Goal: Information Seeking & Learning: Check status

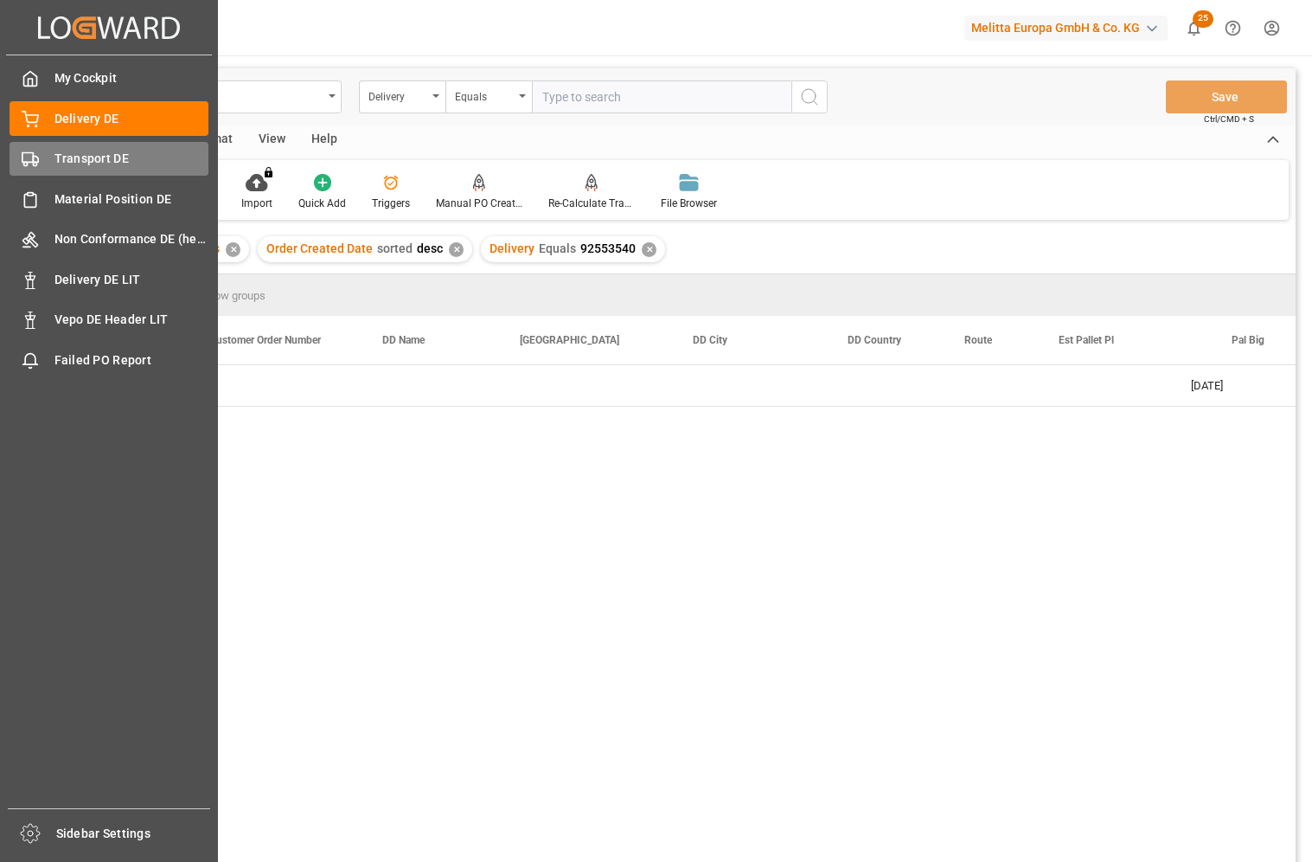
click at [49, 160] on div "Transport DE Transport DE" at bounding box center [109, 159] width 199 height 34
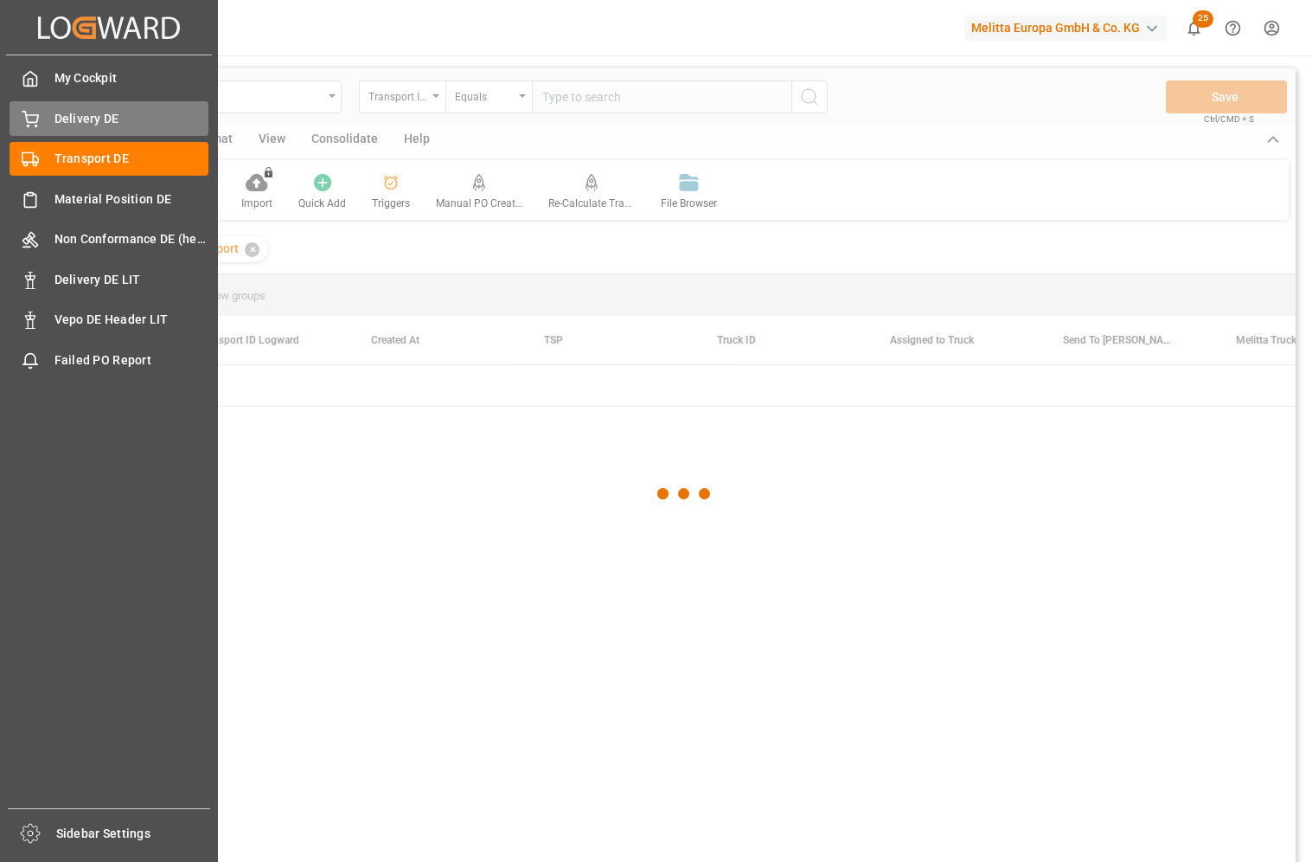
click at [78, 129] on div "Delivery DE Delivery DE" at bounding box center [109, 118] width 199 height 34
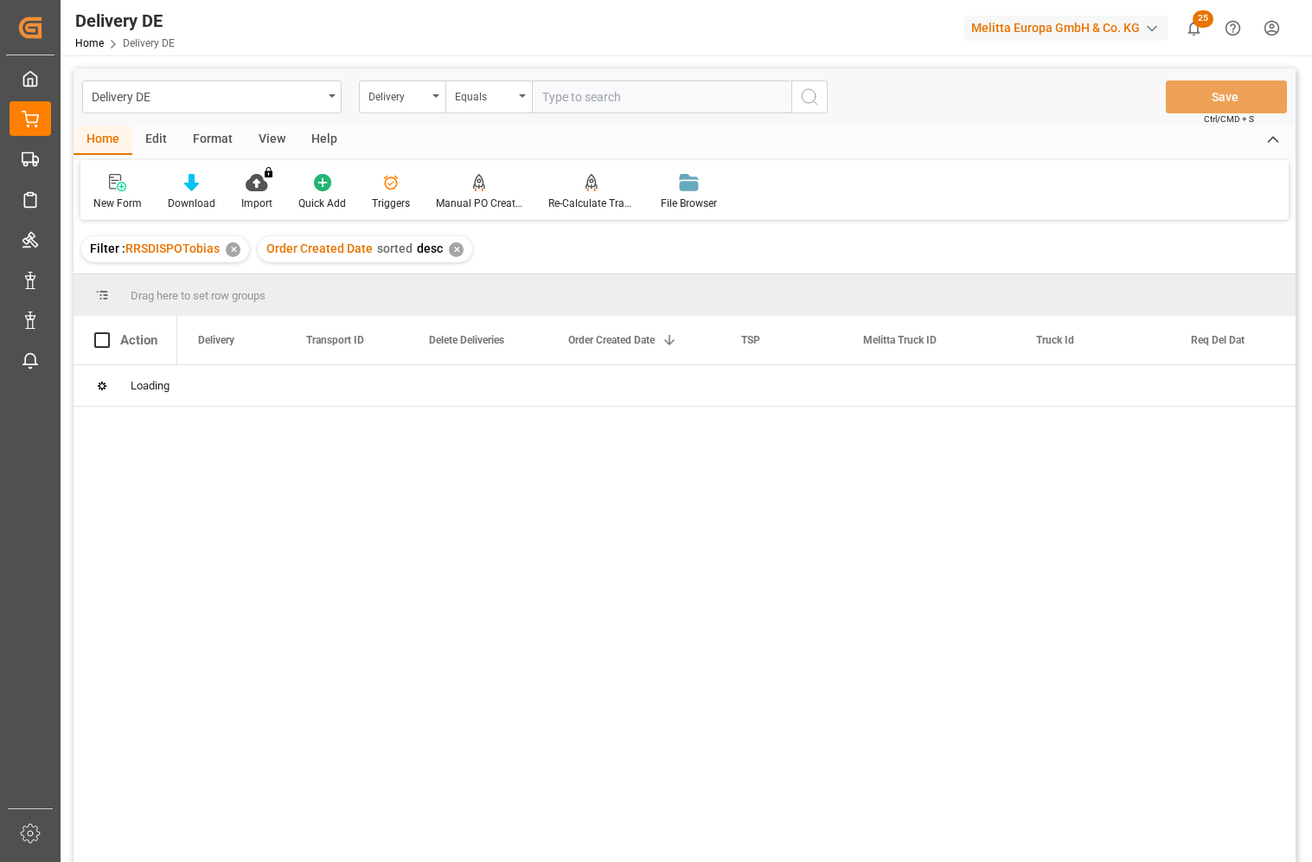
click at [400, 100] on div "Delivery" at bounding box center [398, 95] width 59 height 20
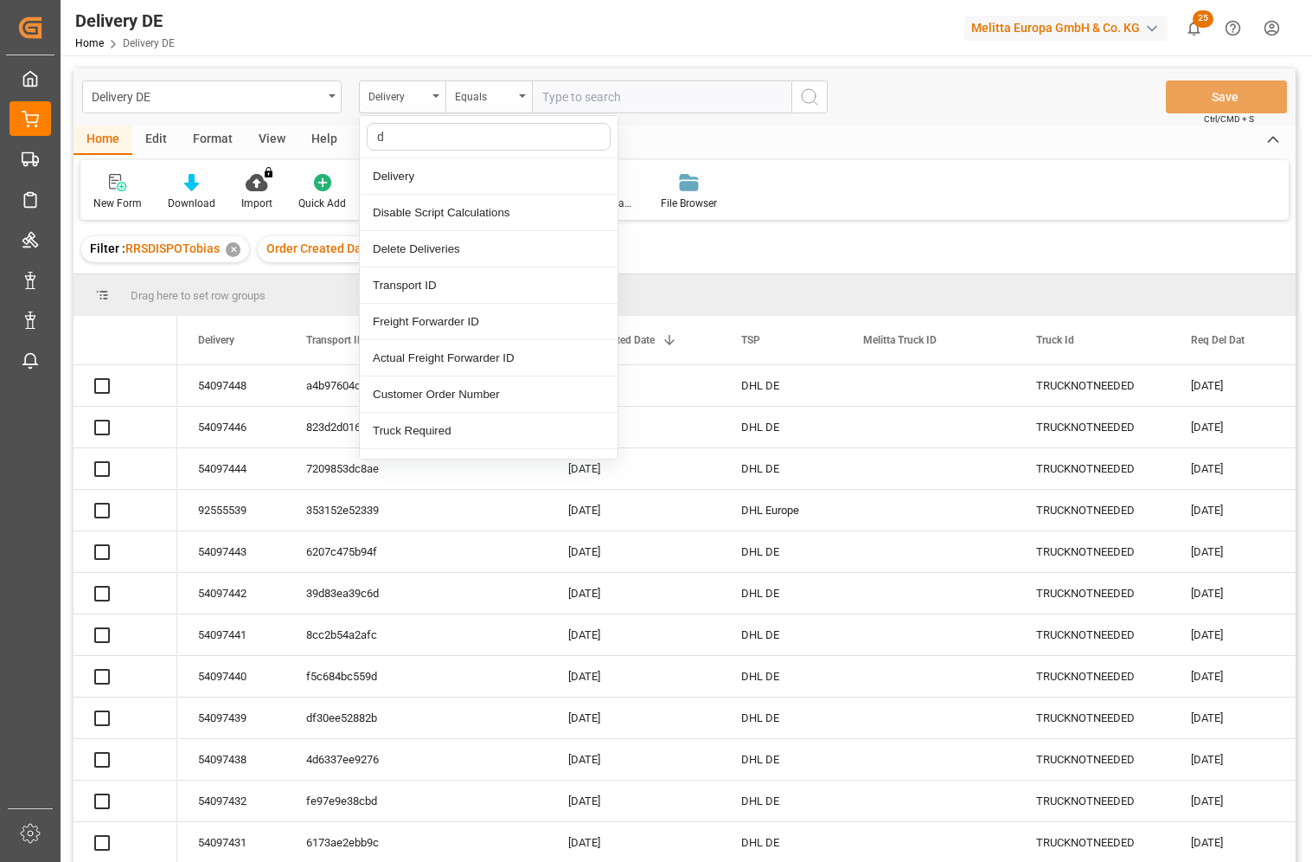
type input "dd"
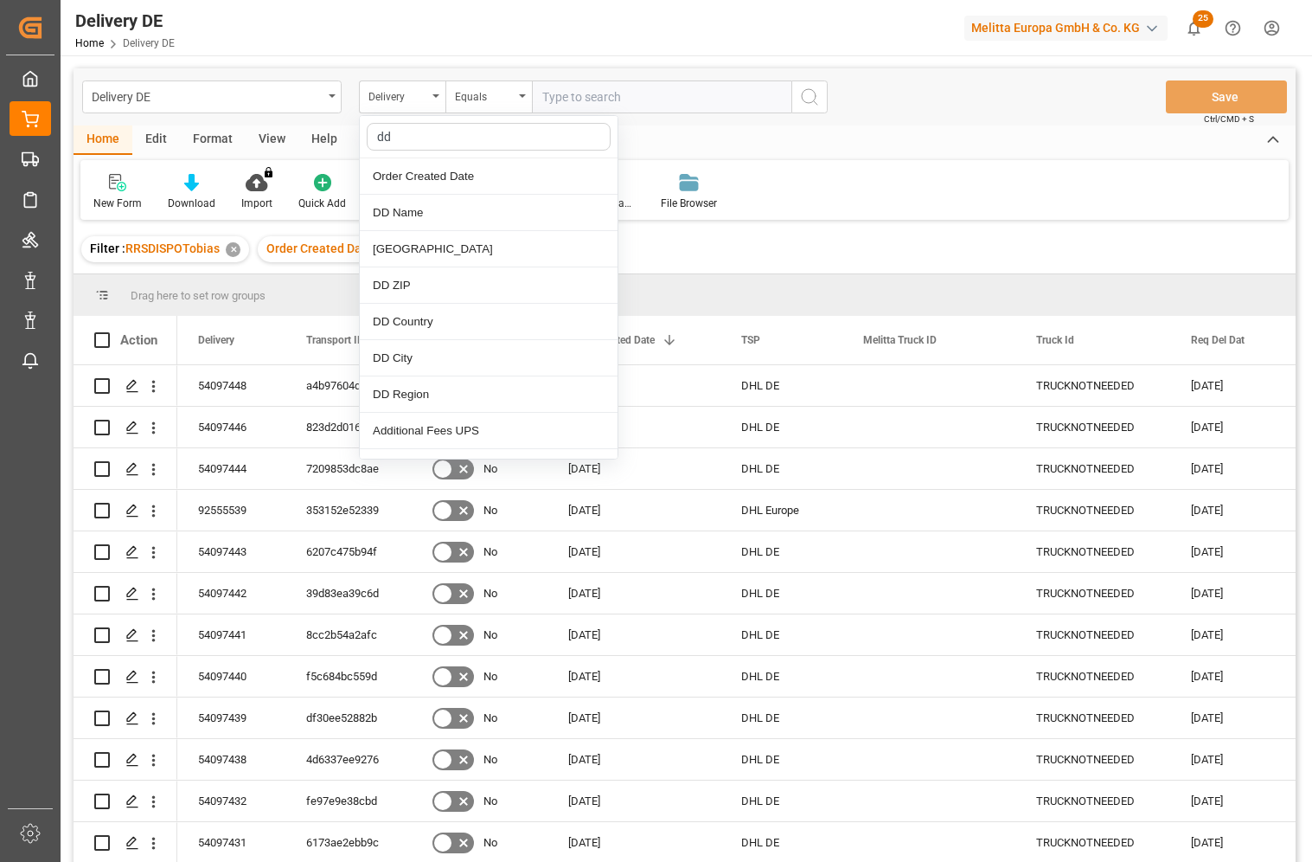
click at [412, 251] on div "[GEOGRAPHIC_DATA]" at bounding box center [489, 249] width 258 height 36
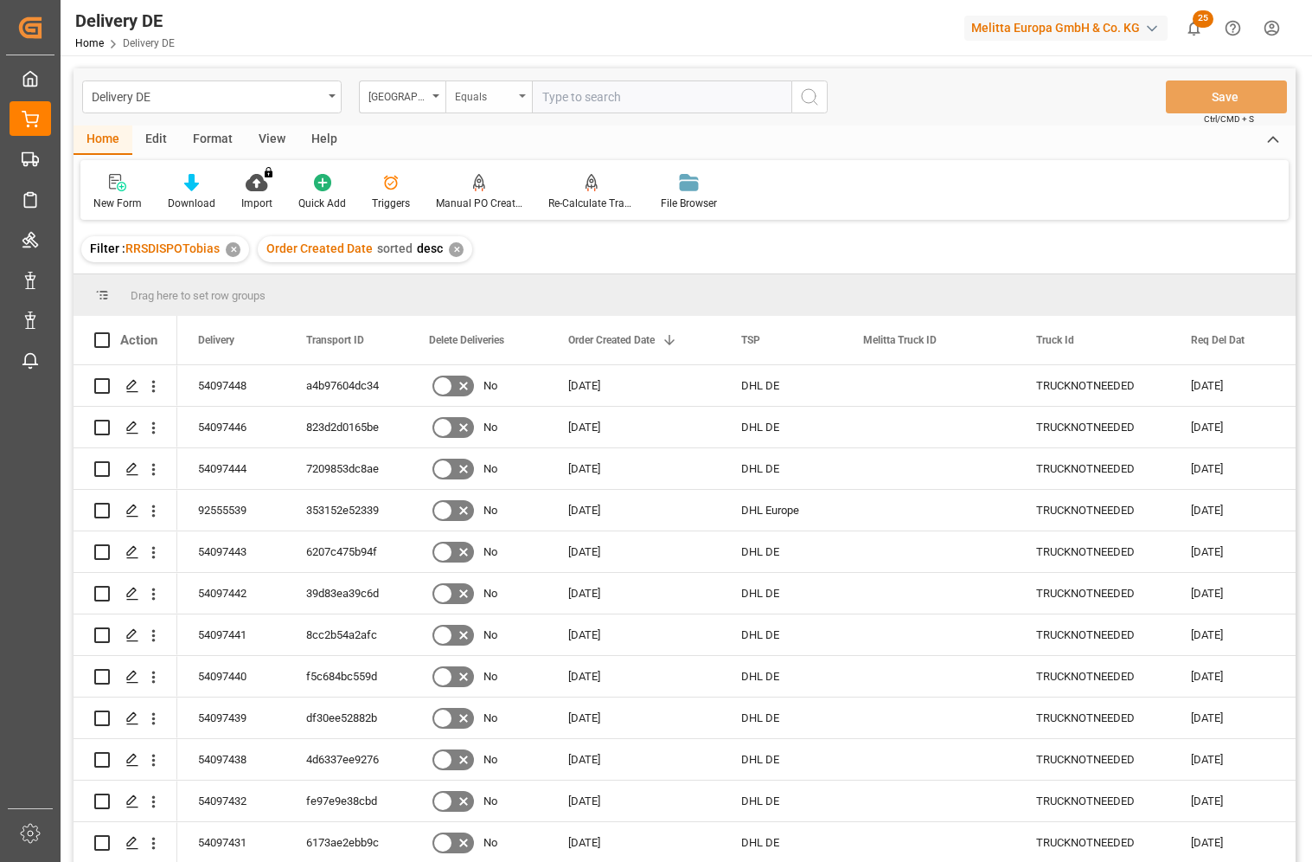
click at [492, 99] on div "Equals" at bounding box center [484, 95] width 59 height 20
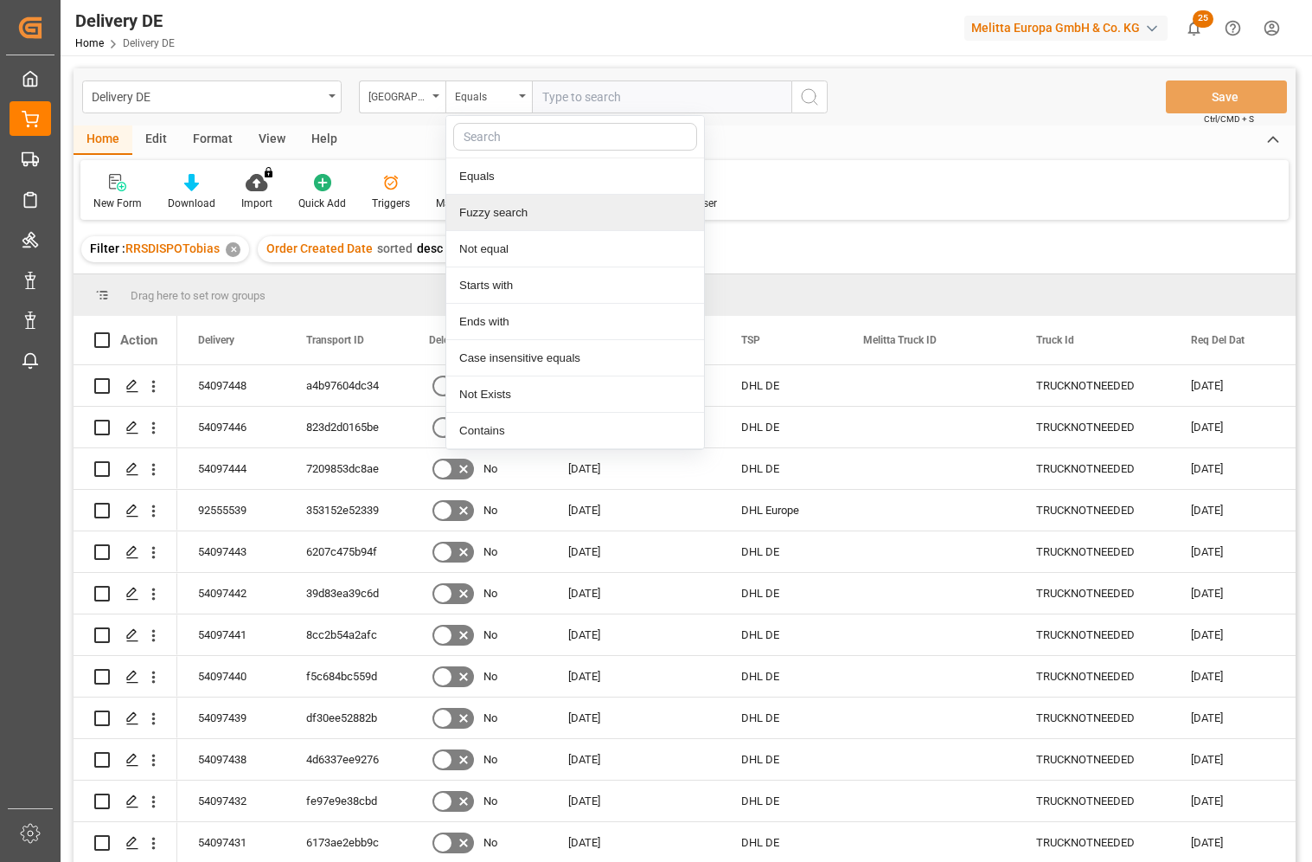
click at [499, 211] on div "Fuzzy search" at bounding box center [575, 213] width 258 height 36
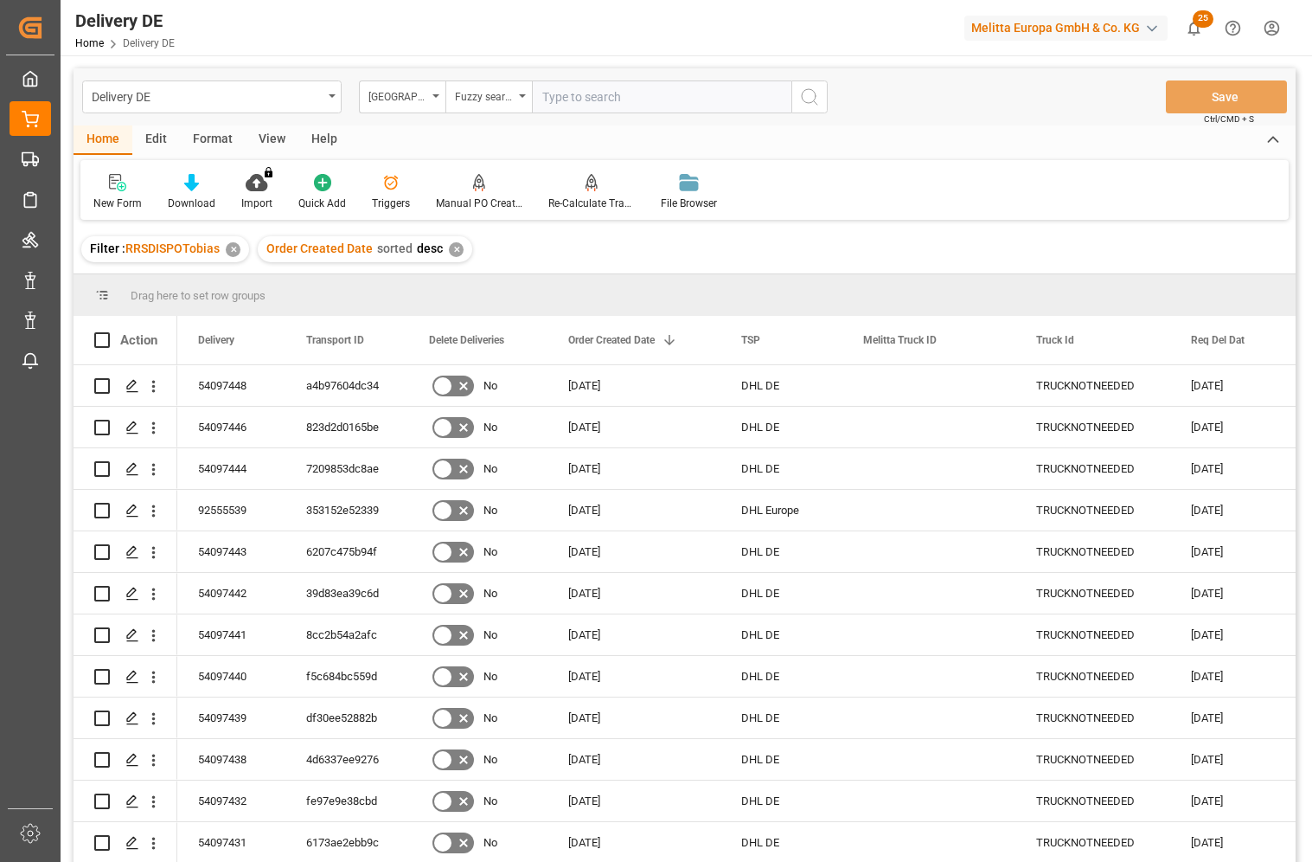
click at [584, 97] on input "text" at bounding box center [662, 96] width 260 height 33
type input "specken"
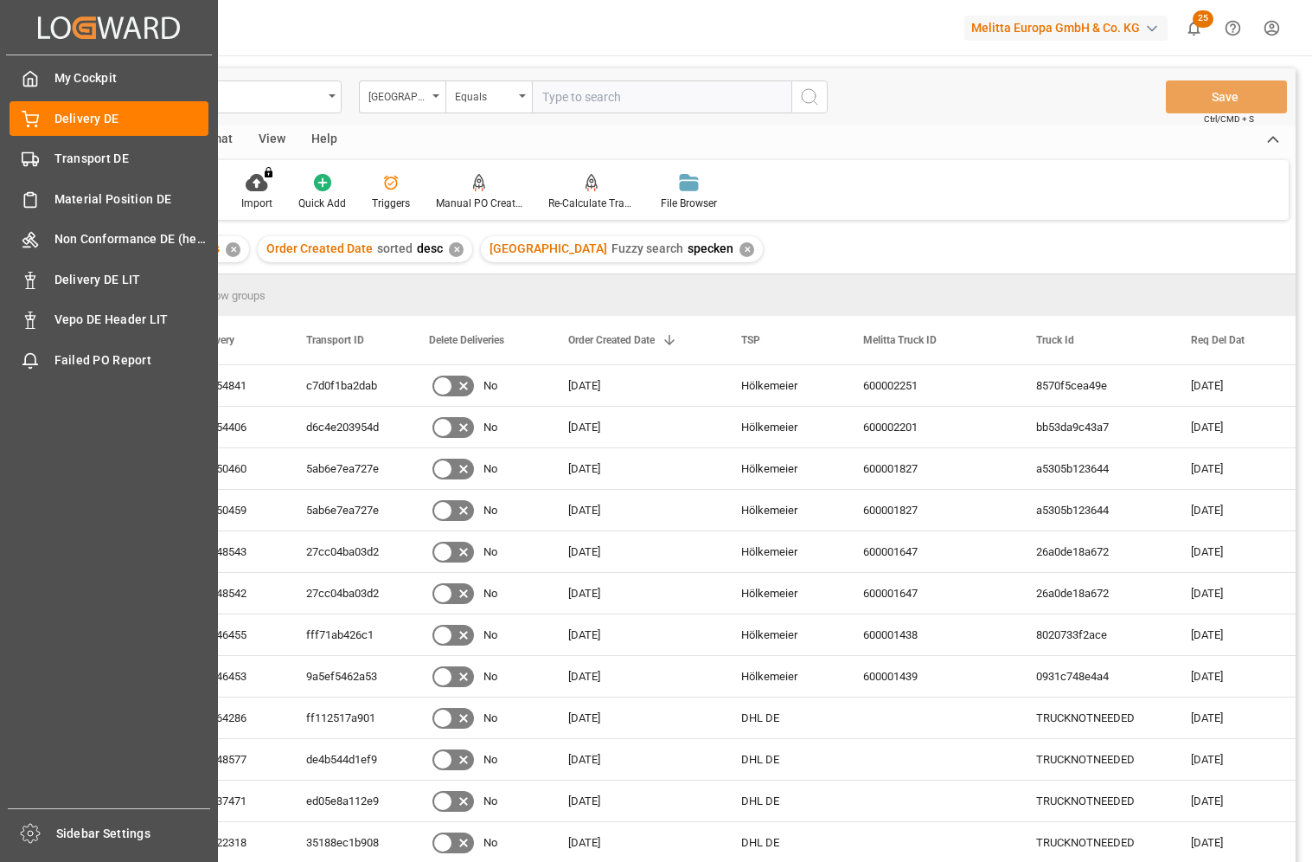
click at [18, 502] on div "My Cockpit My Cockpit Delivery DE Delivery DE Transport DE Transport DE Materia…" at bounding box center [109, 431] width 206 height 753
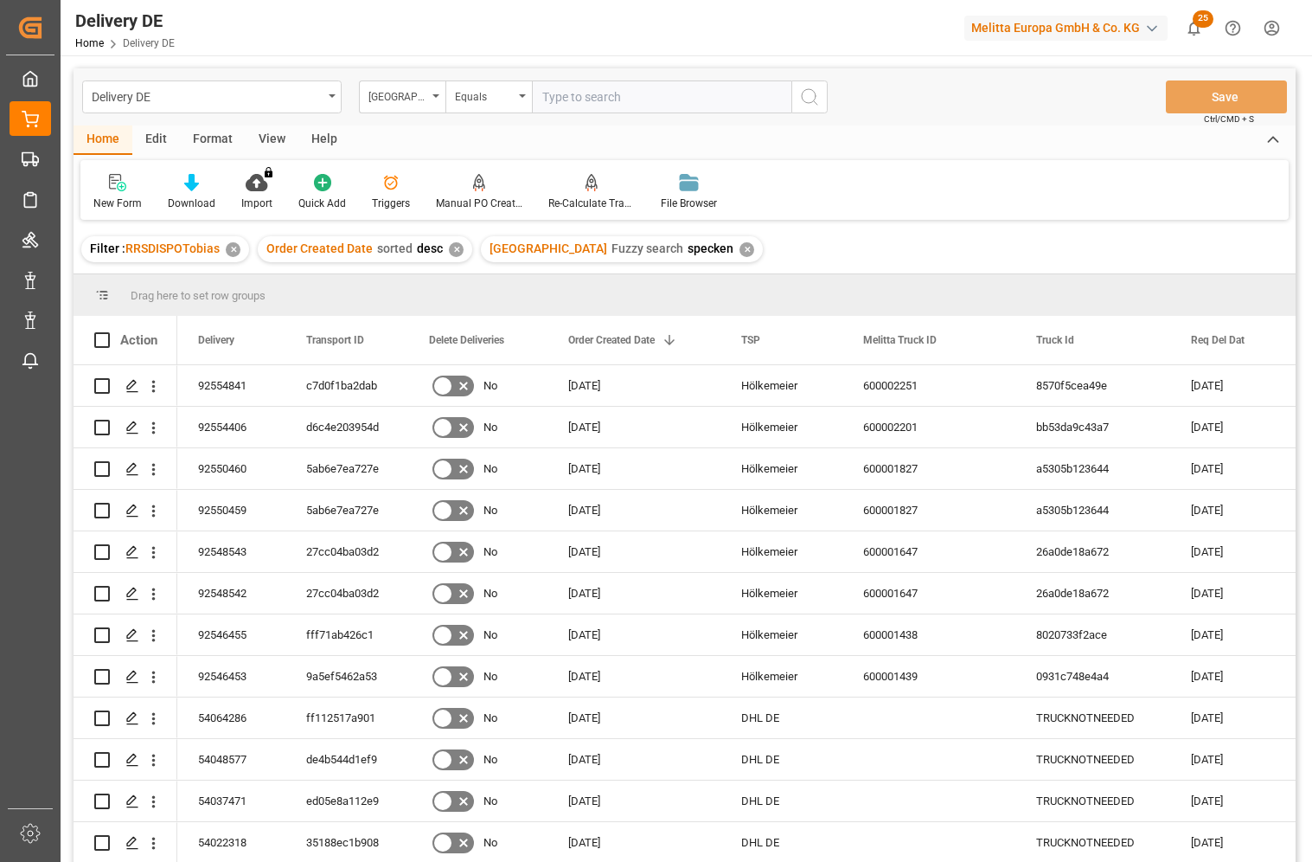
click at [613, 109] on input "text" at bounding box center [662, 96] width 260 height 33
paste input "fec624ad9a7d"
type input "fec624ad9a7d"
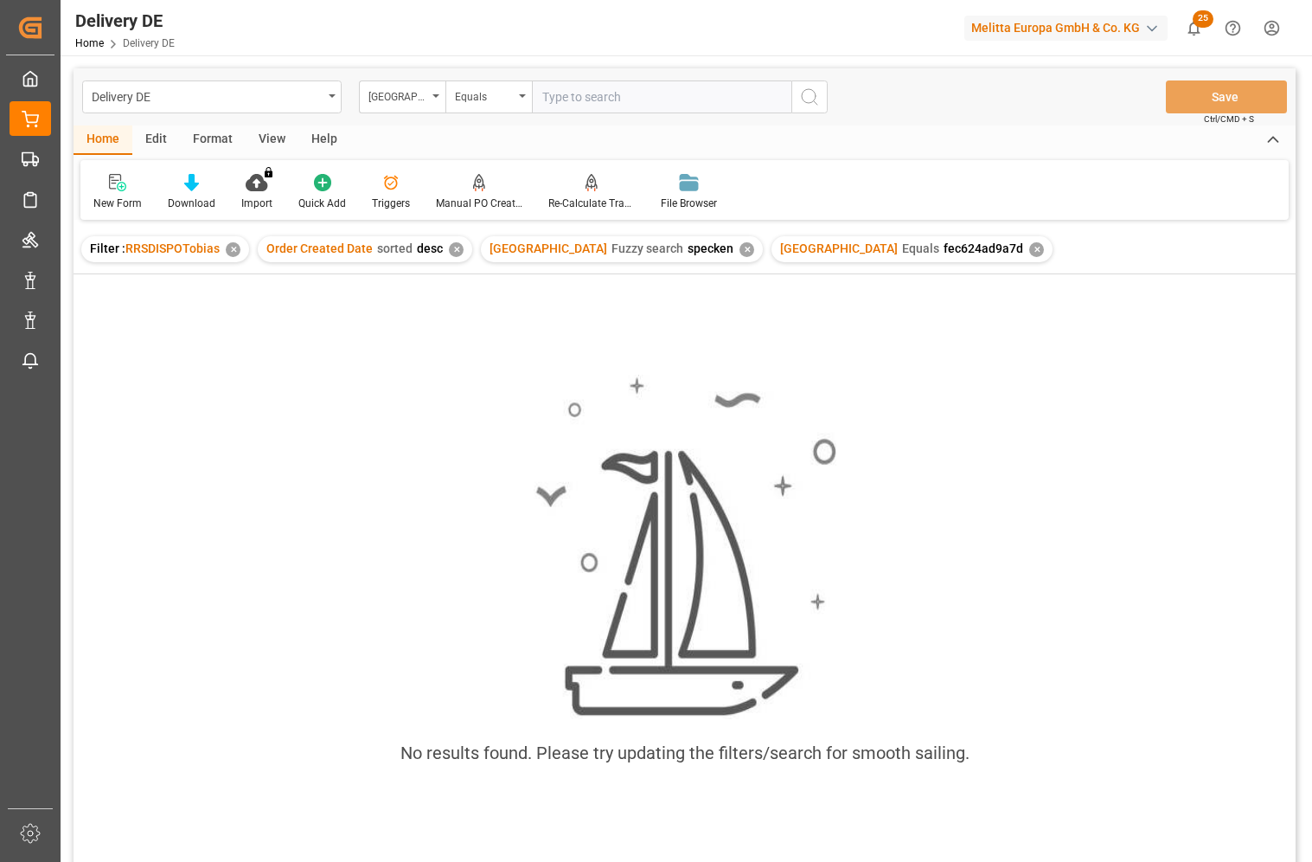
click at [740, 247] on div "✕" at bounding box center [747, 249] width 15 height 15
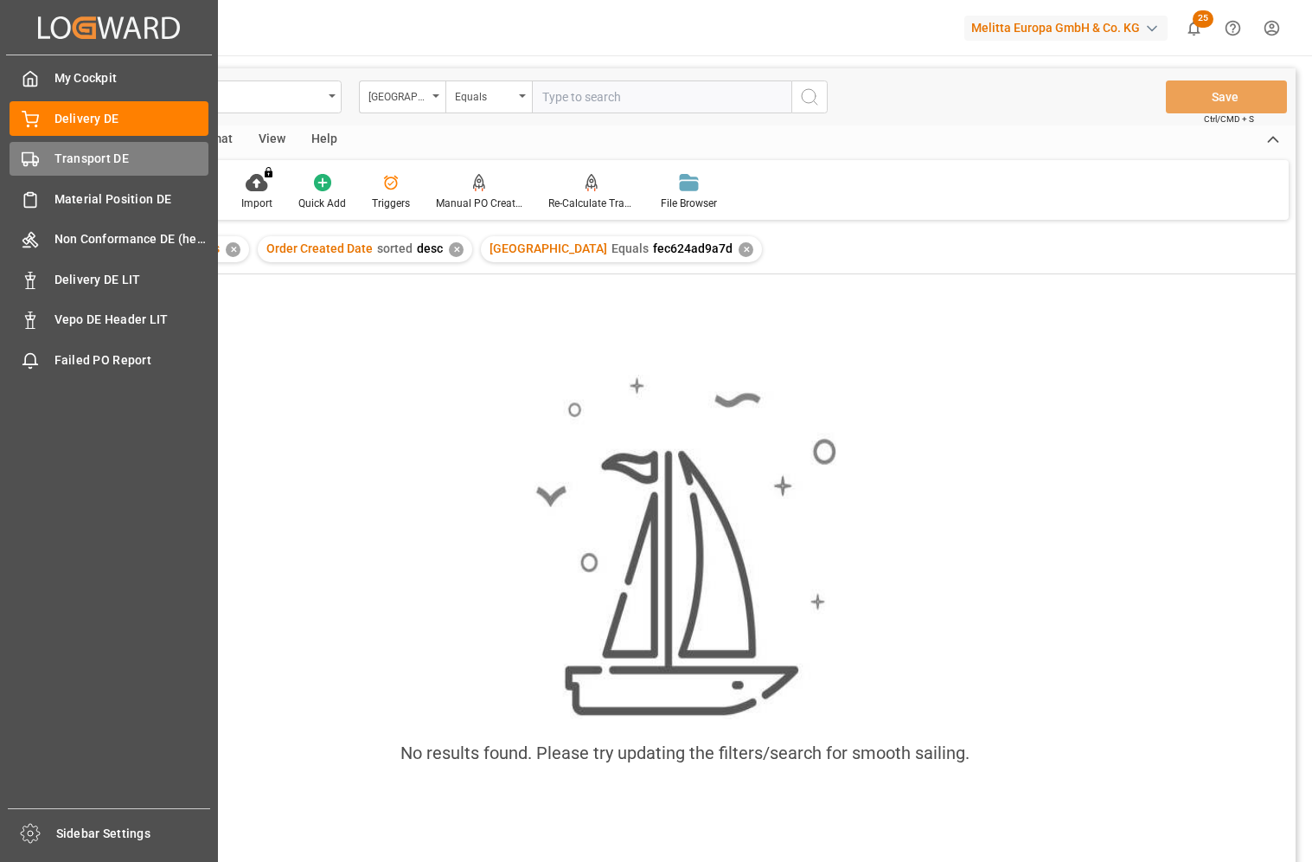
click at [39, 156] on div "Transport DE Transport DE" at bounding box center [109, 159] width 199 height 34
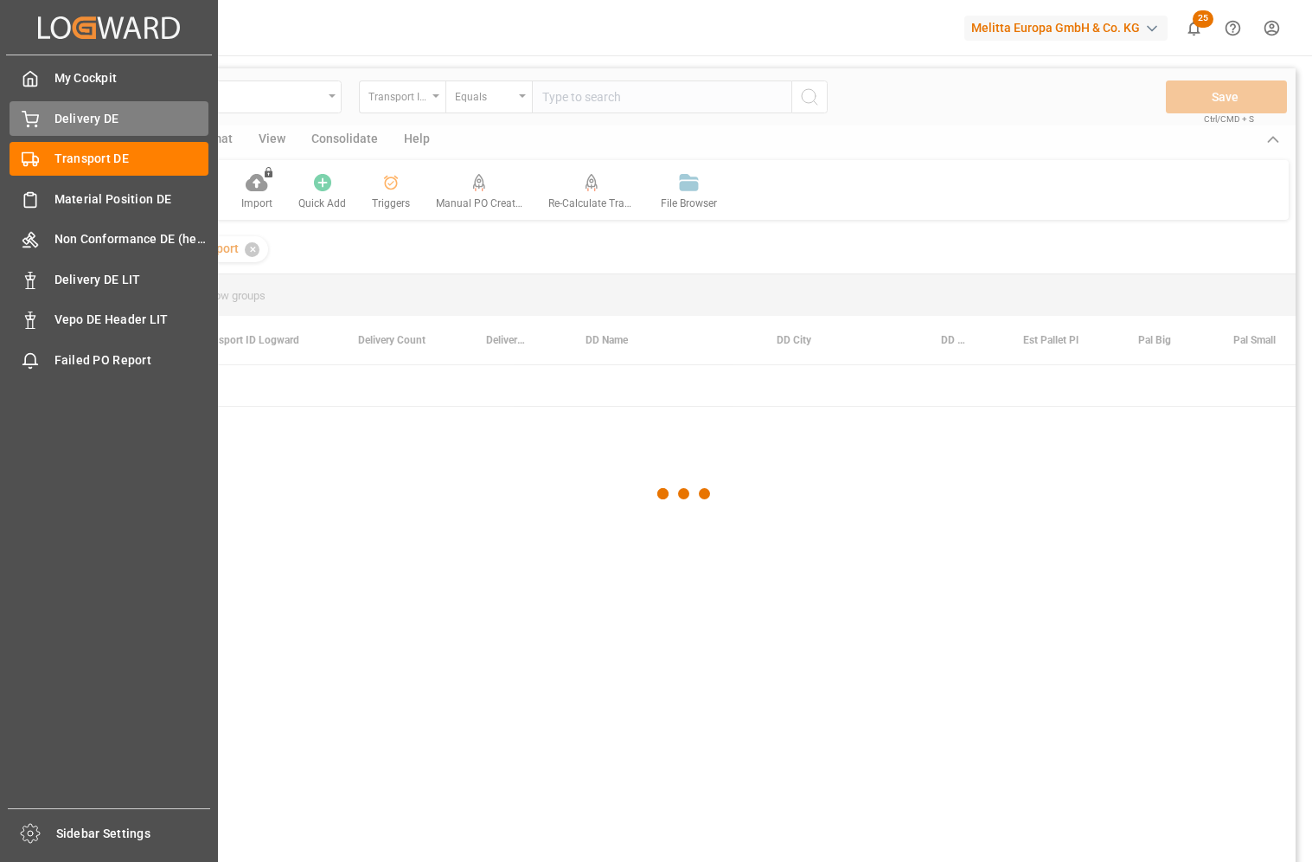
click at [107, 120] on span "Delivery DE" at bounding box center [131, 119] width 155 height 18
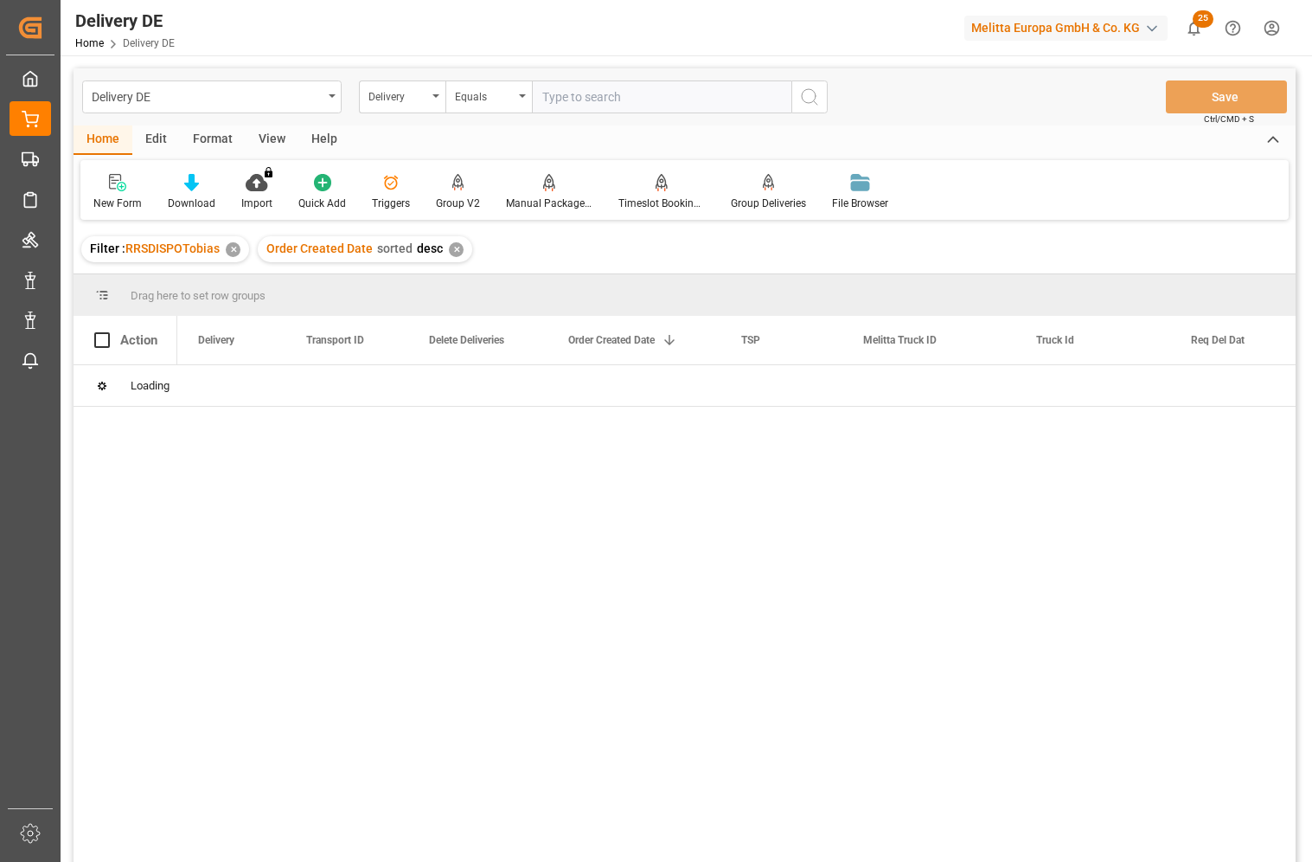
click at [615, 104] on input "text" at bounding box center [662, 96] width 260 height 33
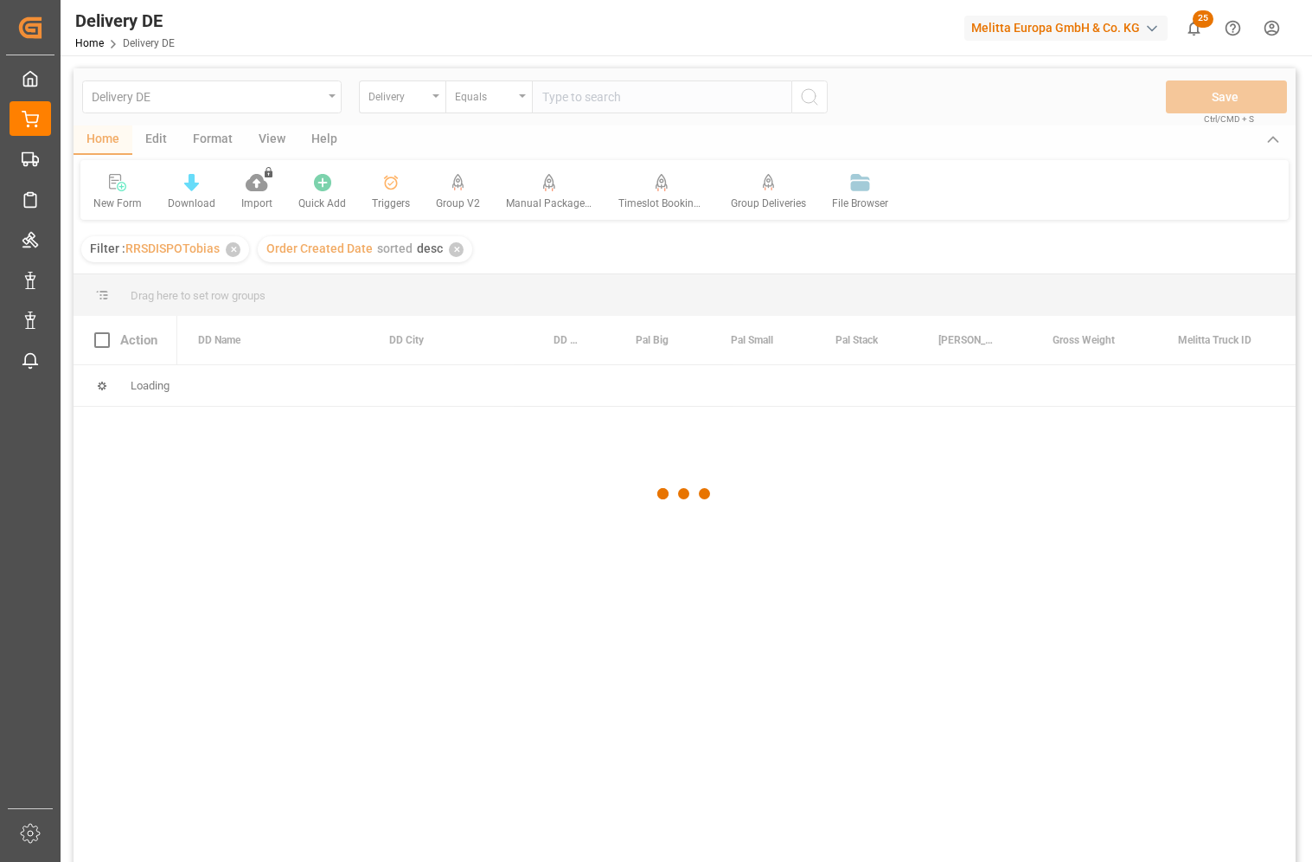
paste input "fec624ad9a7d"
type input "fec624ad9a7d"
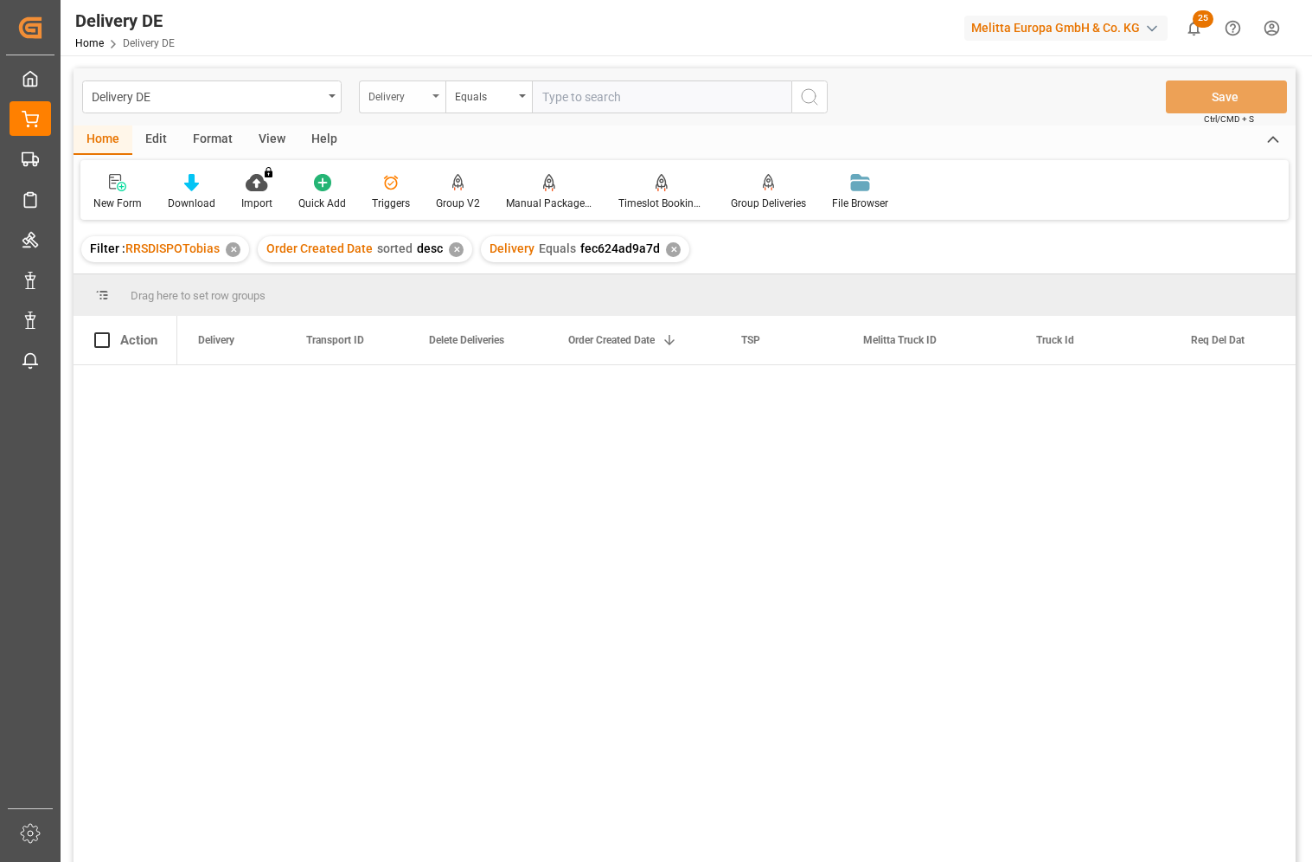
click at [439, 95] on div "Delivery" at bounding box center [402, 96] width 87 height 33
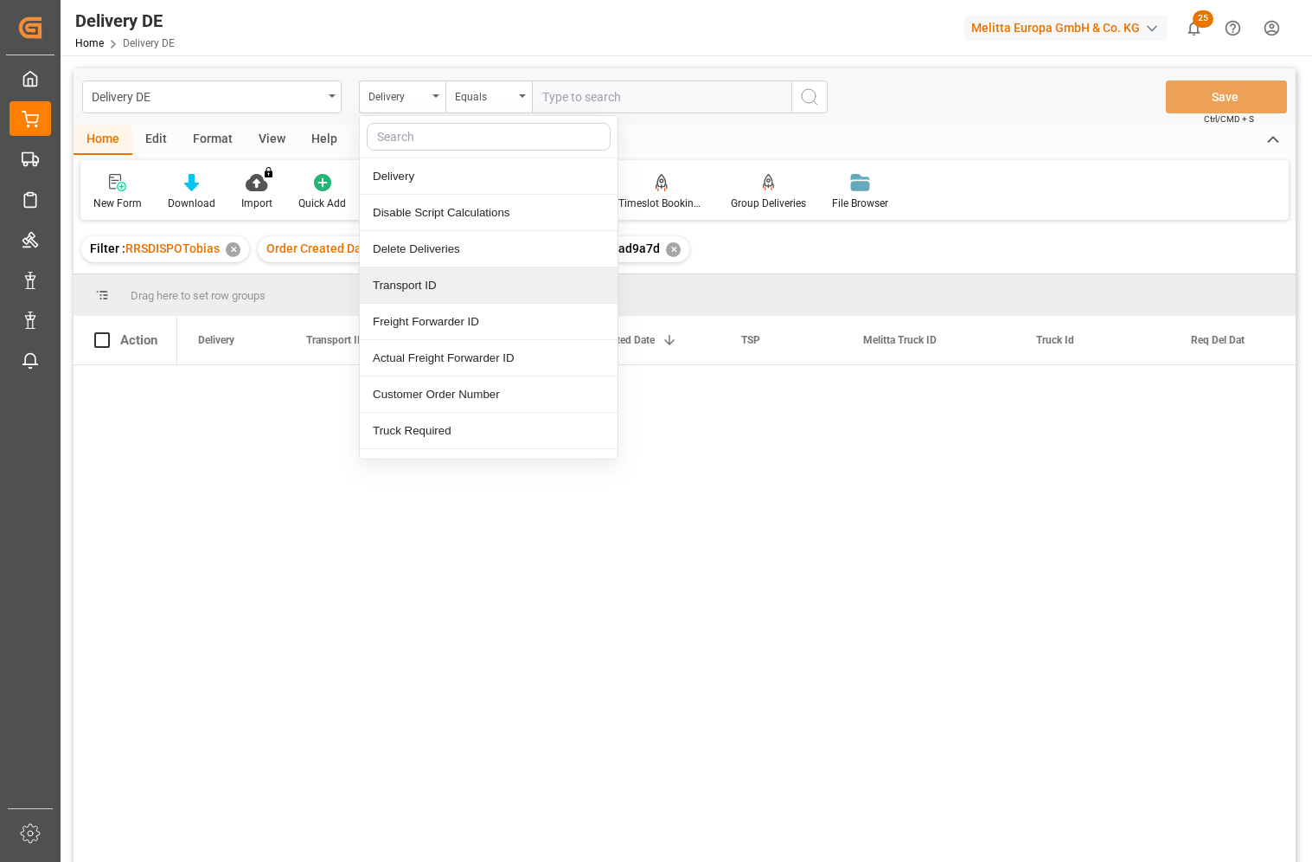
click at [431, 287] on div "Transport ID" at bounding box center [489, 285] width 258 height 36
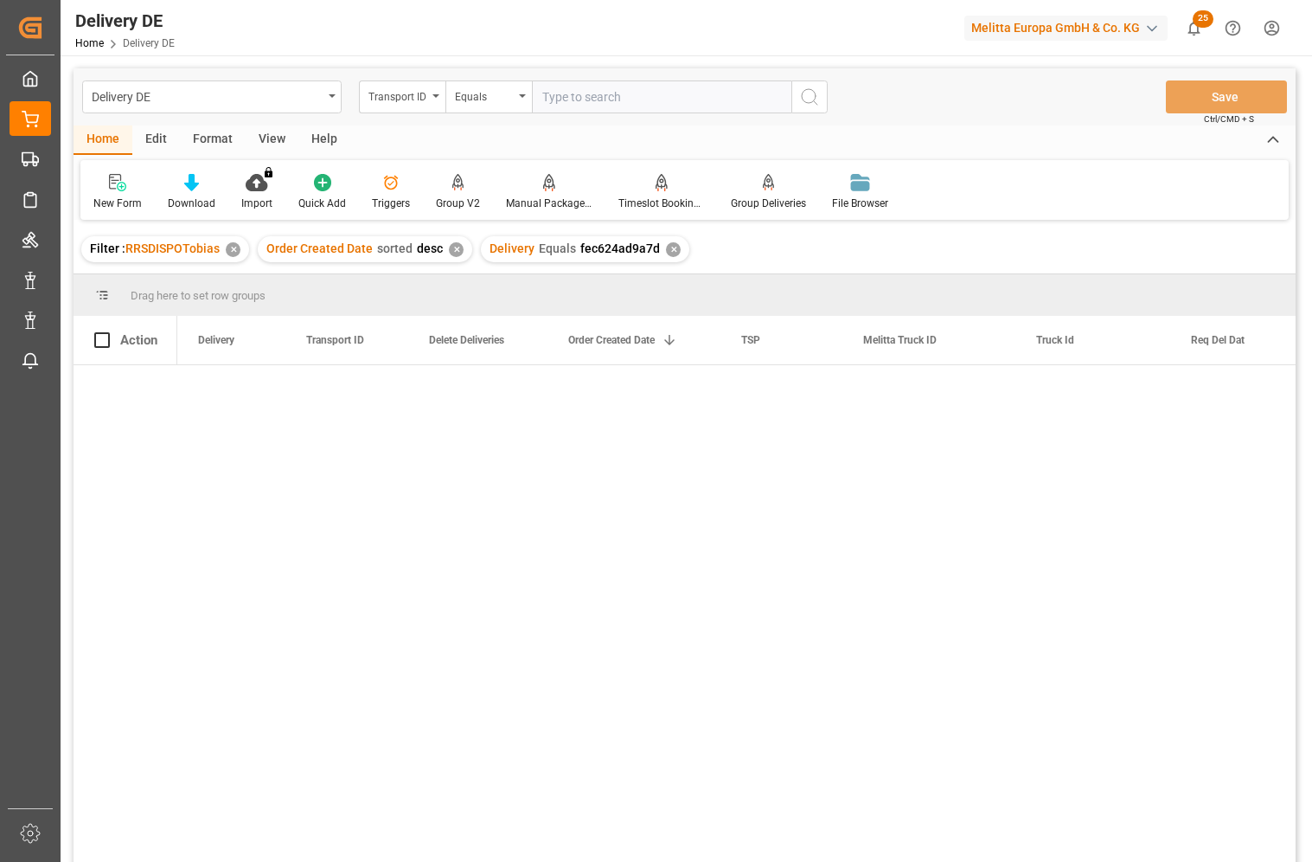
click at [598, 93] on input "text" at bounding box center [662, 96] width 260 height 33
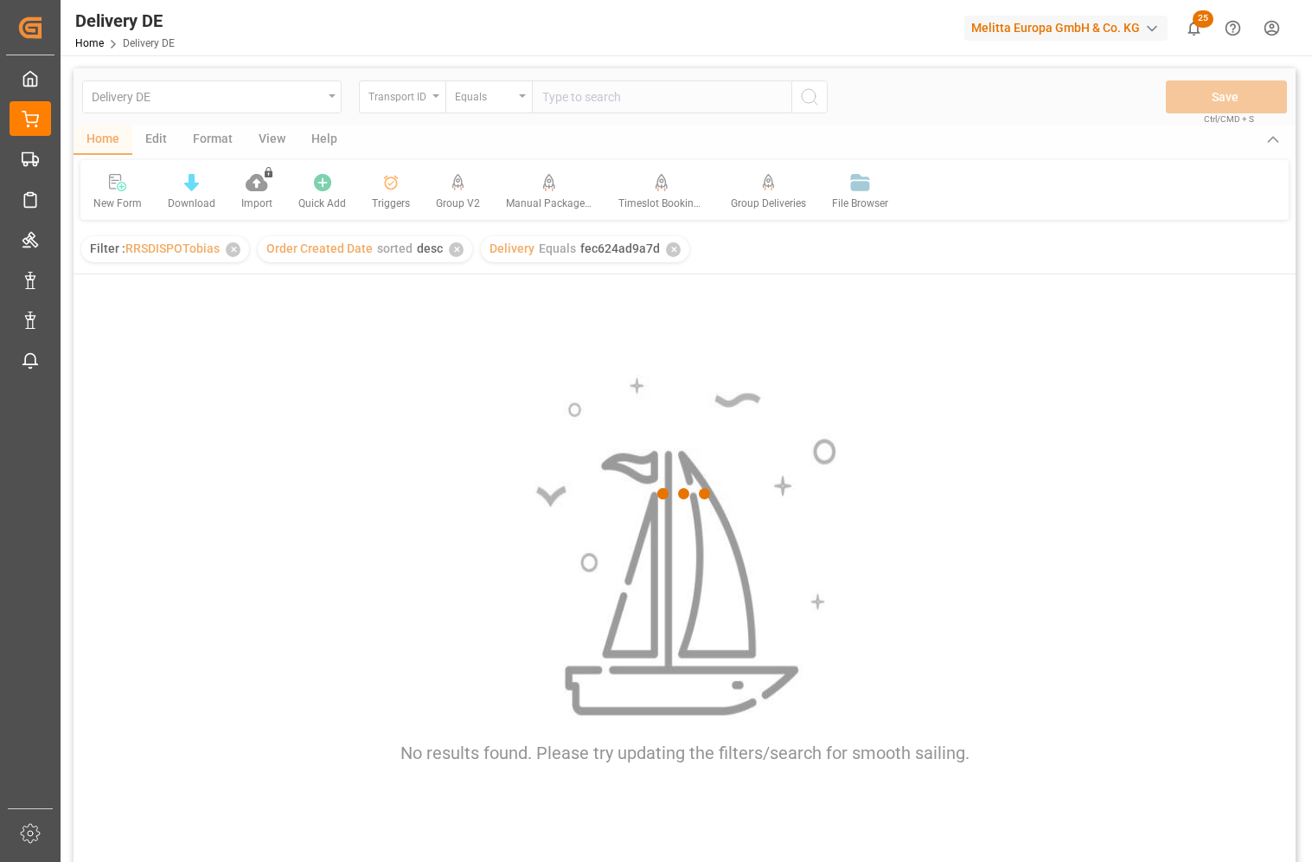
paste input "fec624ad9a7d"
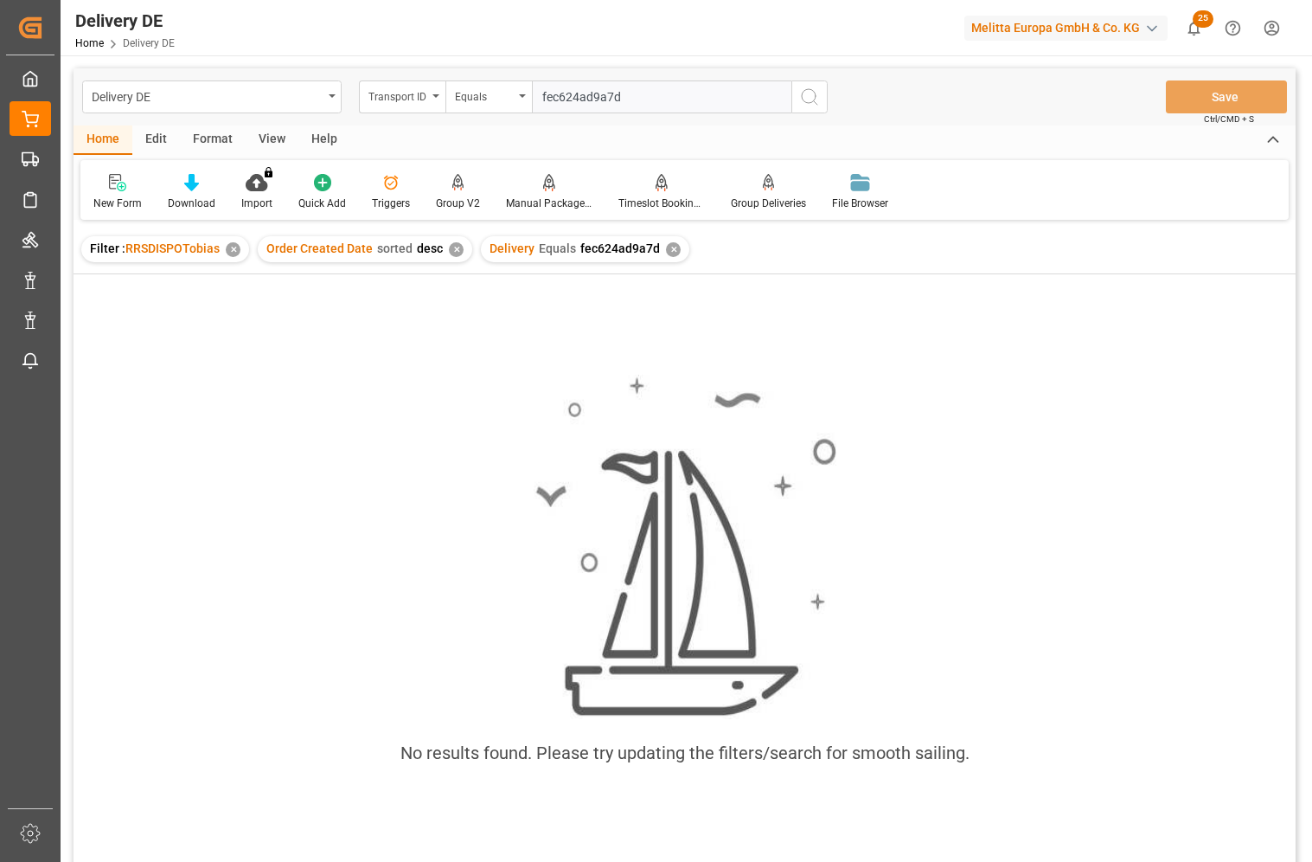
type input "fec624ad9a7d"
click at [809, 89] on circle "search button" at bounding box center [809, 96] width 14 height 14
click at [666, 249] on div "✕" at bounding box center [673, 249] width 15 height 15
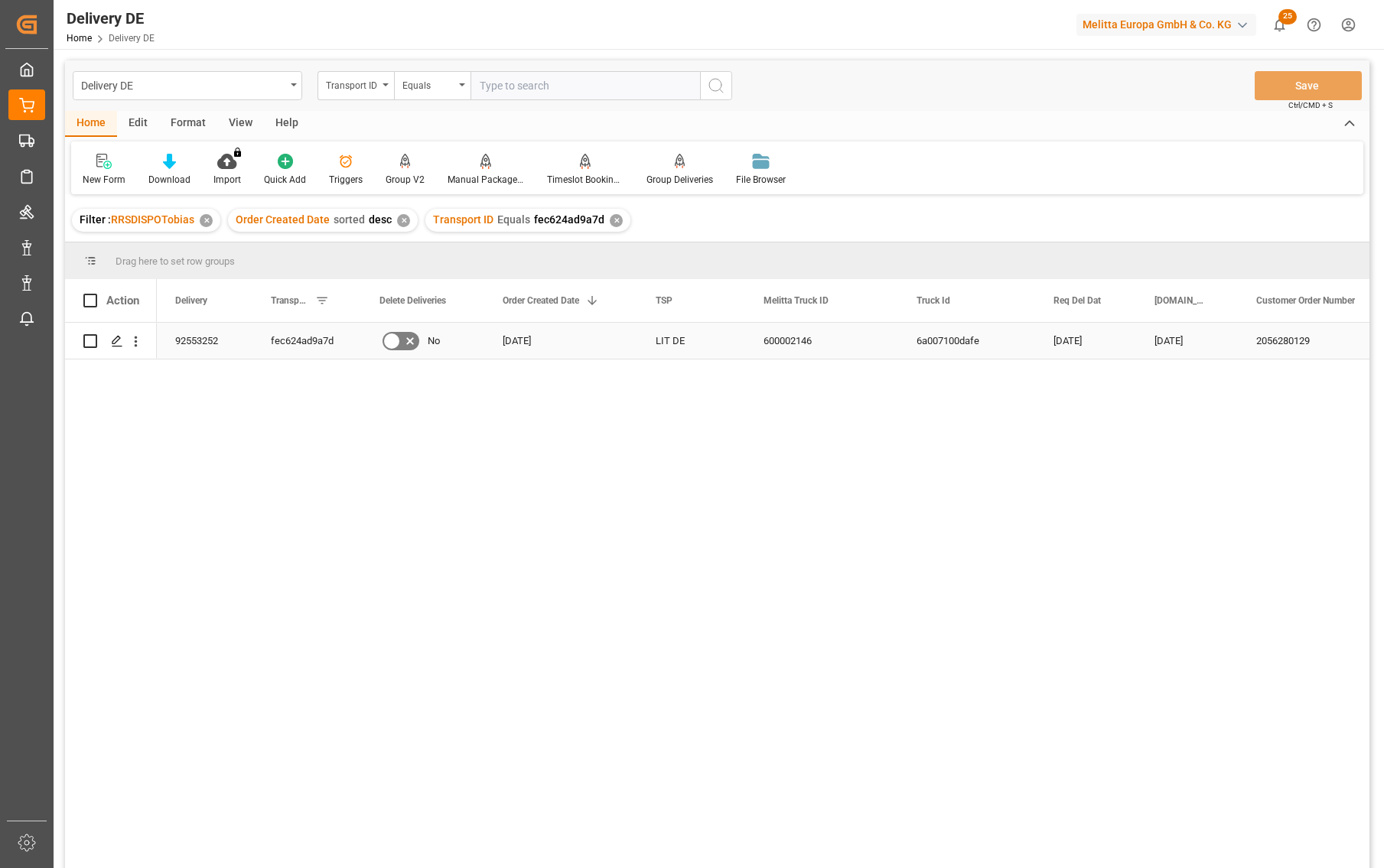
click at [196, 331] on div "92553252" at bounding box center [204, 340] width 96 height 36
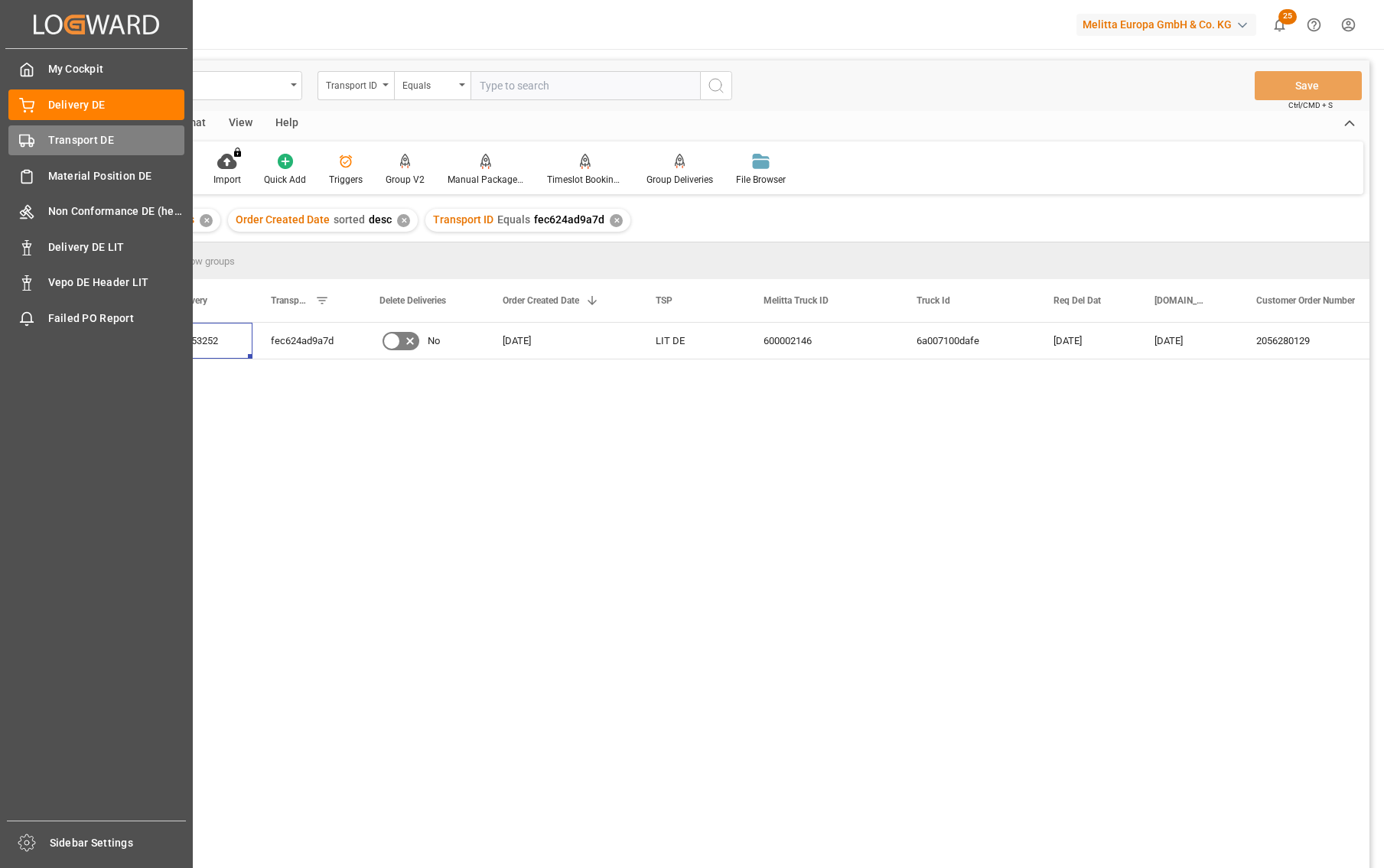
click at [72, 138] on span "Transport DE" at bounding box center [116, 141] width 137 height 16
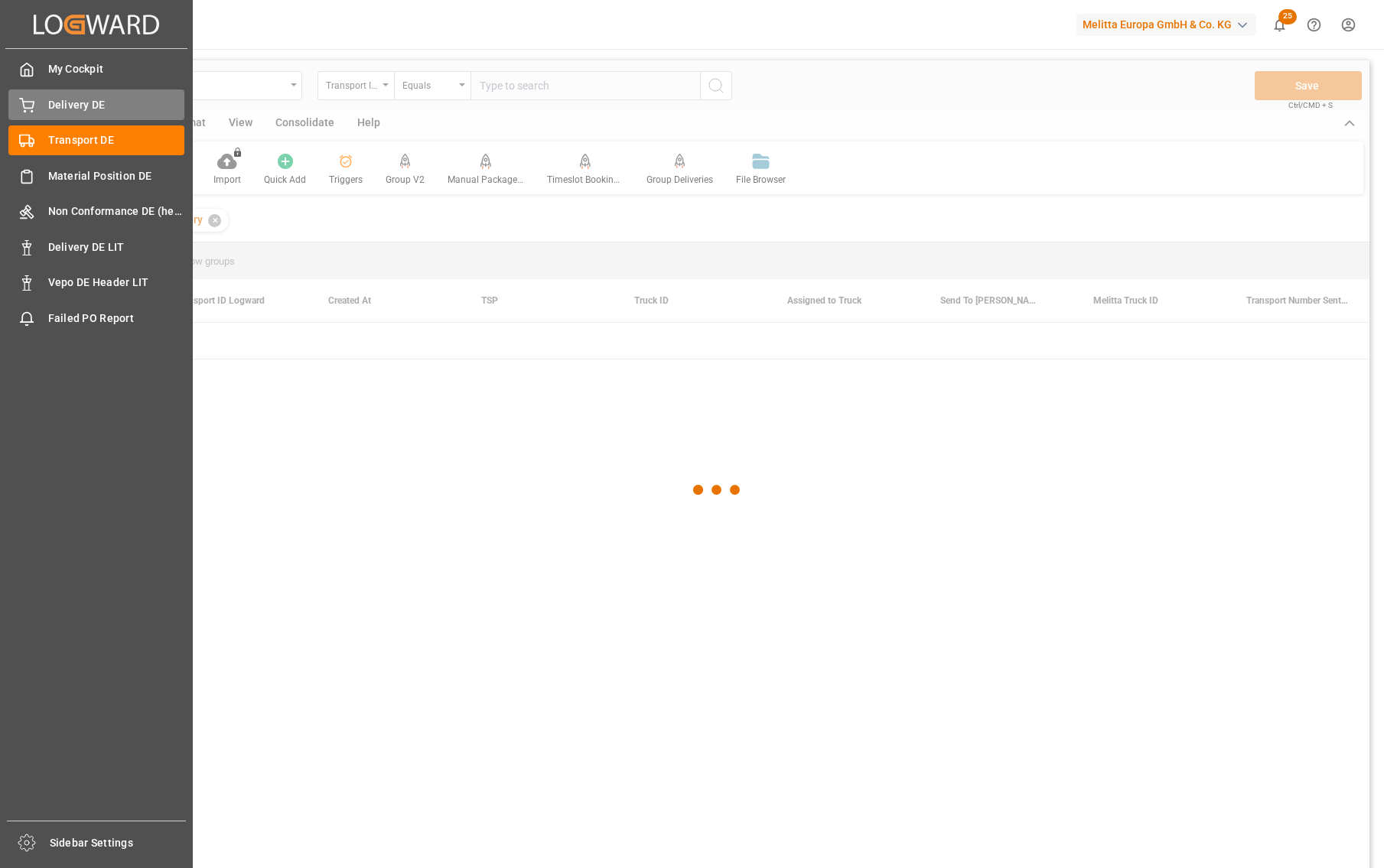
click at [83, 104] on span "Delivery DE" at bounding box center [116, 105] width 137 height 16
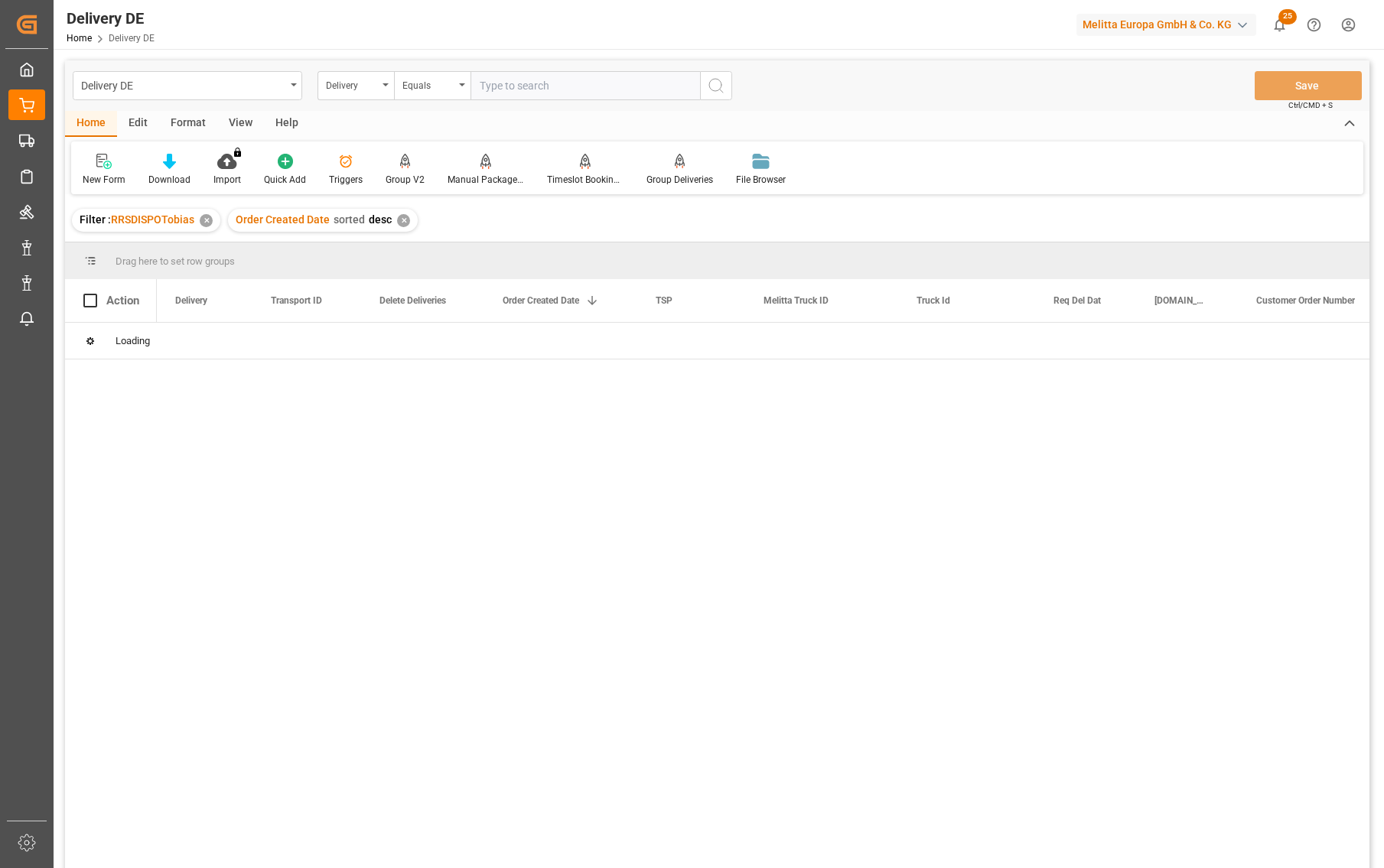
click at [556, 94] on input "text" at bounding box center [585, 85] width 230 height 29
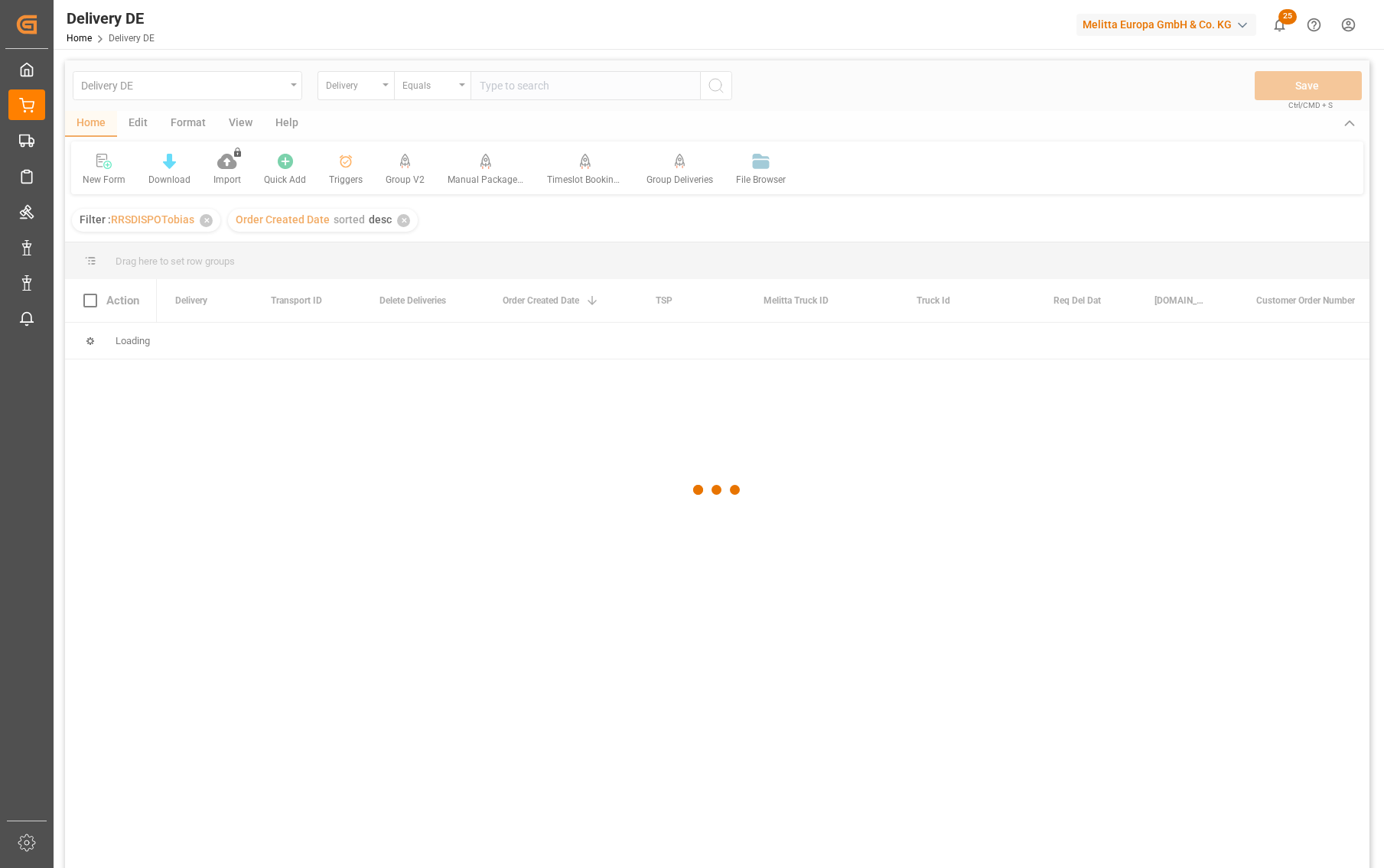
paste input "92555576"
type input "92555576"
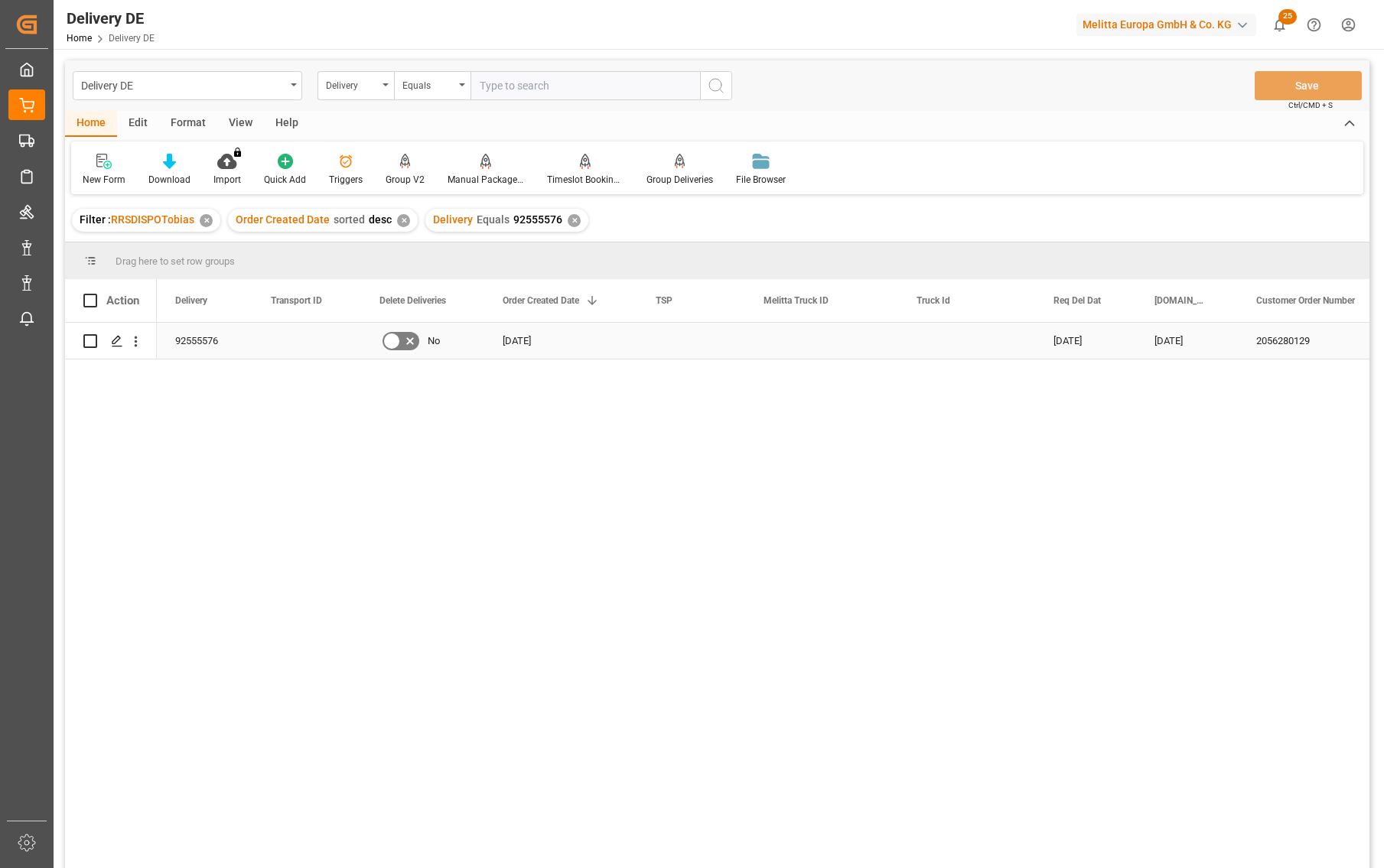
click at [88, 339] on input "Press Space to toggle row selection (unchecked)" at bounding box center [90, 341] width 14 height 14
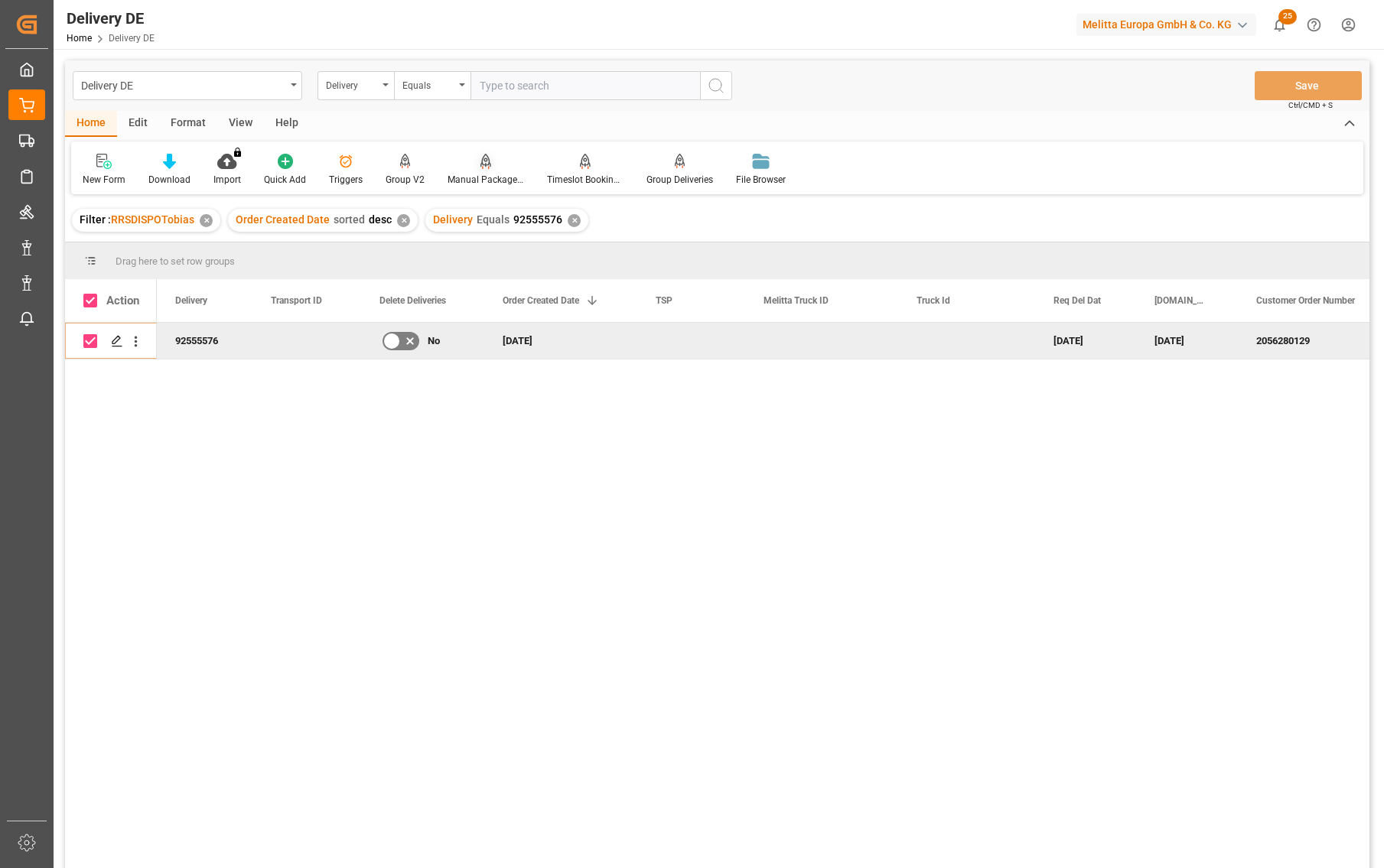
checkbox input "false"
click at [486, 171] on div "Manual Package TypeDetermination" at bounding box center [486, 170] width 99 height 34
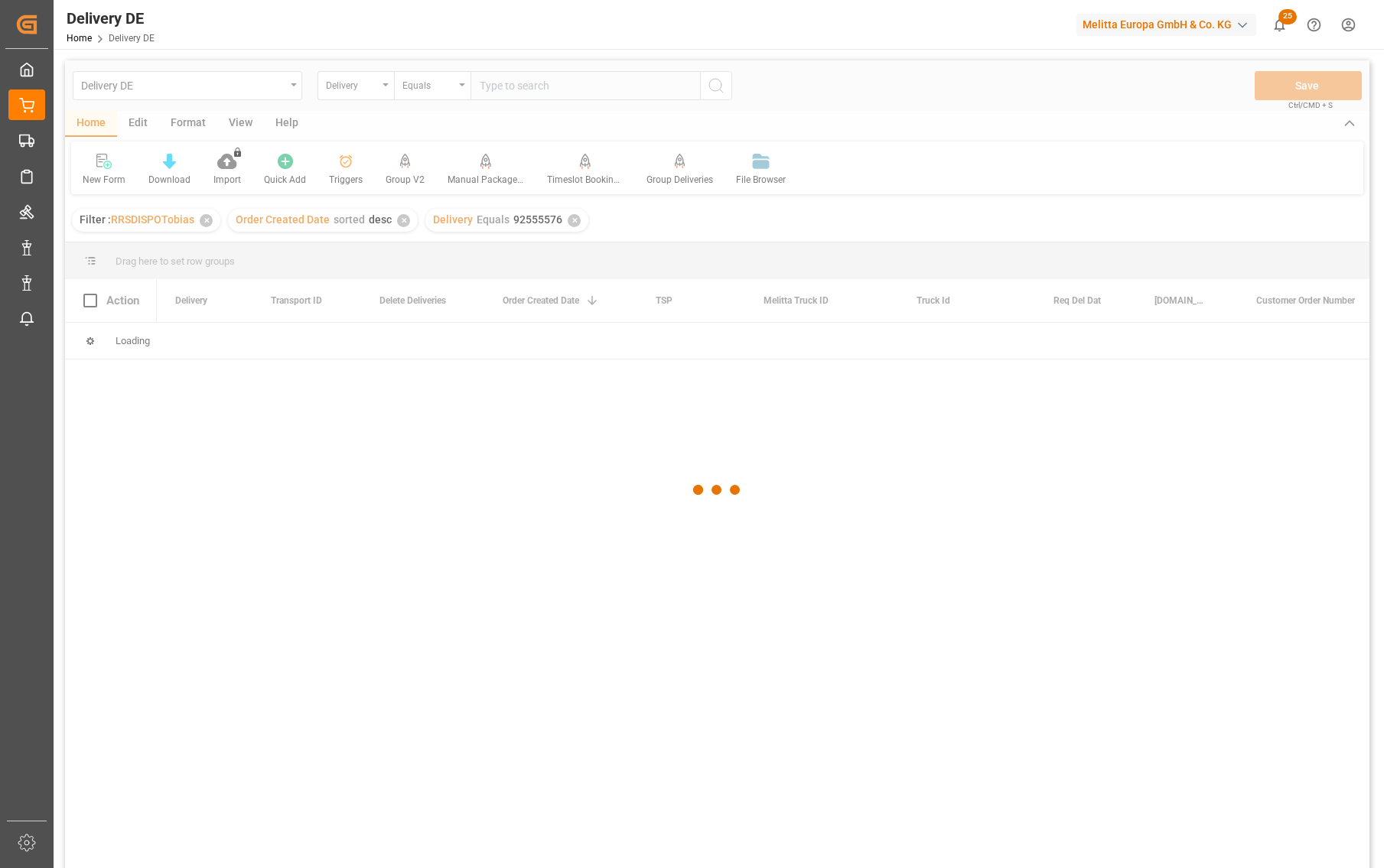
click at [183, 468] on div at bounding box center [762, 600] width 1212 height 555
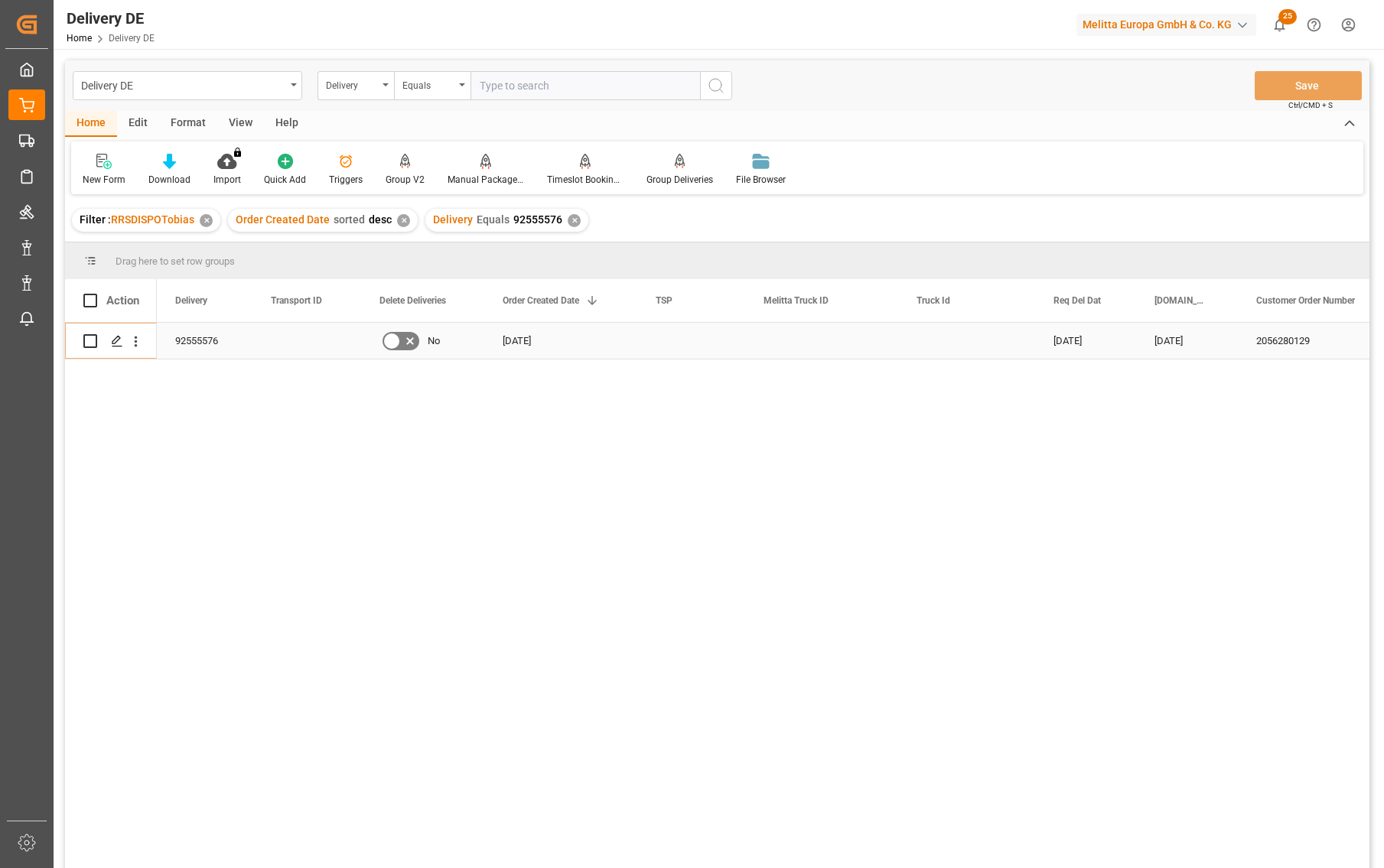
click at [89, 337] on input "Press Space to toggle row selection (unchecked)" at bounding box center [90, 341] width 14 height 14
checkbox input "true"
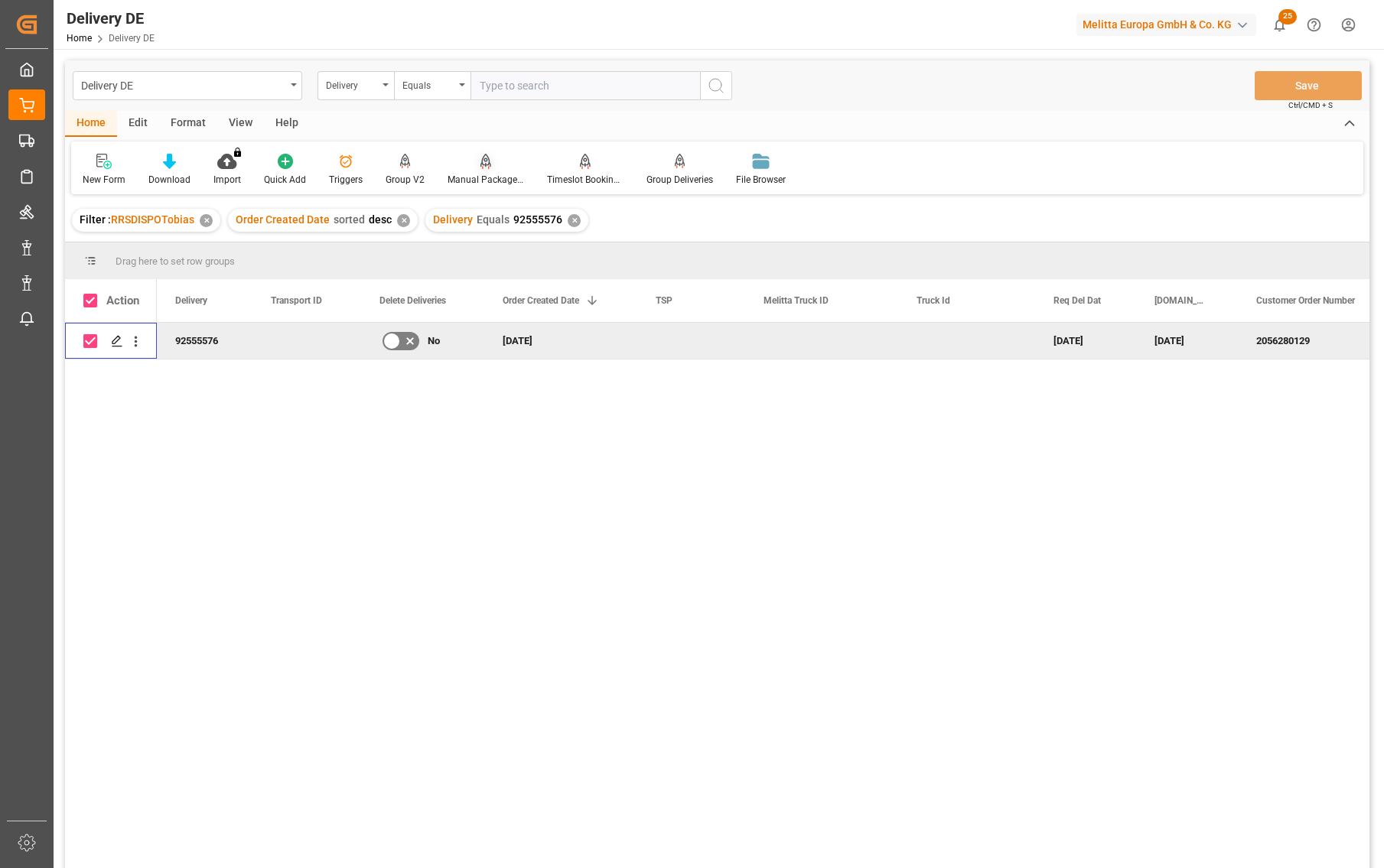
click at [481, 166] on icon at bounding box center [486, 161] width 11 height 15
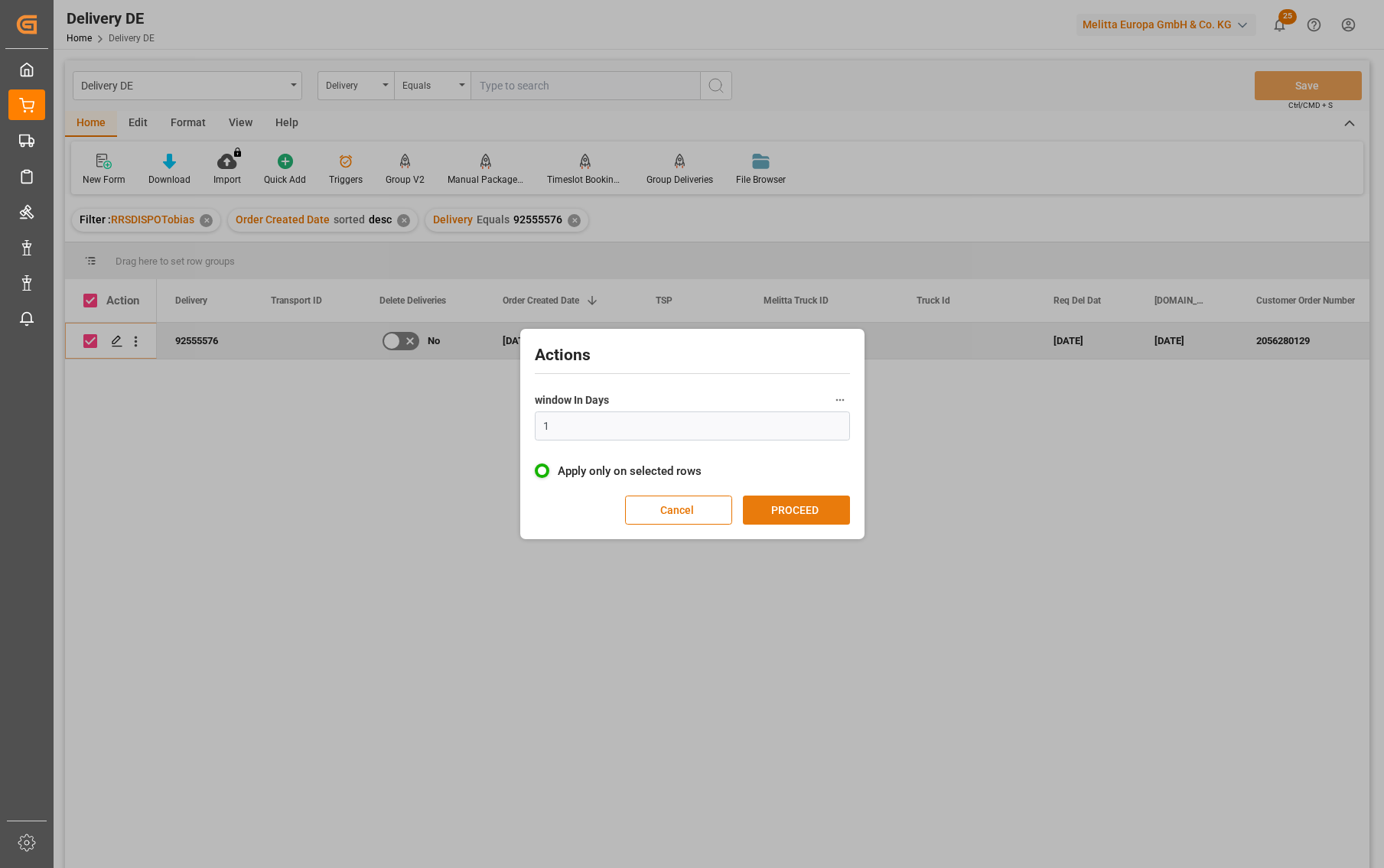
click at [763, 506] on button "PROCEED" at bounding box center [796, 510] width 107 height 29
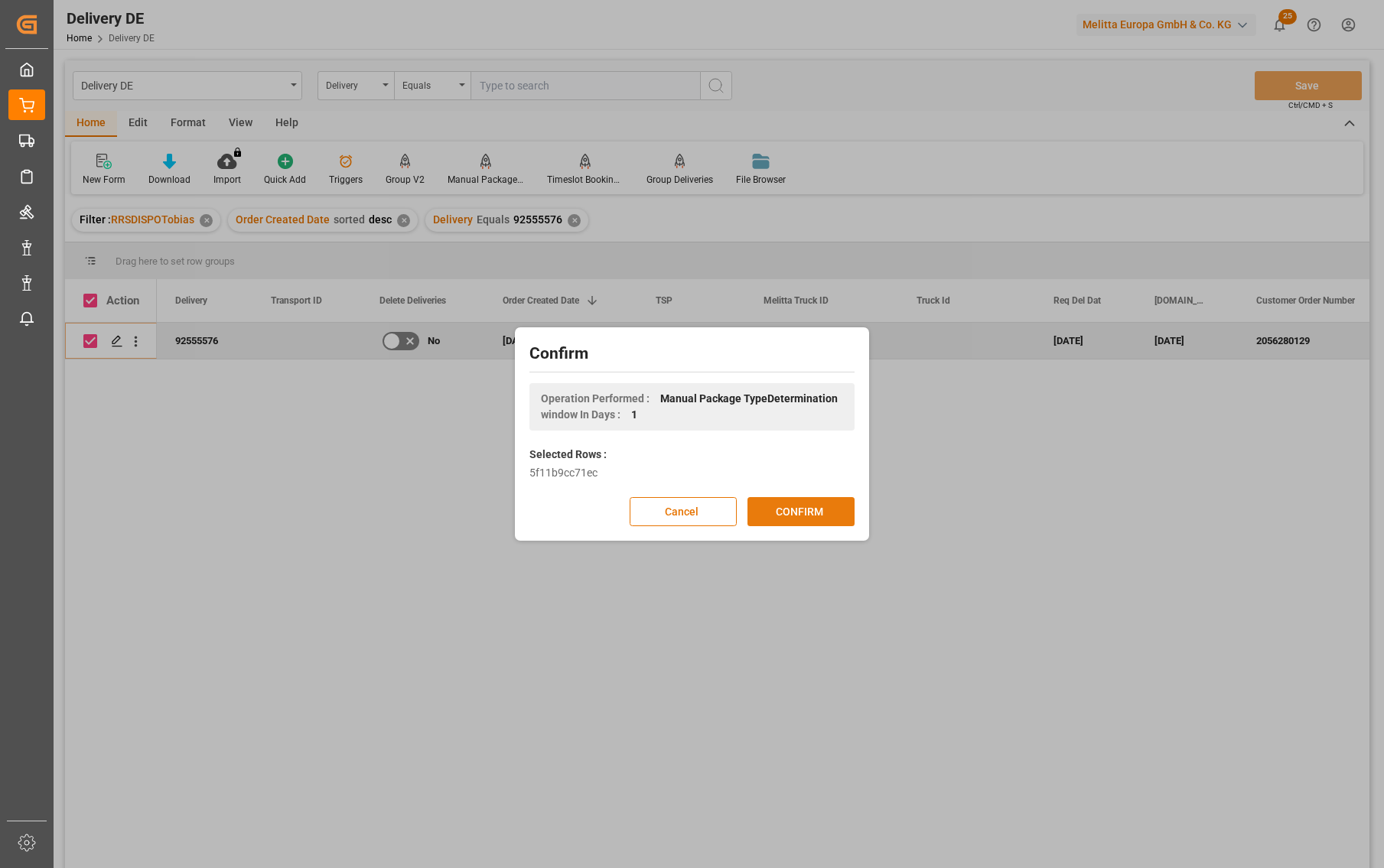
click at [770, 509] on button "CONFIRM" at bounding box center [800, 511] width 107 height 29
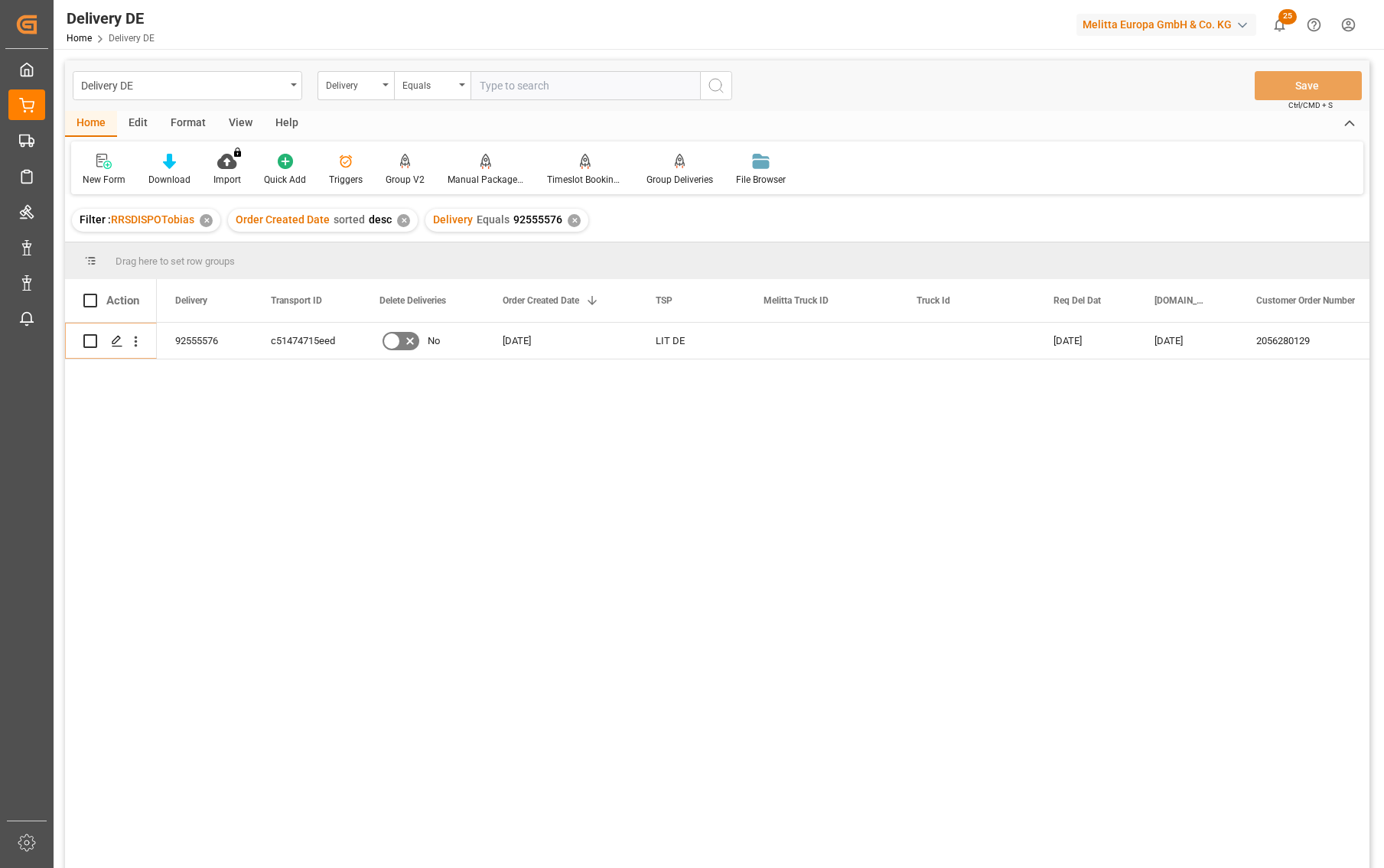
click at [1159, 755] on div "92555576 c51474715eed No 05.09.2025 LIT DE 10.09.2025 09.09.2025 2056280129 Rew…" at bounding box center [762, 600] width 1212 height 555
click at [319, 339] on div "c51474715eed" at bounding box center [306, 340] width 109 height 36
click at [1058, 464] on div "10.09.2025 09.09.2025 2056280129 Rewe Markt GmbH Vollsort. Lager Am Isarkanal 2…" at bounding box center [762, 600] width 1212 height 555
click at [1021, 574] on div "10.09.2025 09.09.2025 2056280129 Rewe Markt GmbH Vollsort. Lager Am Isarkanal 2…" at bounding box center [762, 600] width 1212 height 555
click at [187, 337] on div "92555576" at bounding box center [204, 340] width 96 height 36
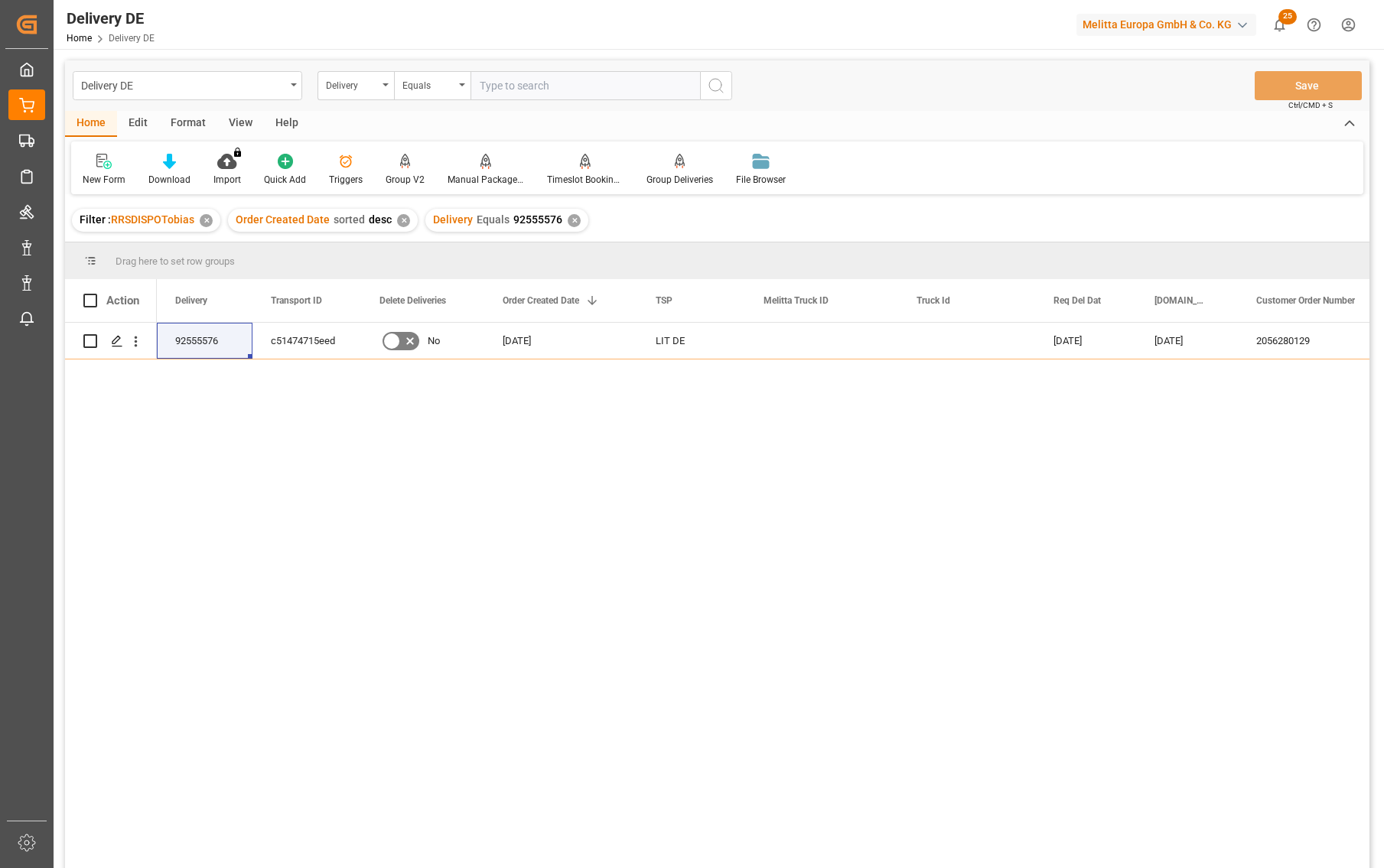
click at [855, 566] on div "10.09.2025 09.09.2025 2056280129 Rewe Markt GmbH Vollsort. Lager Am Isarkanal 2…" at bounding box center [762, 600] width 1212 height 555
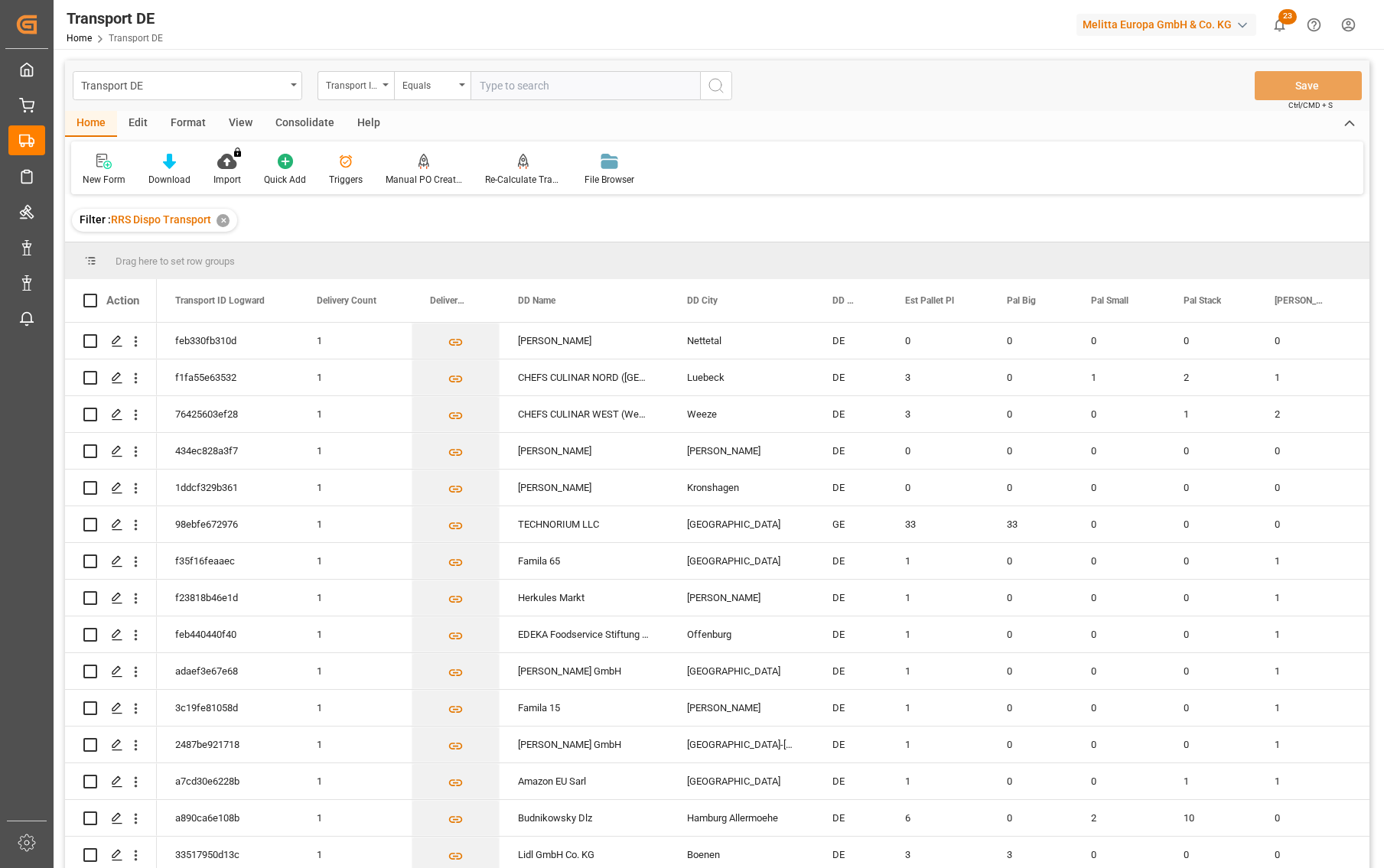
click at [553, 88] on input "text" at bounding box center [585, 85] width 230 height 29
paste input "aaf83991bb0f"
type input "aaf83991bb0f"
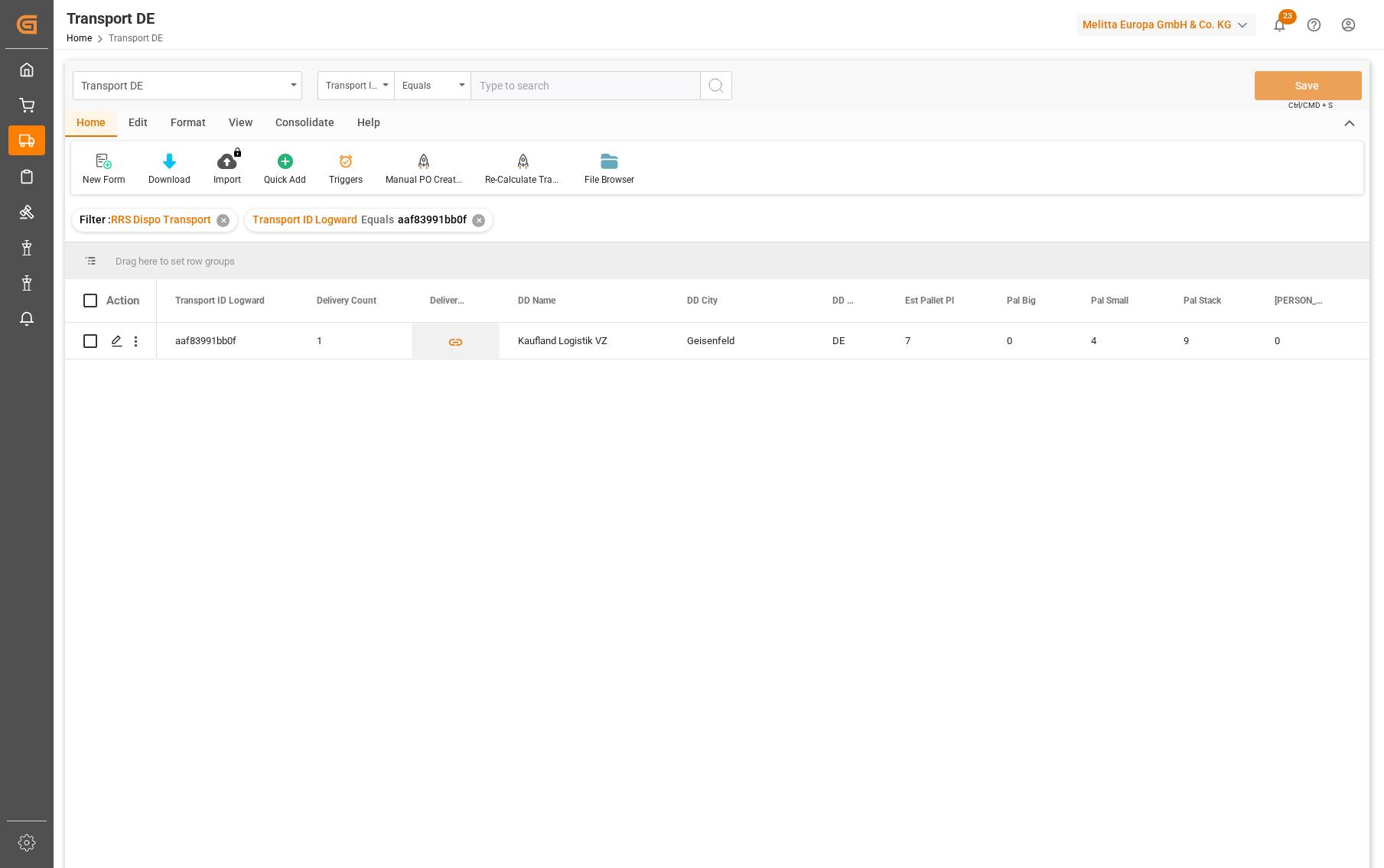
click at [1216, 586] on div "aaf83991bb0f 1 Kaufland Logistik VZ Geisenfeld DE 7 0 4 9 0 2014.328 600002145" at bounding box center [762, 600] width 1212 height 555
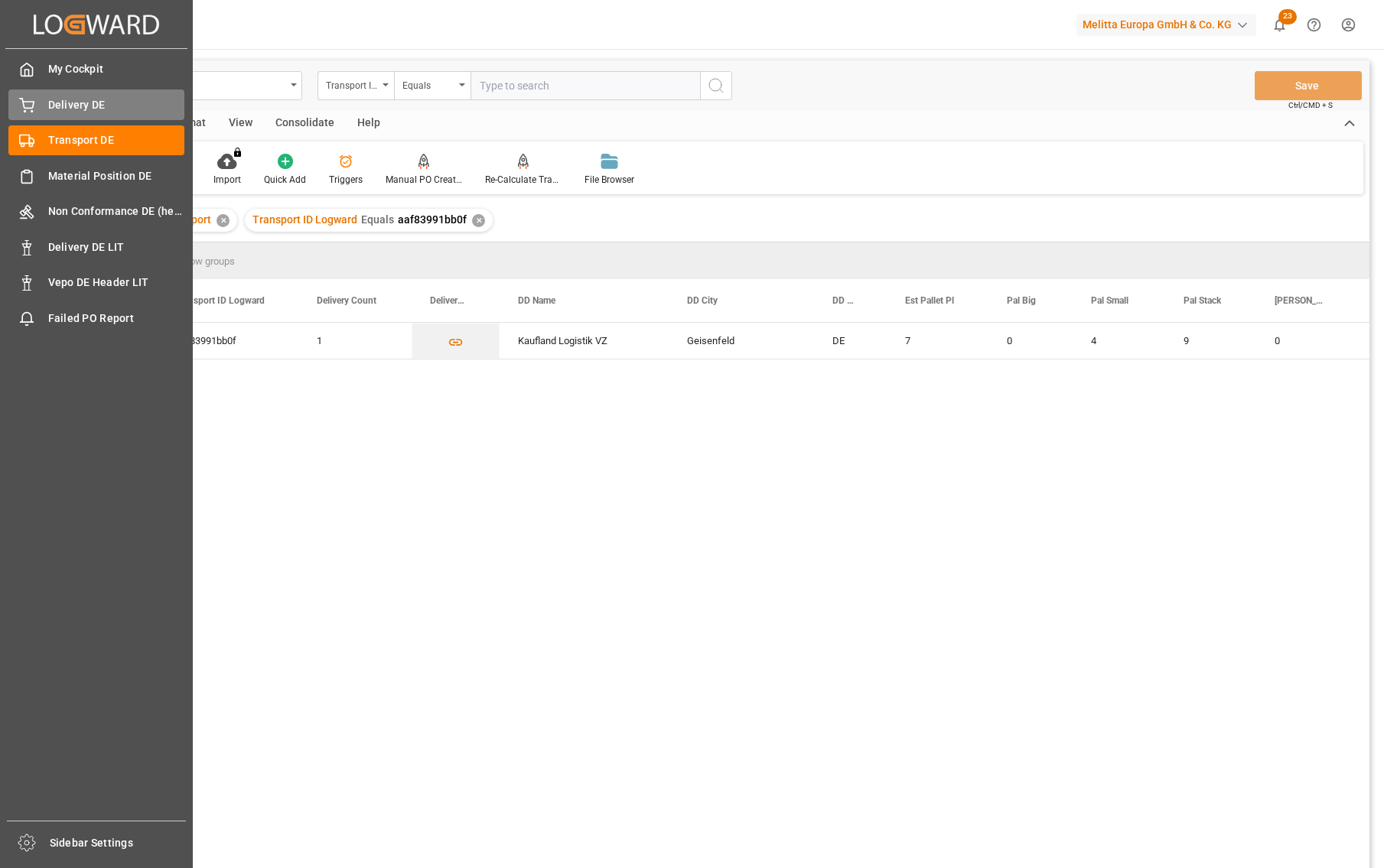
click at [42, 108] on div "Delivery DE Delivery DE" at bounding box center [96, 104] width 176 height 30
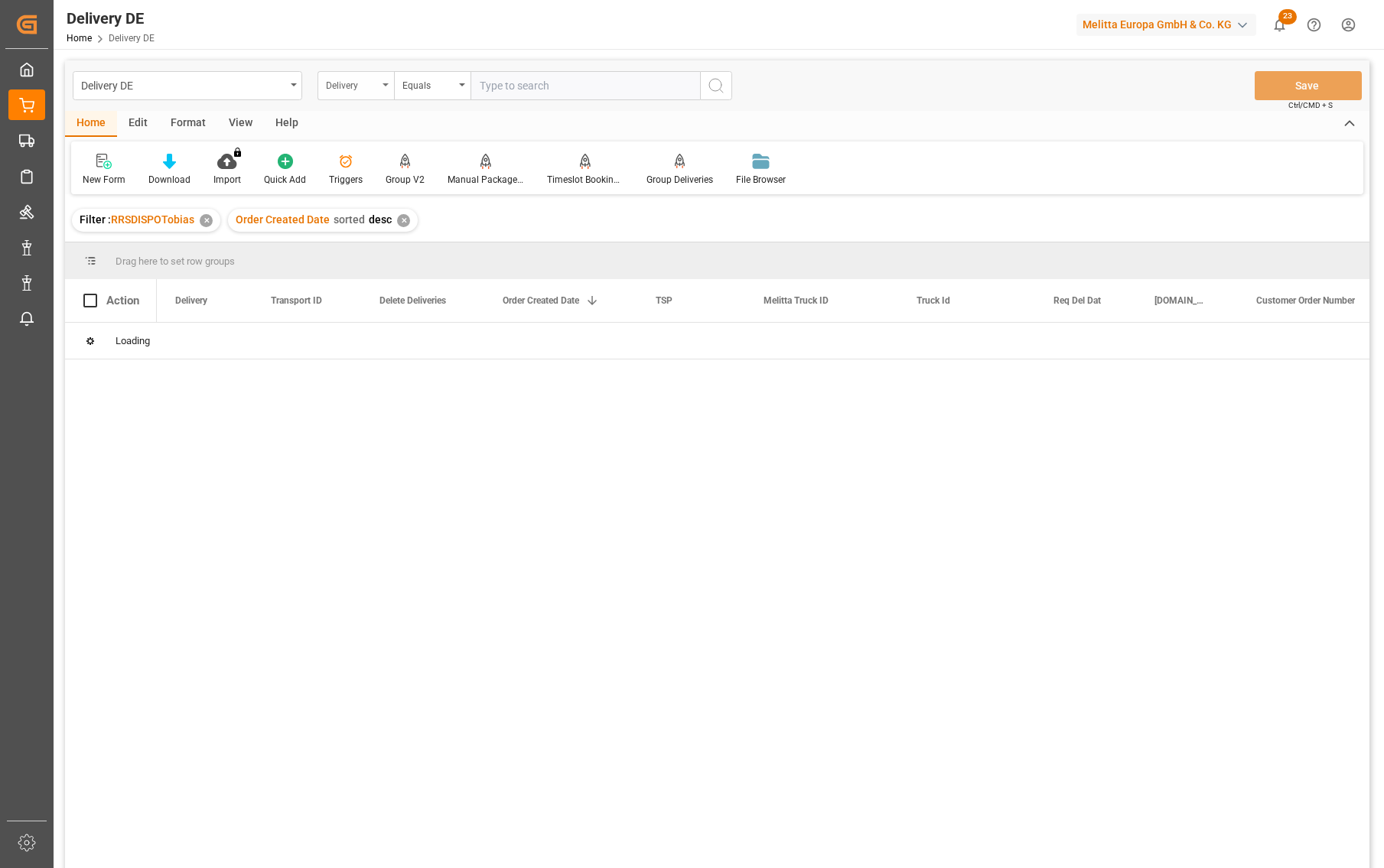
click at [388, 88] on div "Delivery" at bounding box center [356, 85] width 77 height 29
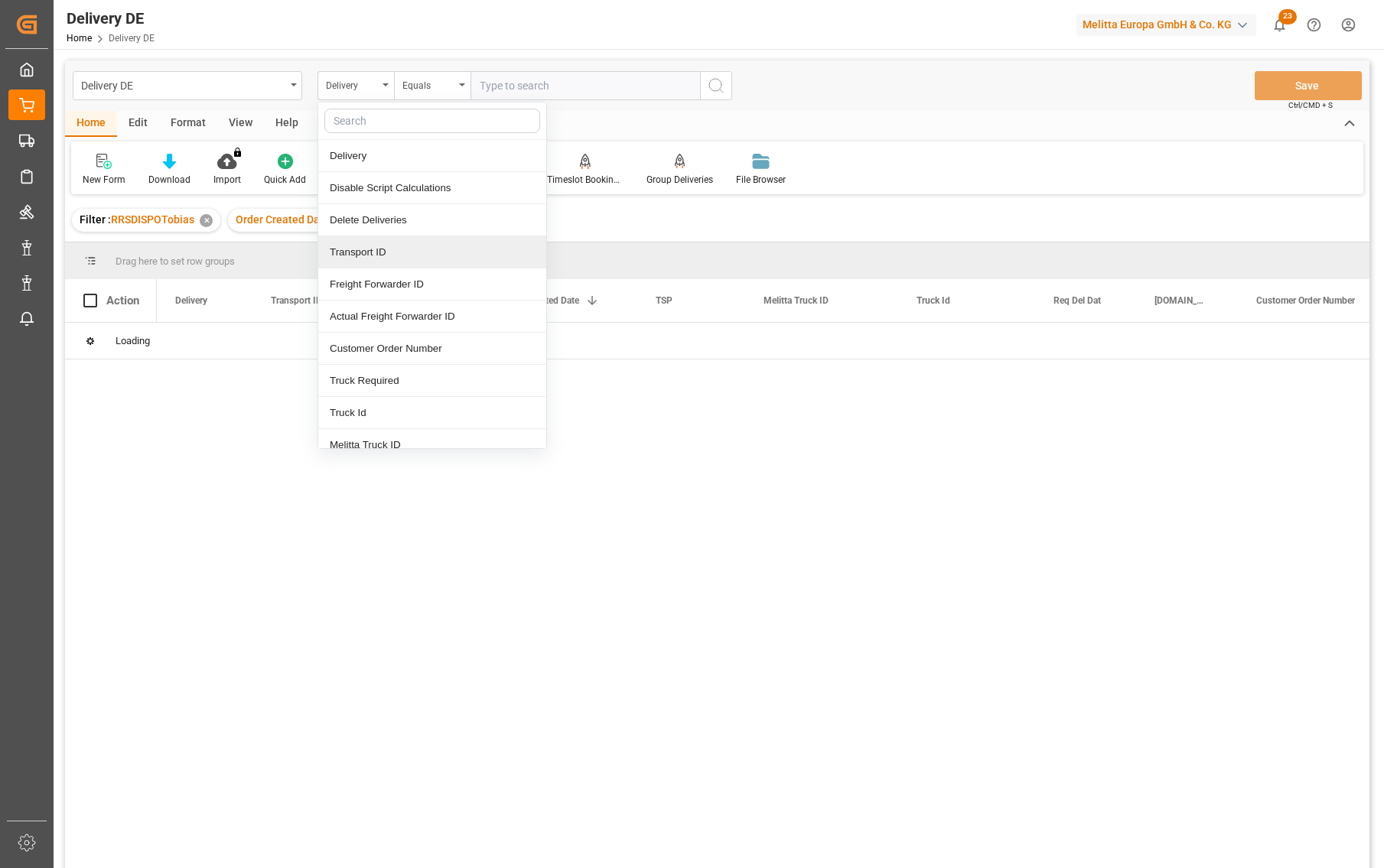
click at [394, 252] on div "Transport ID" at bounding box center [432, 252] width 228 height 32
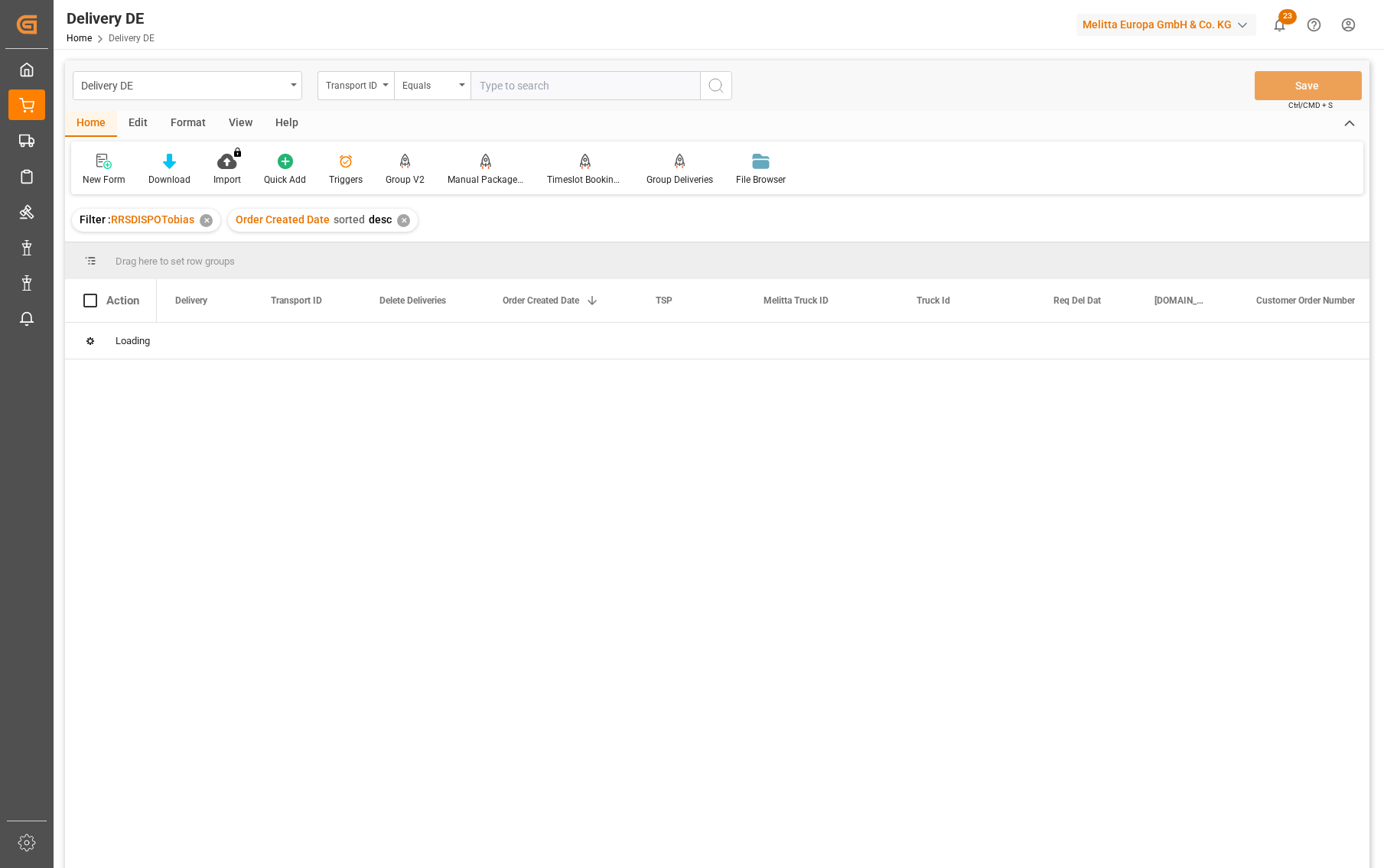
click at [513, 77] on input "text" at bounding box center [585, 85] width 230 height 29
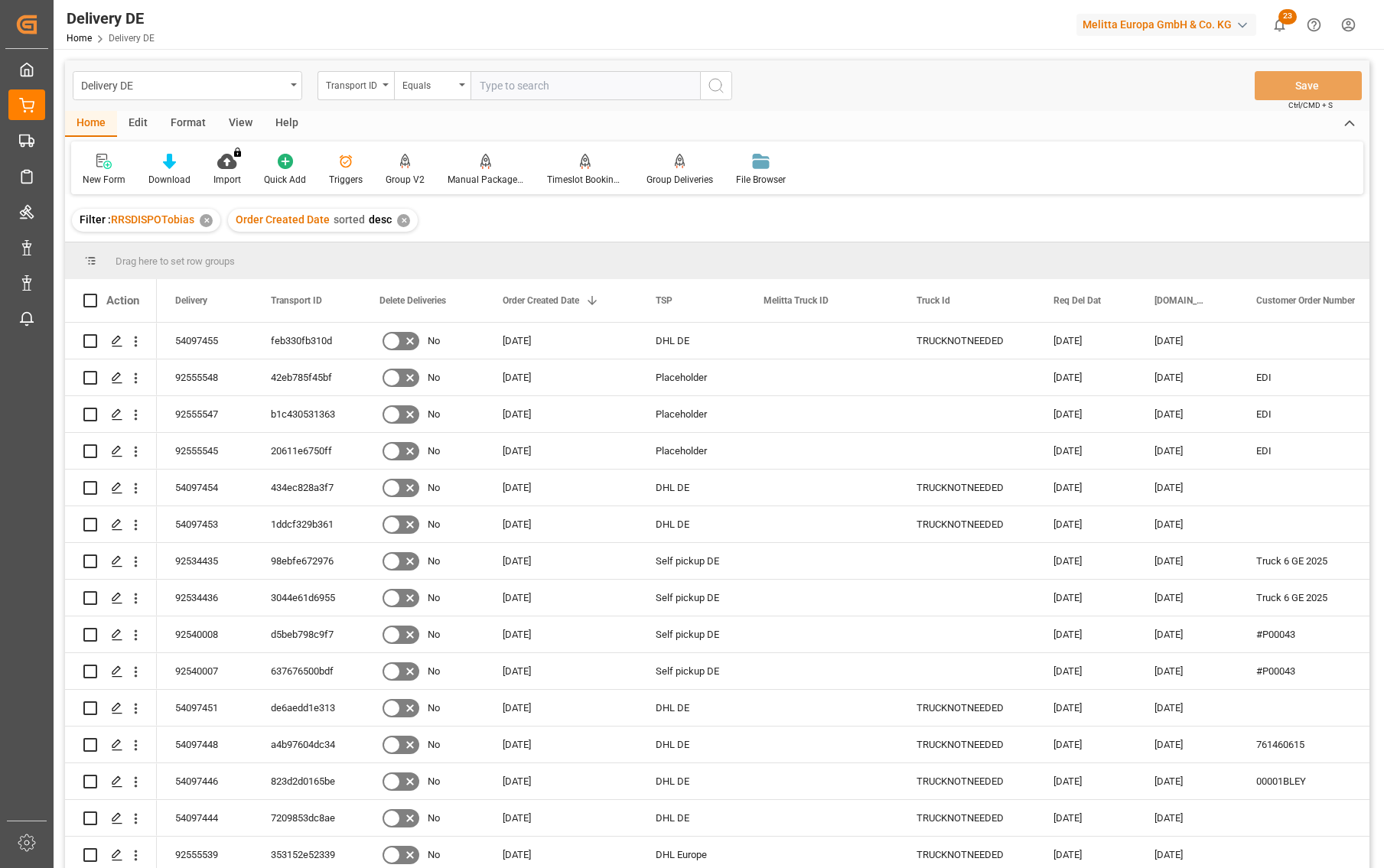
click at [513, 84] on input "text" at bounding box center [585, 85] width 230 height 29
paste input "aaf83991bb0f"
type input "aaf83991bb0f"
click at [722, 79] on icon "search button" at bounding box center [715, 86] width 19 height 19
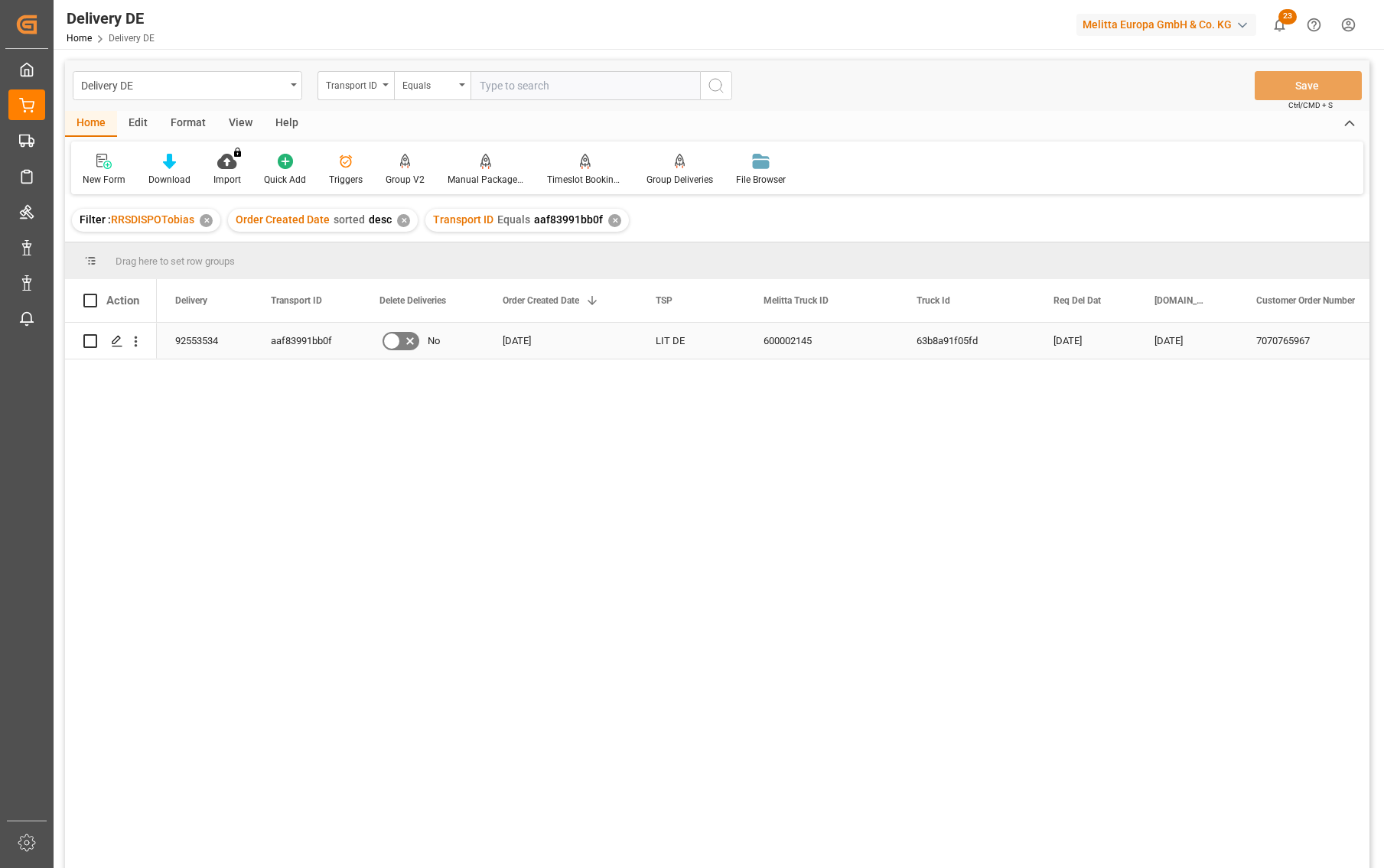
click at [198, 339] on div "92553534" at bounding box center [204, 340] width 96 height 36
click at [229, 791] on div "No 29.08.2025 LIT DE 600002145 63b8a91f05fd 04.09.2025 02.09.2025 7070765967 Ka…" at bounding box center [762, 600] width 1212 height 555
click at [212, 346] on div "92553534" at bounding box center [204, 340] width 96 height 36
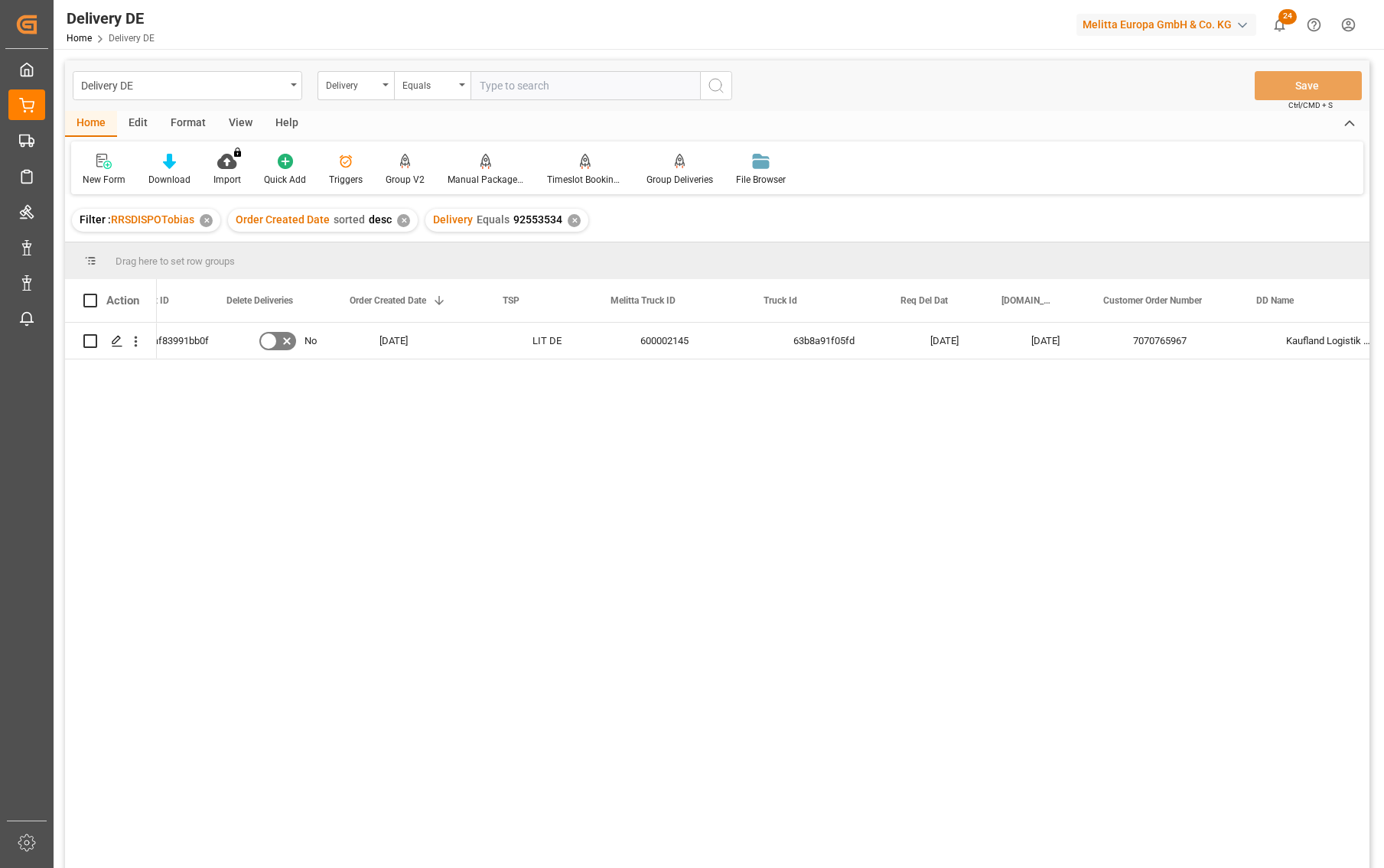
scroll to position [0, 153]
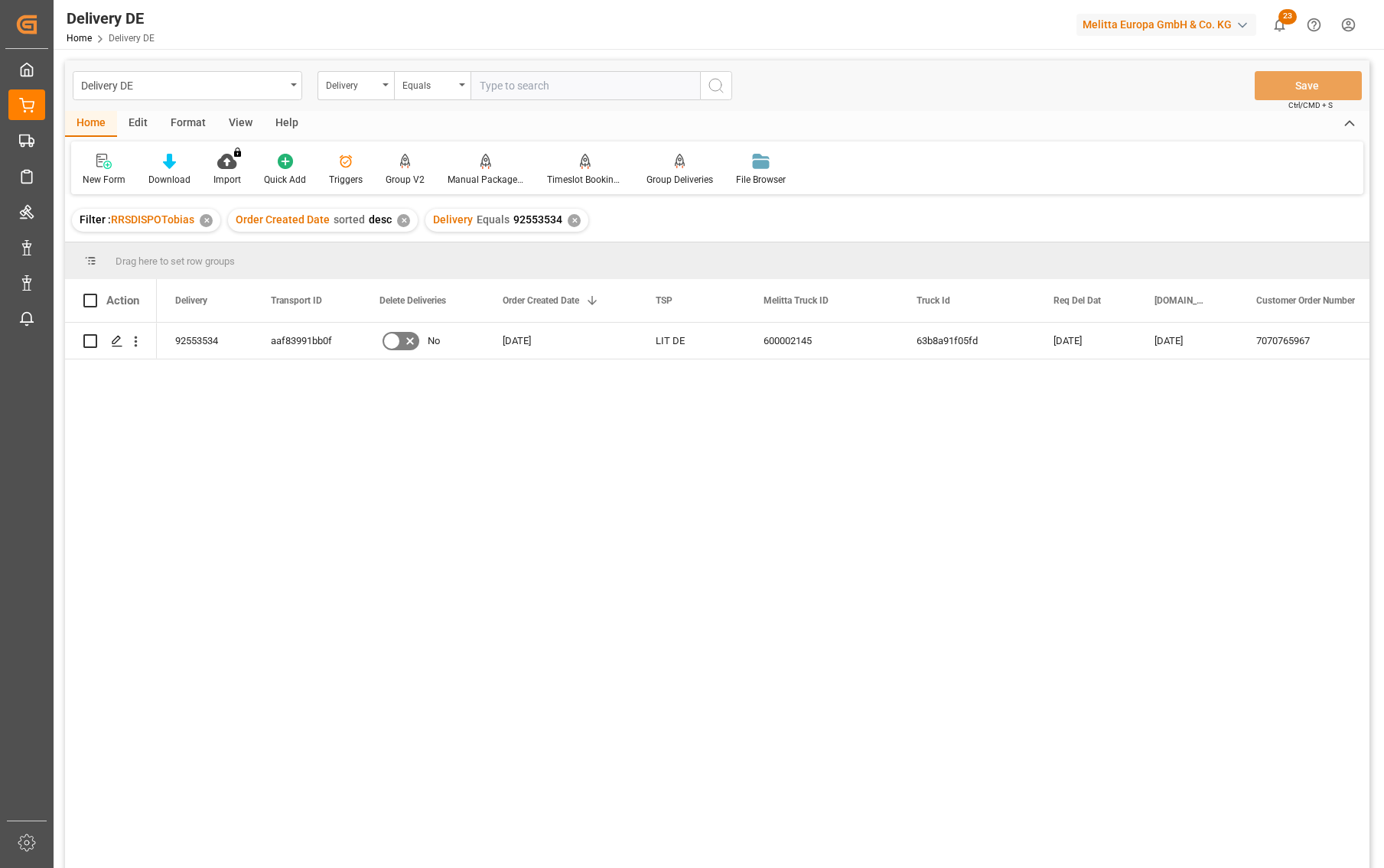
click at [570, 217] on div "✕" at bounding box center [574, 220] width 13 height 13
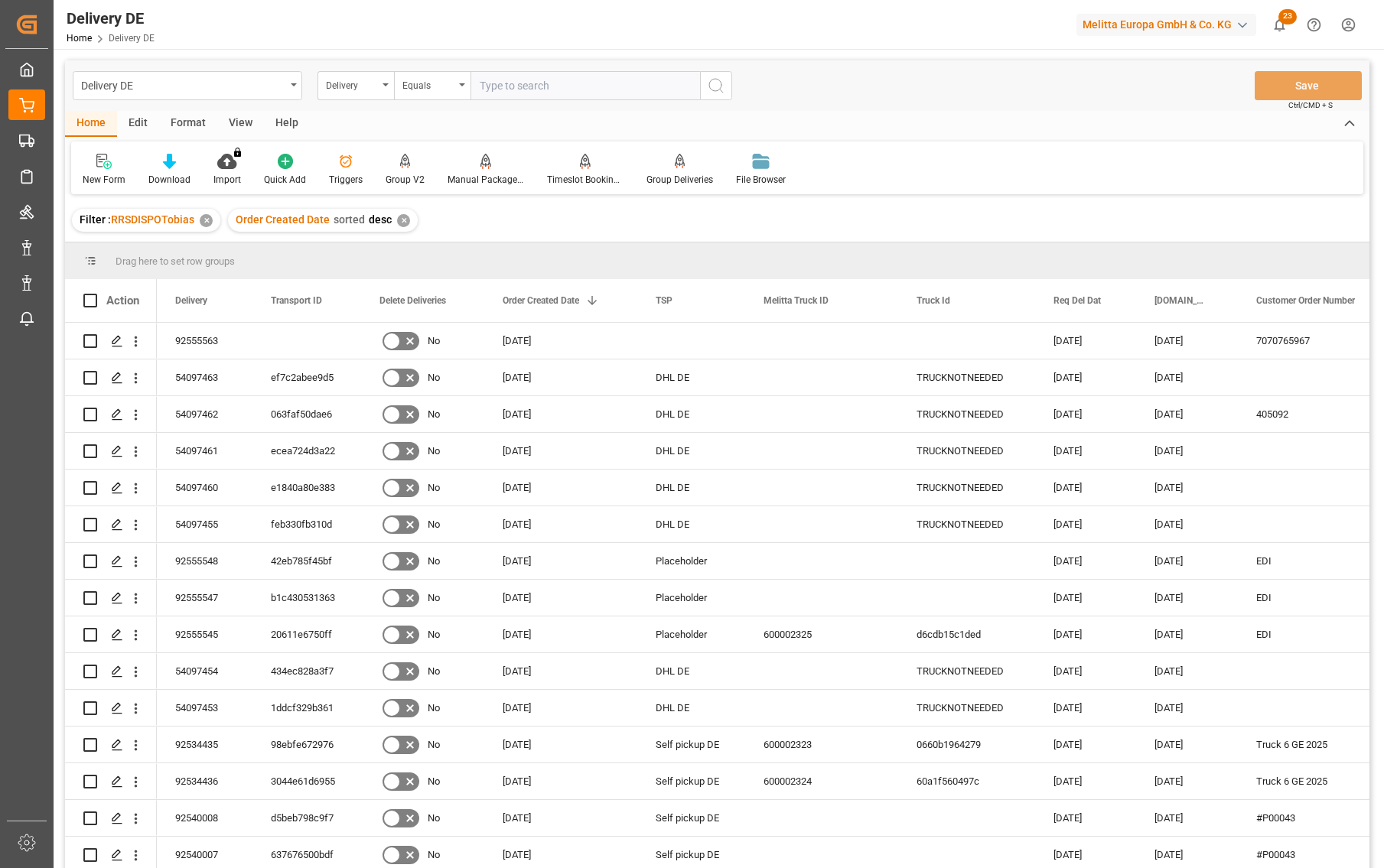
click at [556, 84] on input "text" at bounding box center [585, 85] width 230 height 29
paste input "92555563"
type input "92555563"
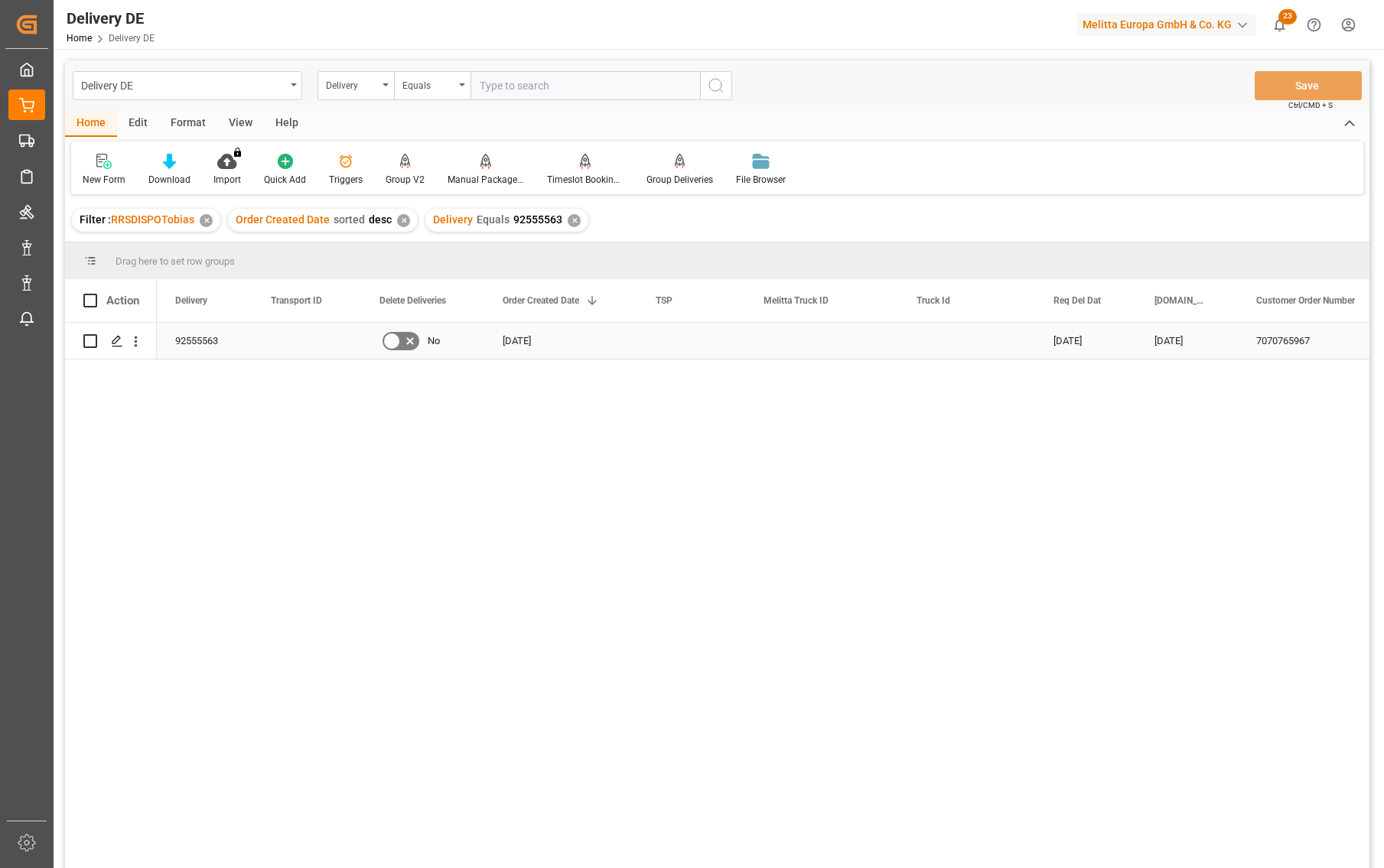
click at [92, 339] on input "Press Space to toggle row selection (unchecked)" at bounding box center [90, 341] width 14 height 14
checkbox input "true"
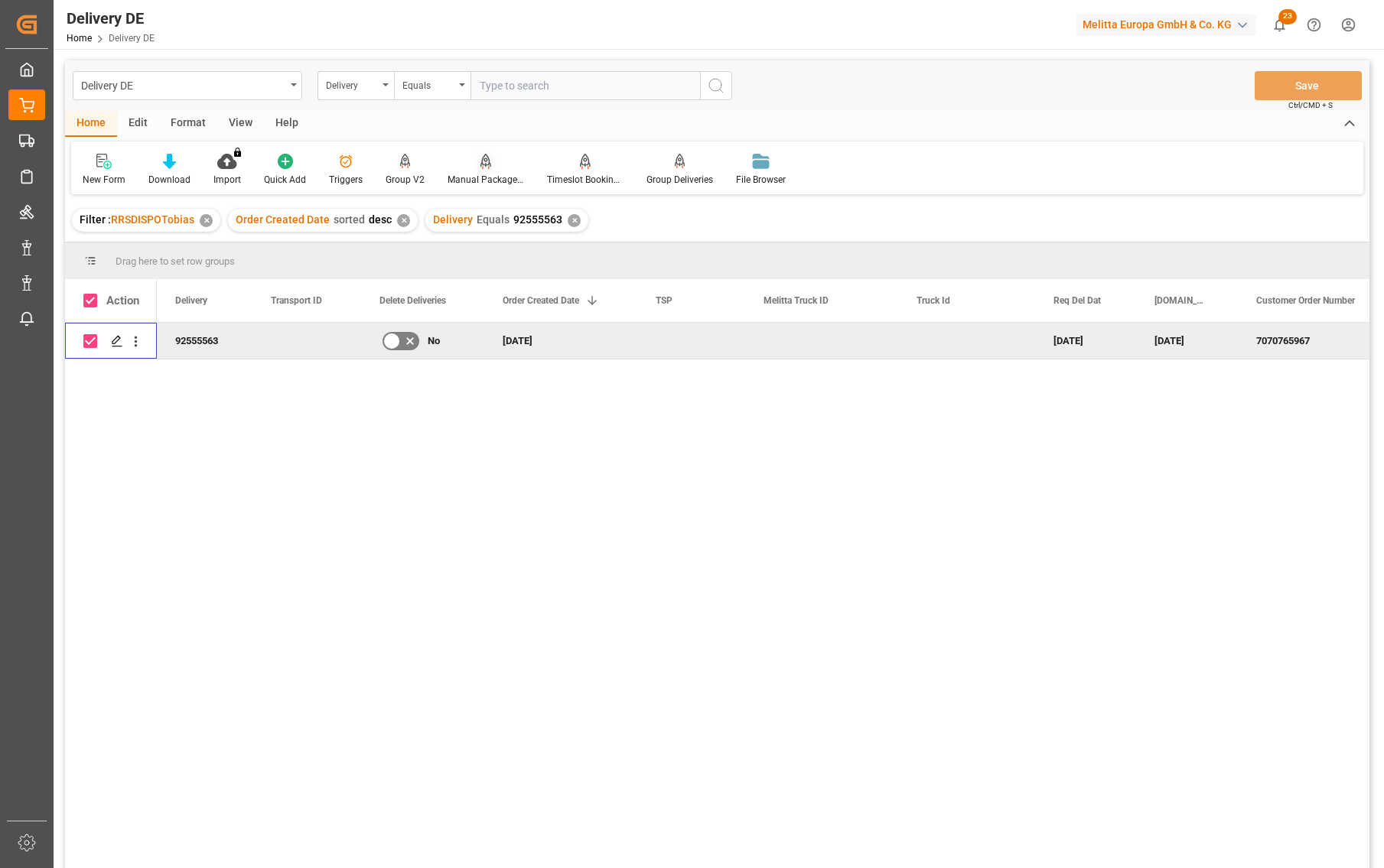
click at [473, 170] on div "Manual Package TypeDetermination" at bounding box center [486, 170] width 99 height 34
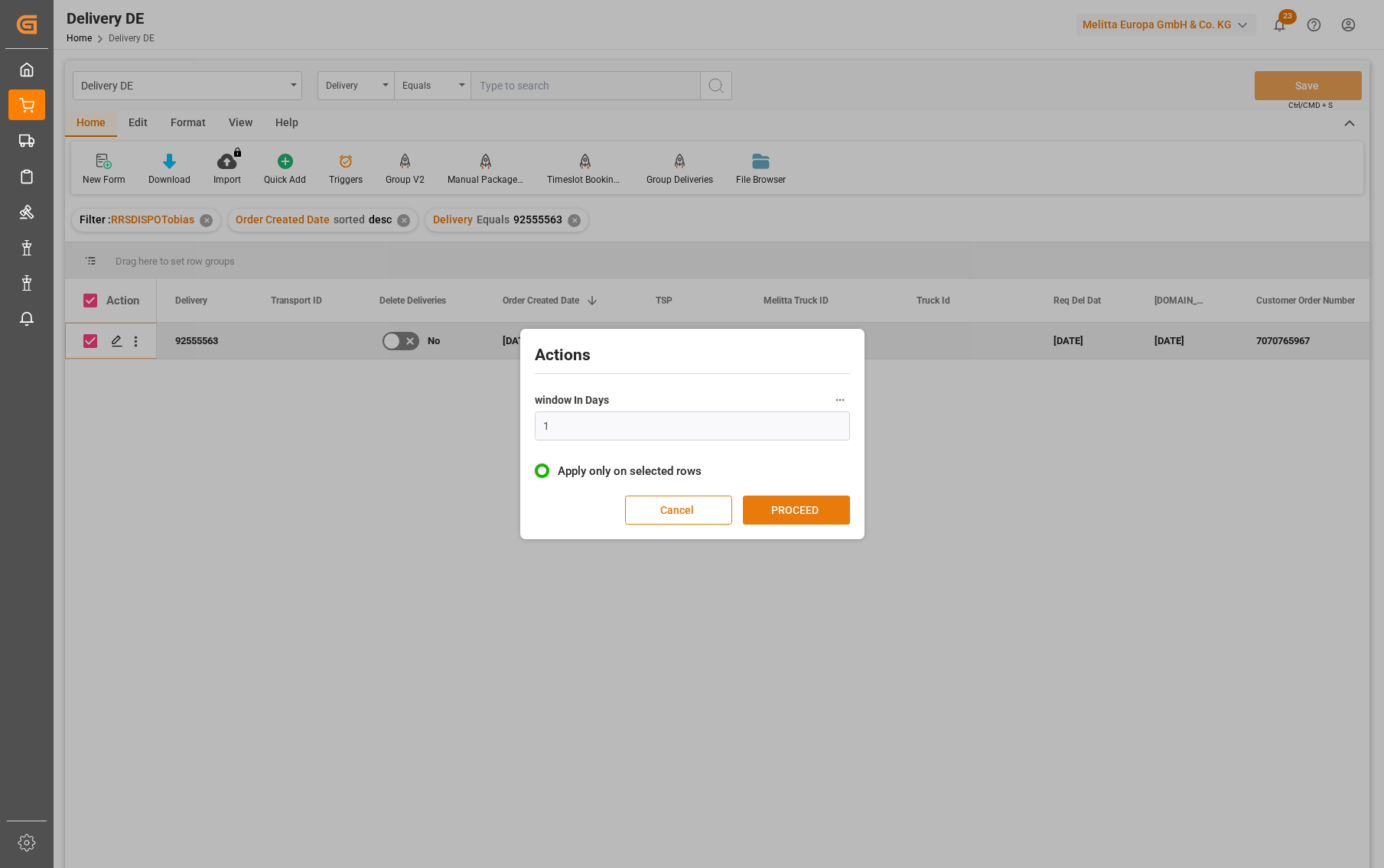
click at [789, 513] on button "PROCEED" at bounding box center [796, 510] width 107 height 29
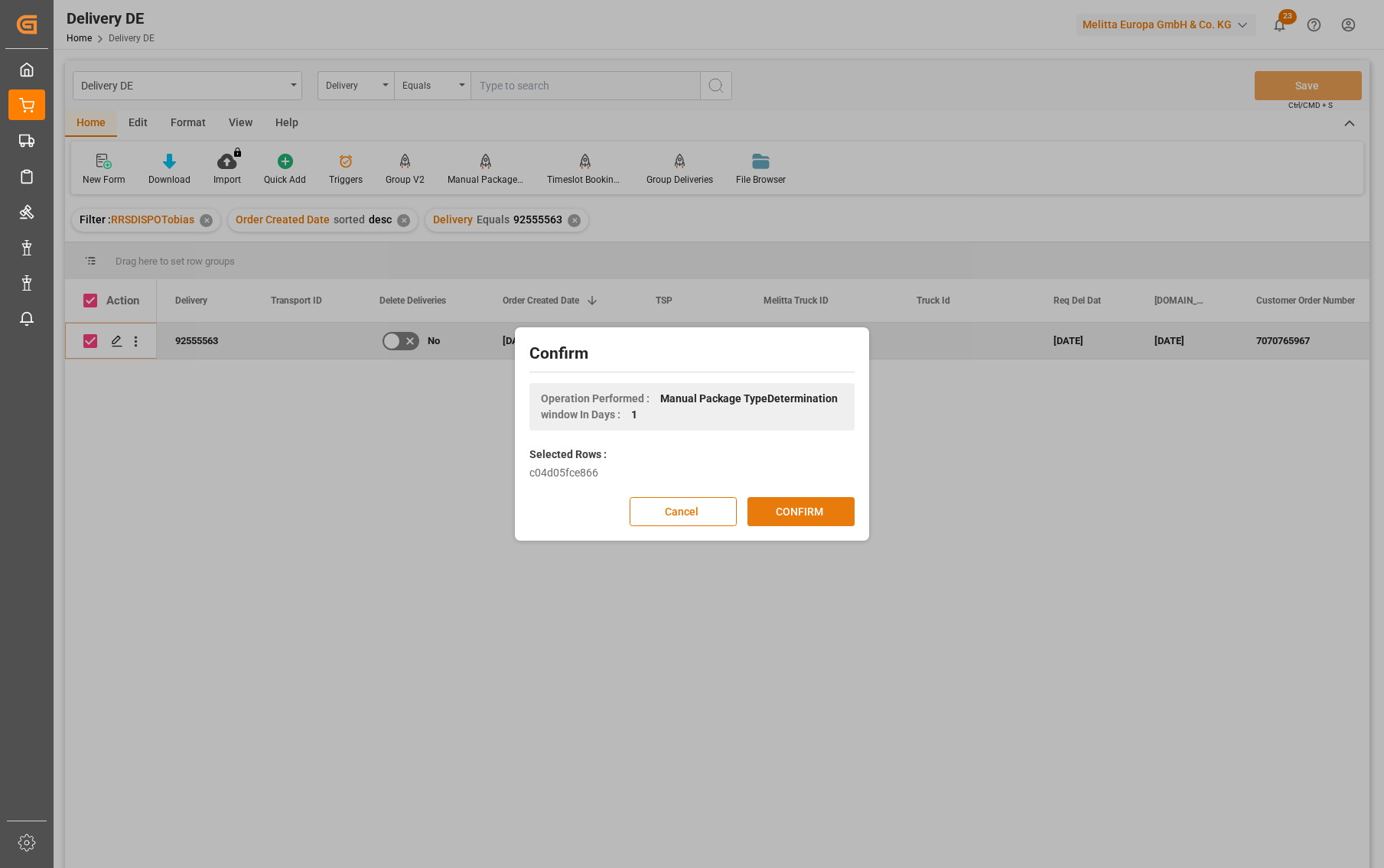
click at [801, 517] on button "CONFIRM" at bounding box center [800, 511] width 107 height 29
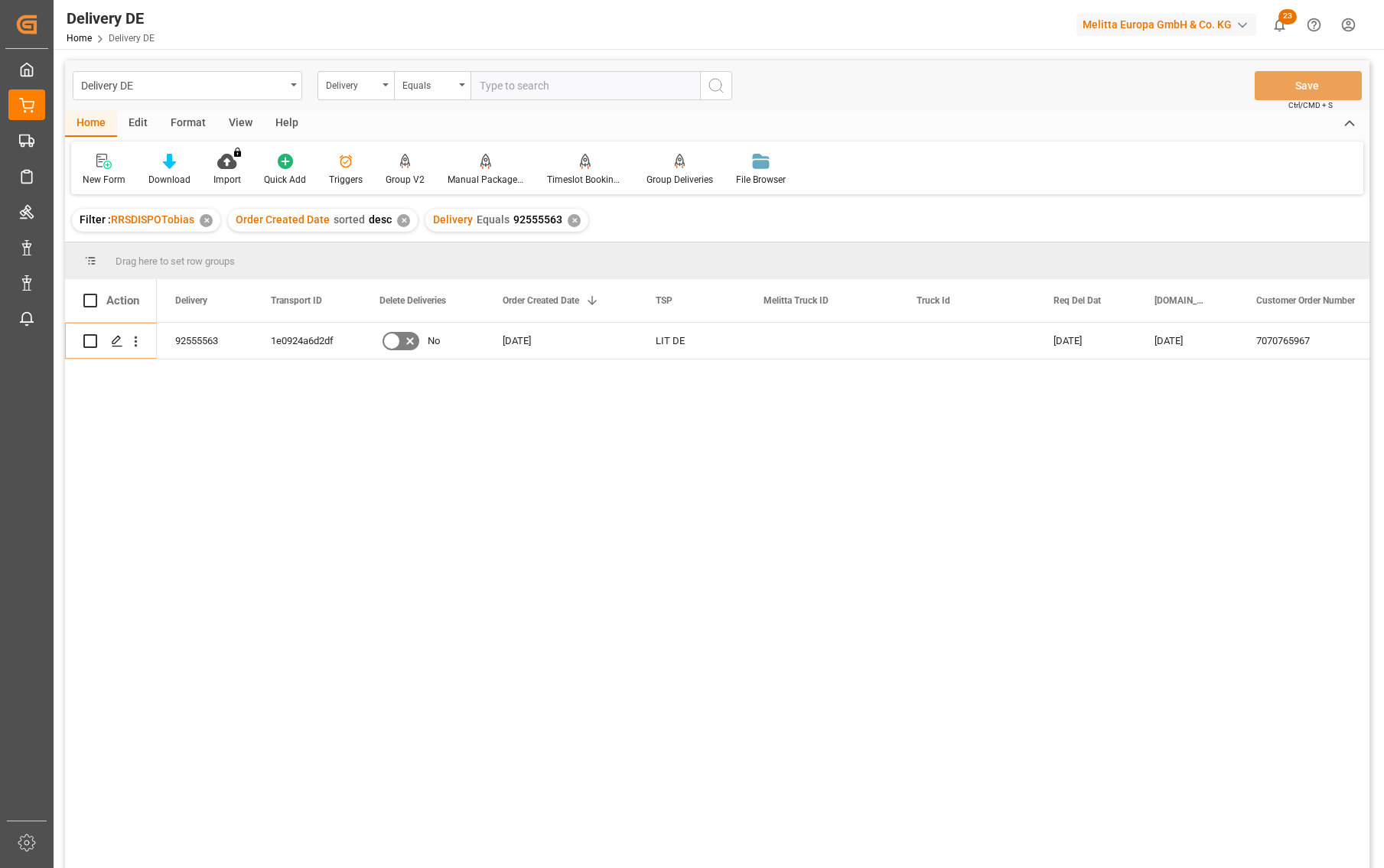
click at [247, 445] on div "92555563 1e0924a6d2df No 05.09.2025 LIT DE 10.09.2025 09.09.2025 7070765967 Kau…" at bounding box center [762, 600] width 1212 height 555
click at [181, 339] on div "92555563" at bounding box center [204, 340] width 96 height 36
click at [1327, 555] on div "92555563 10.09.2025 09.09.2025 7070765967 Kaufland Logistik VZ Keltenstraße 4 L…" at bounding box center [762, 600] width 1212 height 555
click at [310, 343] on div "1e0924a6d2df" at bounding box center [306, 340] width 109 height 36
click at [349, 83] on div "Delivery" at bounding box center [352, 84] width 52 height 18
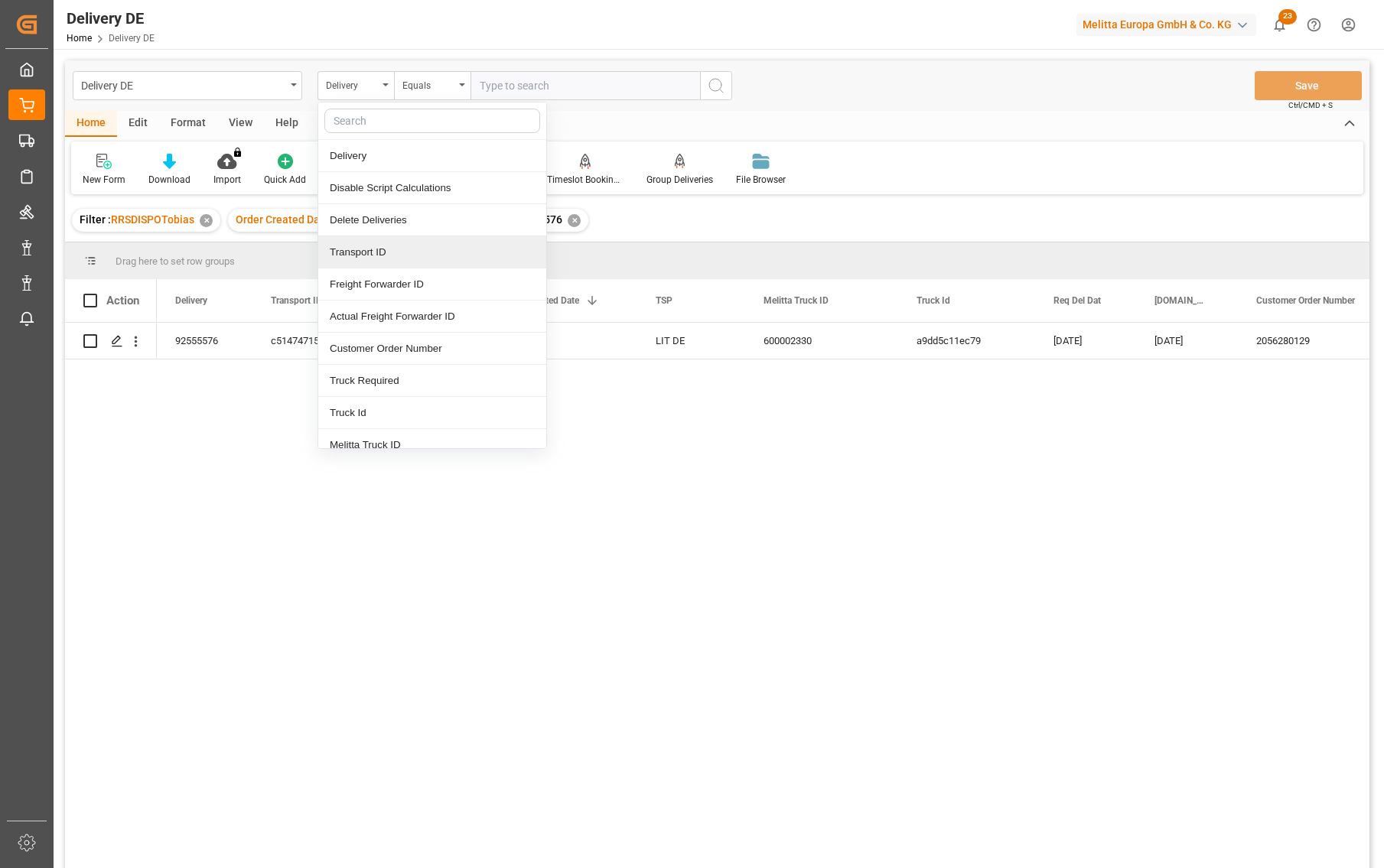
click at [365, 251] on div "Transport ID" at bounding box center [432, 252] width 228 height 32
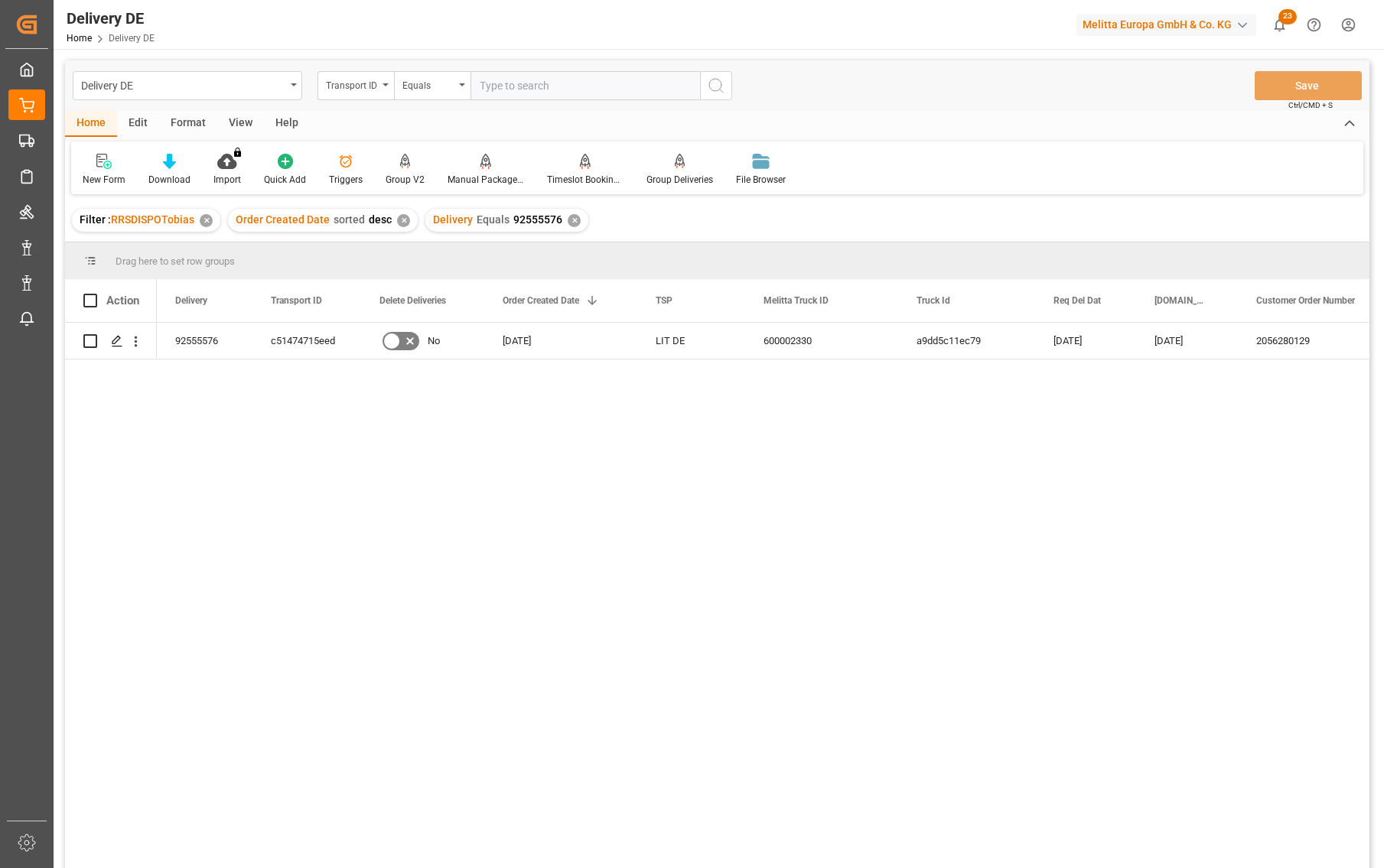
click at [513, 95] on input "text" at bounding box center [585, 85] width 230 height 29
paste input "fec624ad9a7d"
type input "fec624ad9a7d"
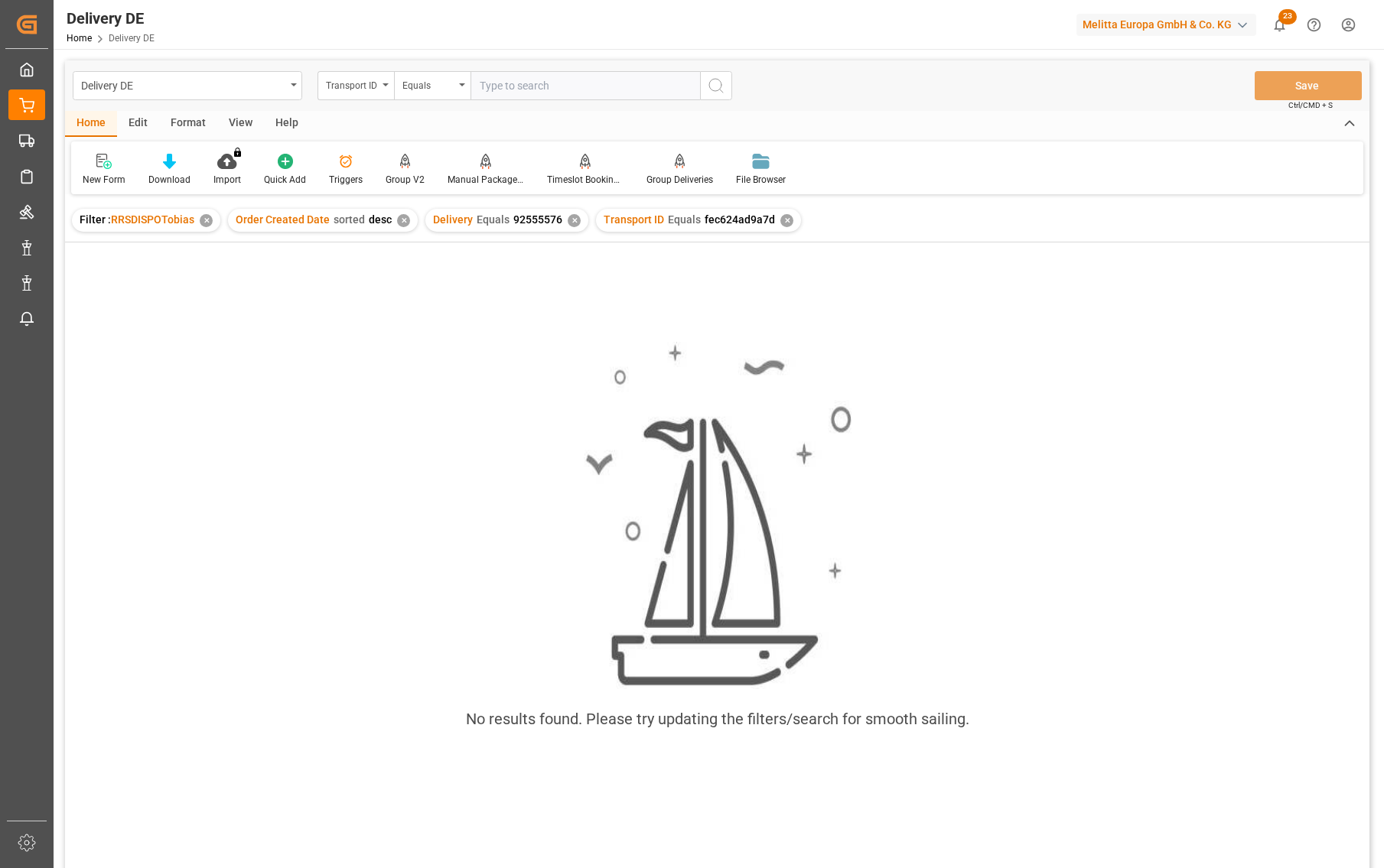
click at [568, 218] on div "✕" at bounding box center [574, 220] width 13 height 13
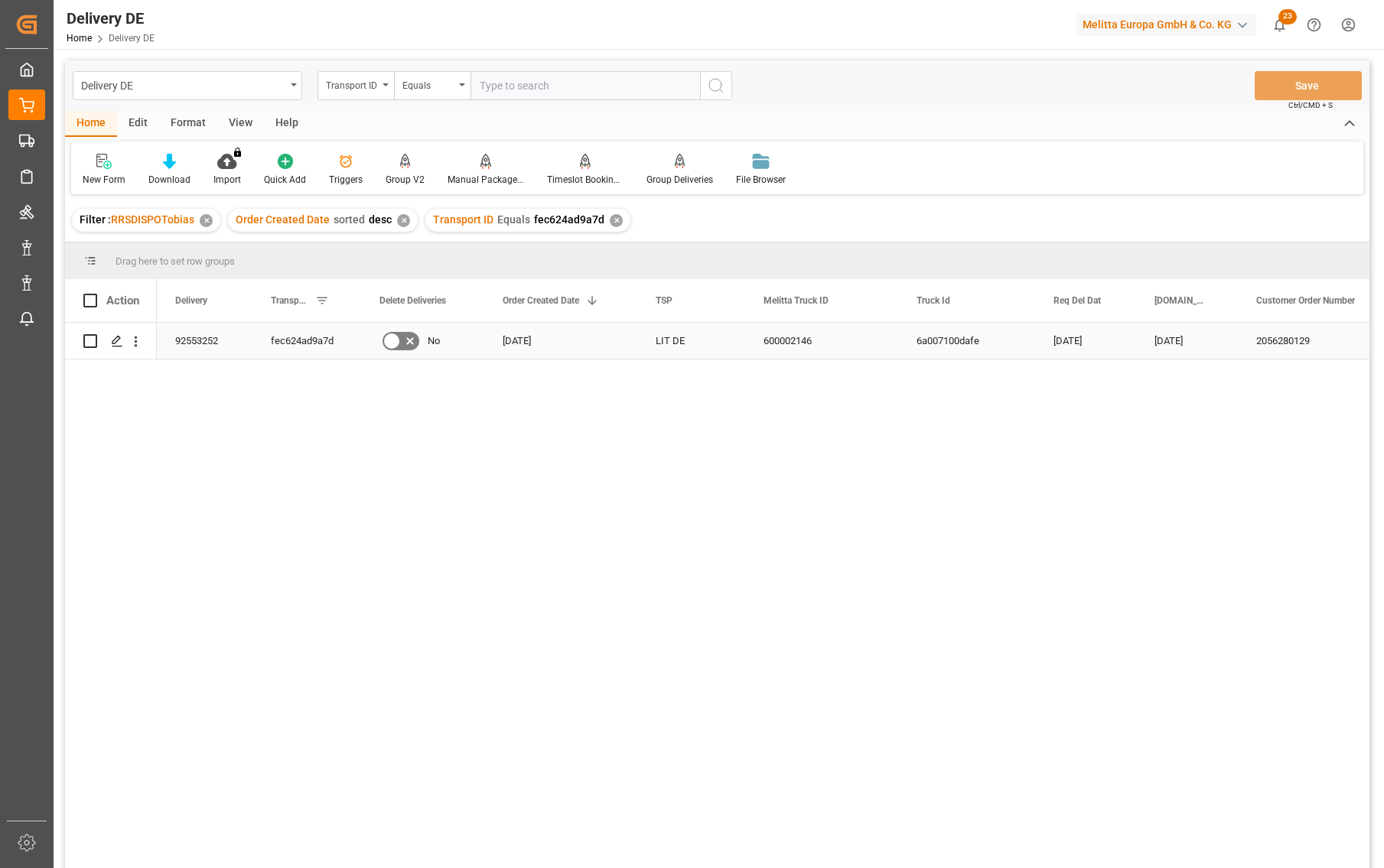
click at [212, 338] on div "92553252" at bounding box center [204, 340] width 96 height 36
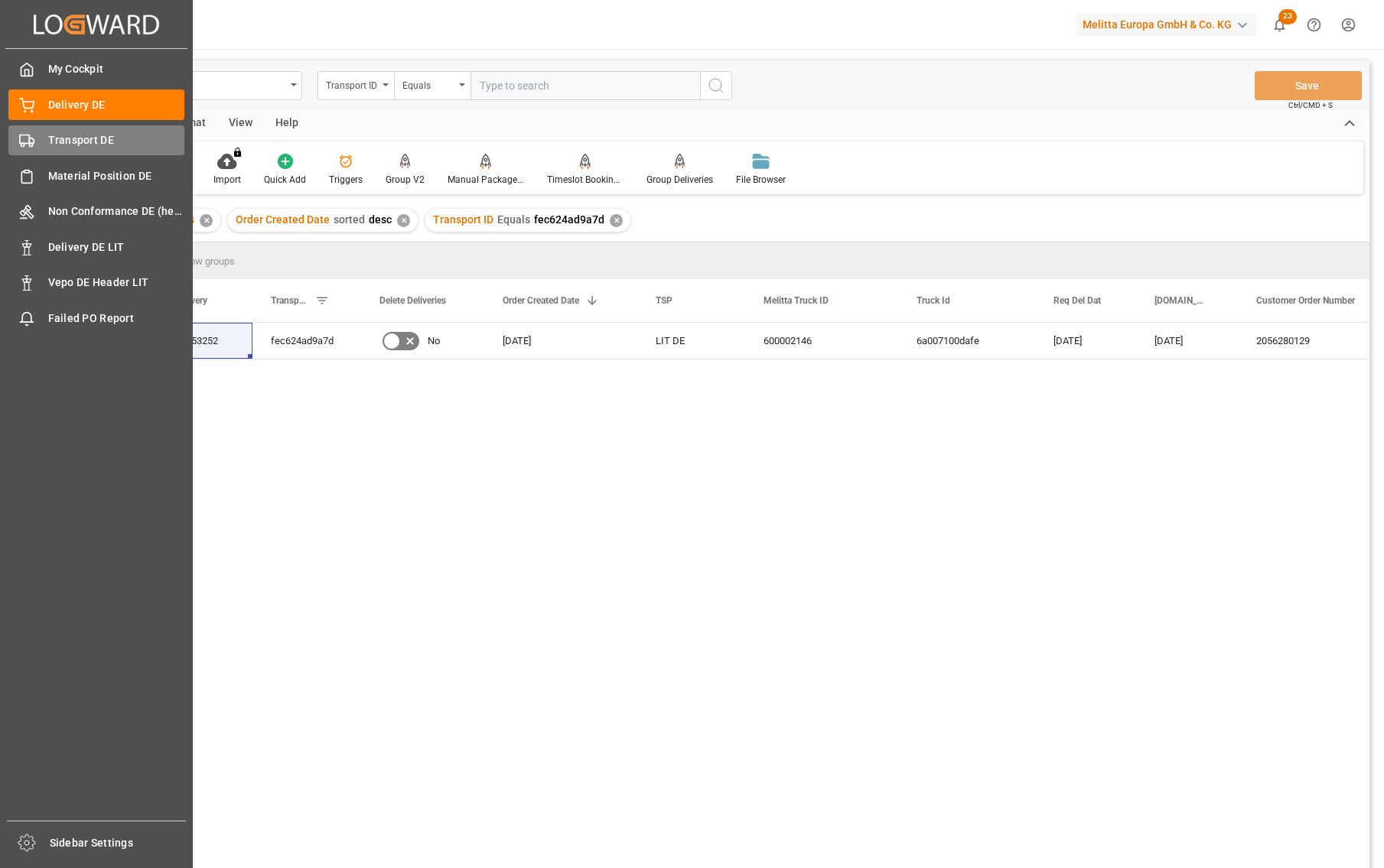
click at [42, 139] on div "Transport DE Transport DE" at bounding box center [96, 141] width 176 height 30
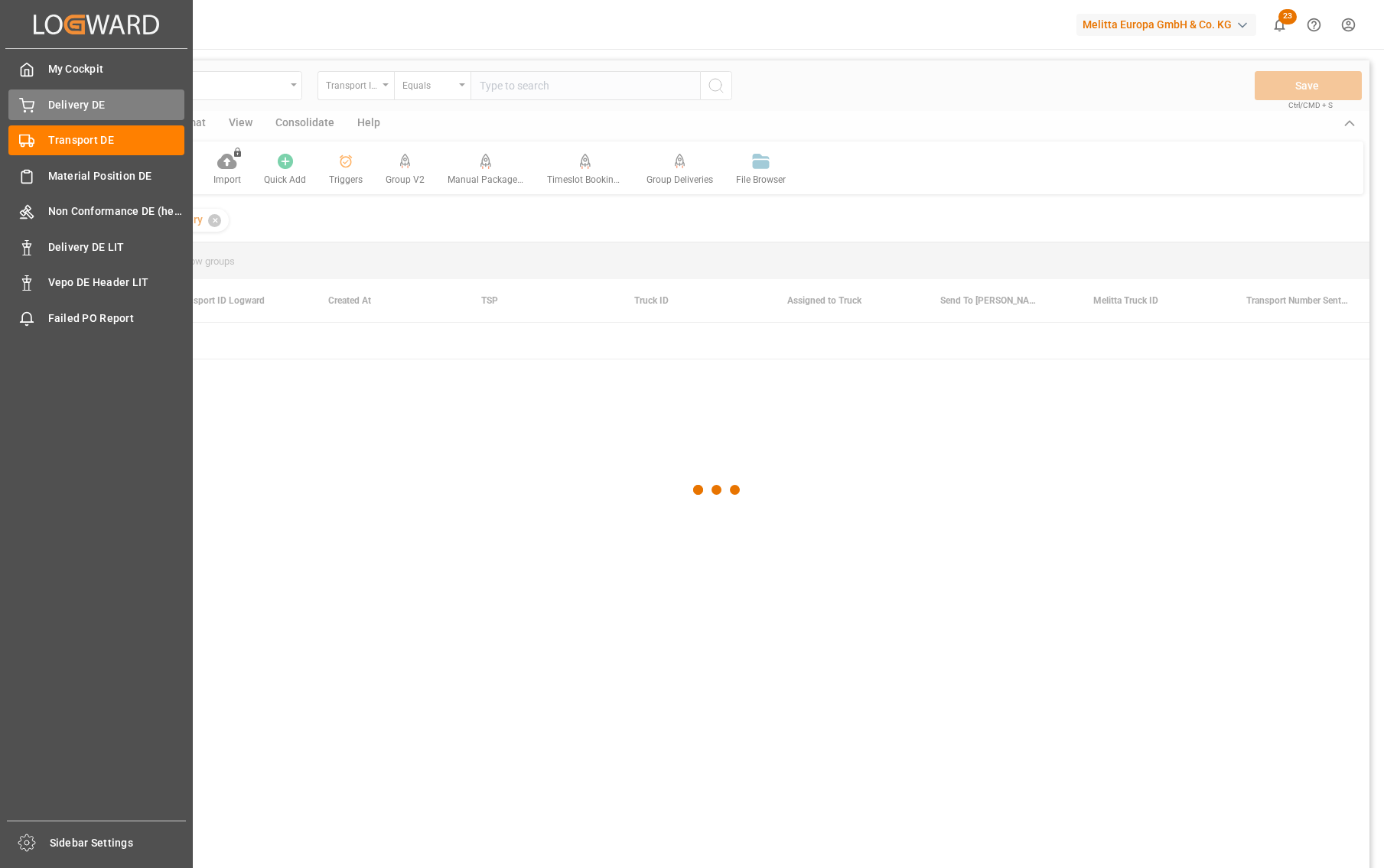
click at [57, 103] on span "Delivery DE" at bounding box center [116, 105] width 137 height 16
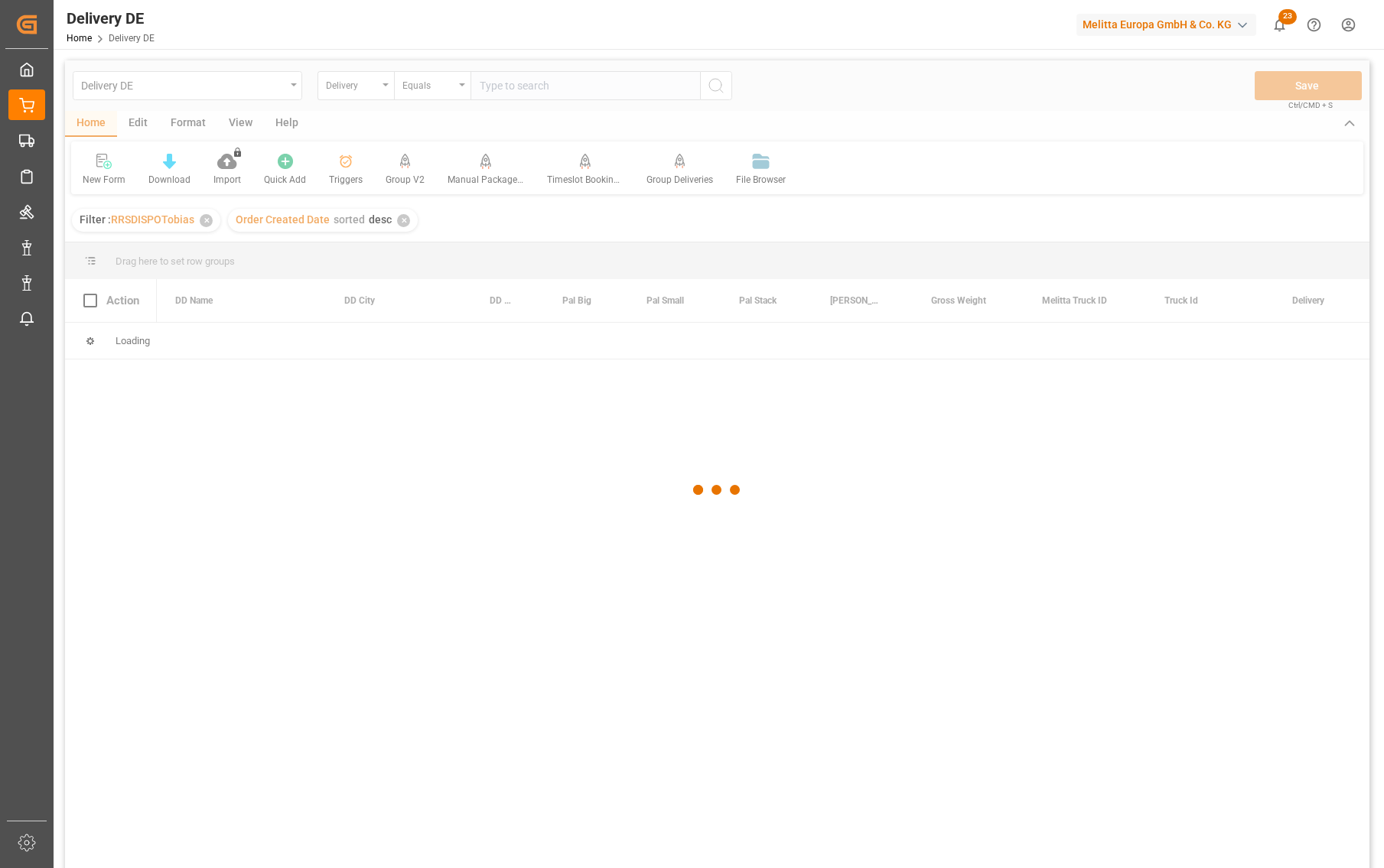
click at [517, 94] on div "Delivery DE Delivery Equals Save Ctrl/CMD + S Home Edit Format View Help New Fo…" at bounding box center [717, 483] width 1304 height 848
paste input "92553244"
type input "92553244"
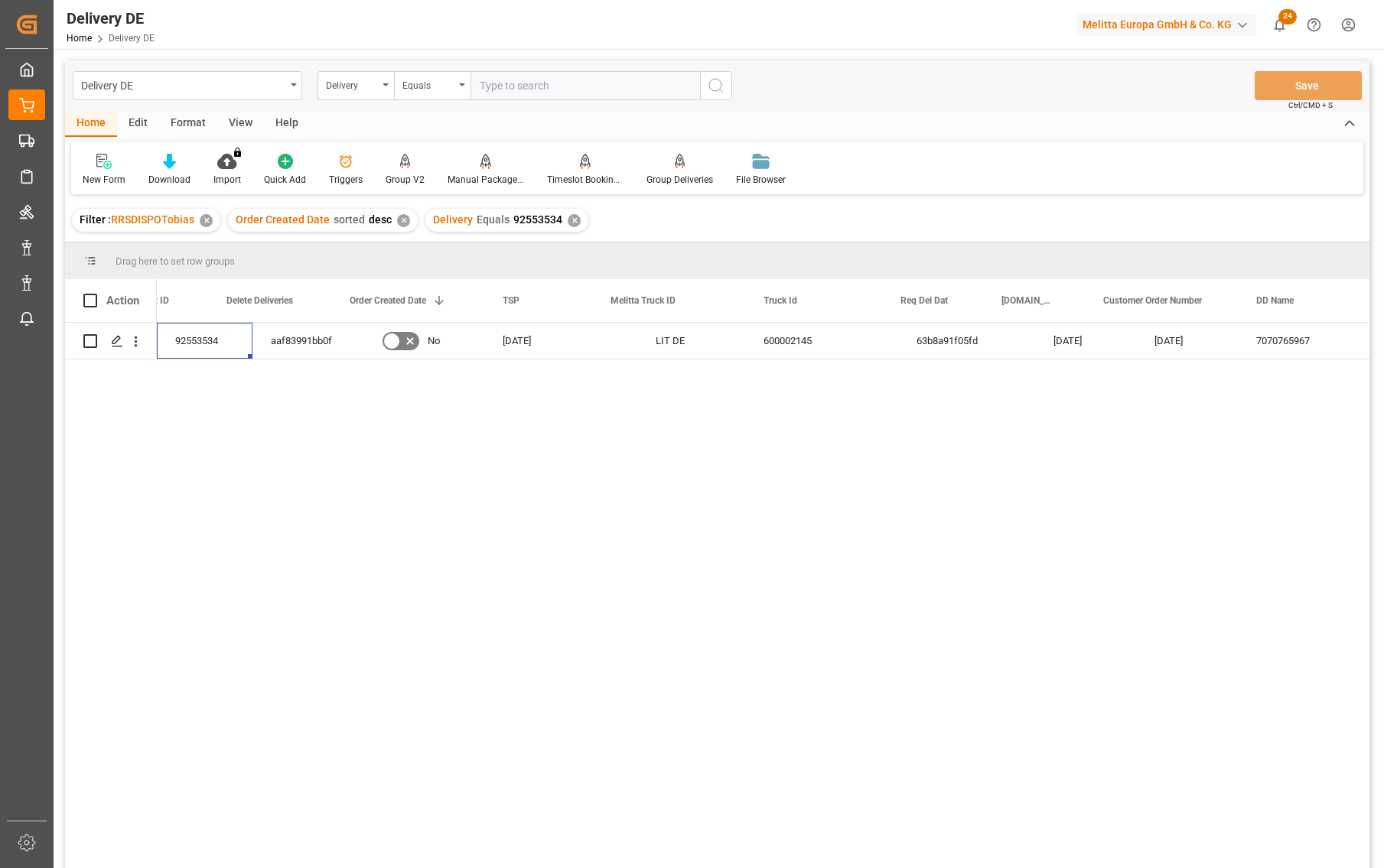
scroll to position [0, 153]
click at [361, 89] on div "Delivery" at bounding box center [352, 84] width 52 height 18
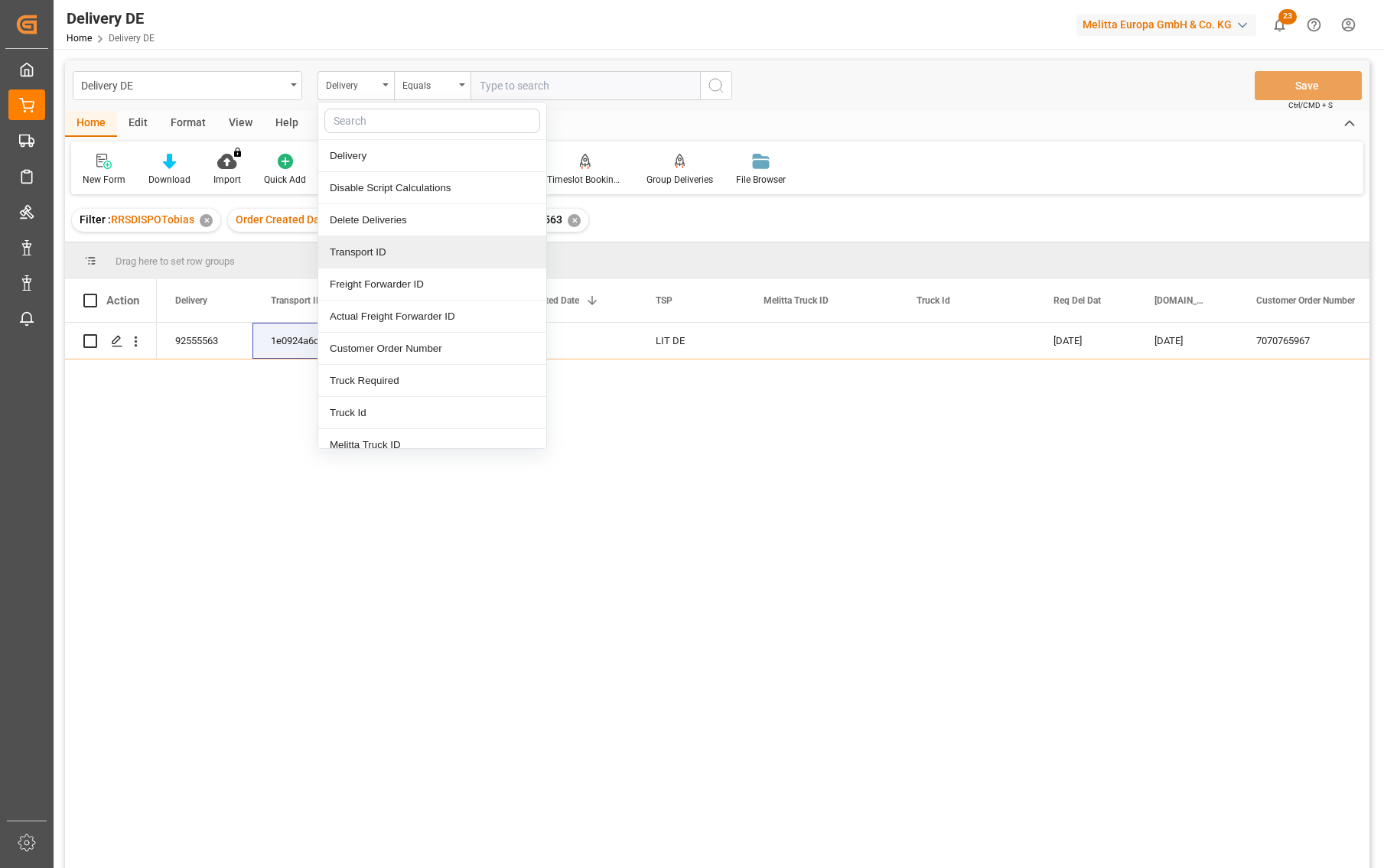
click at [348, 252] on div "Transport ID" at bounding box center [432, 252] width 228 height 32
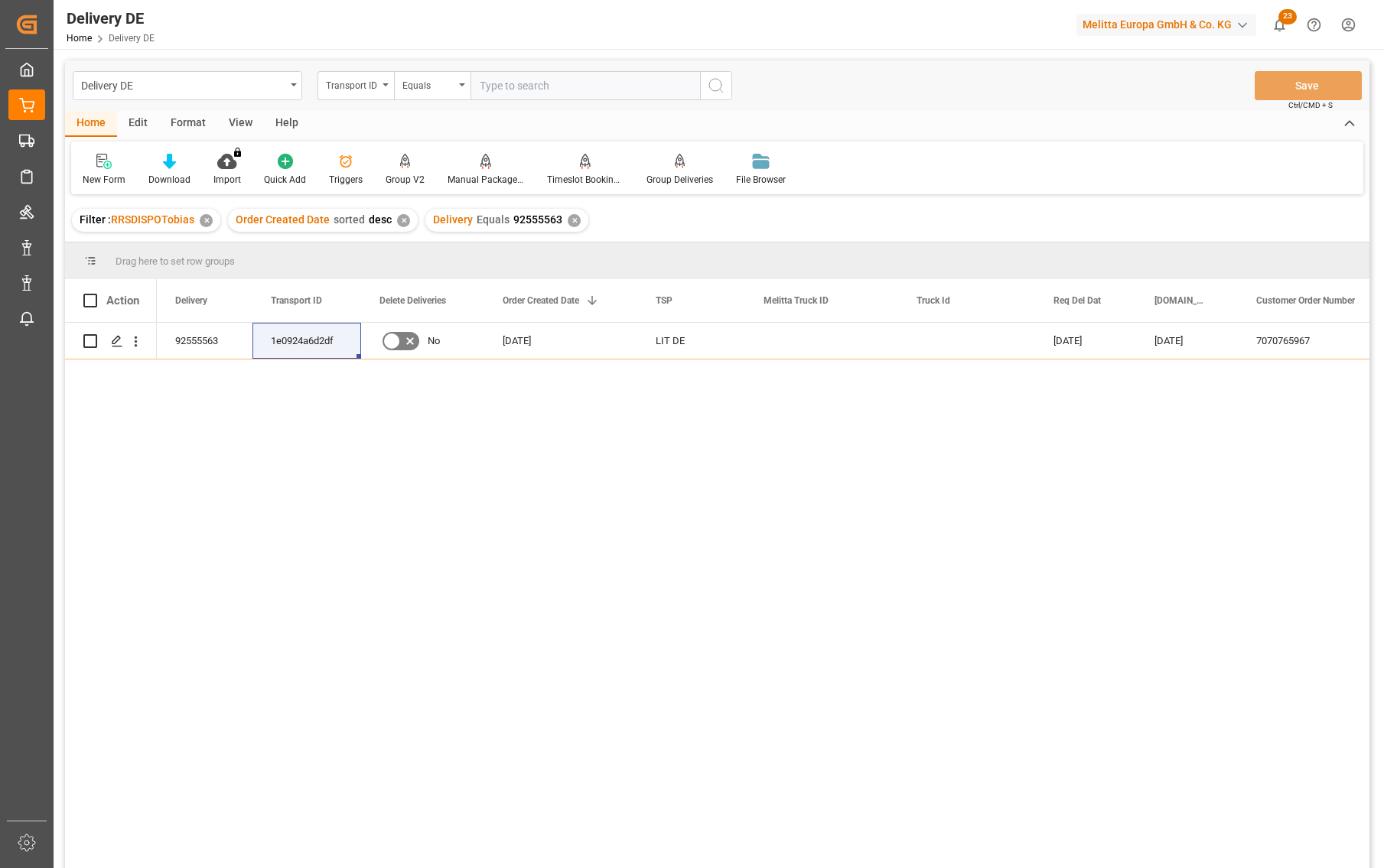
click at [536, 88] on input "text" at bounding box center [585, 85] width 230 height 29
paste input "7f8676a84506"
type input "7f8676a84506"
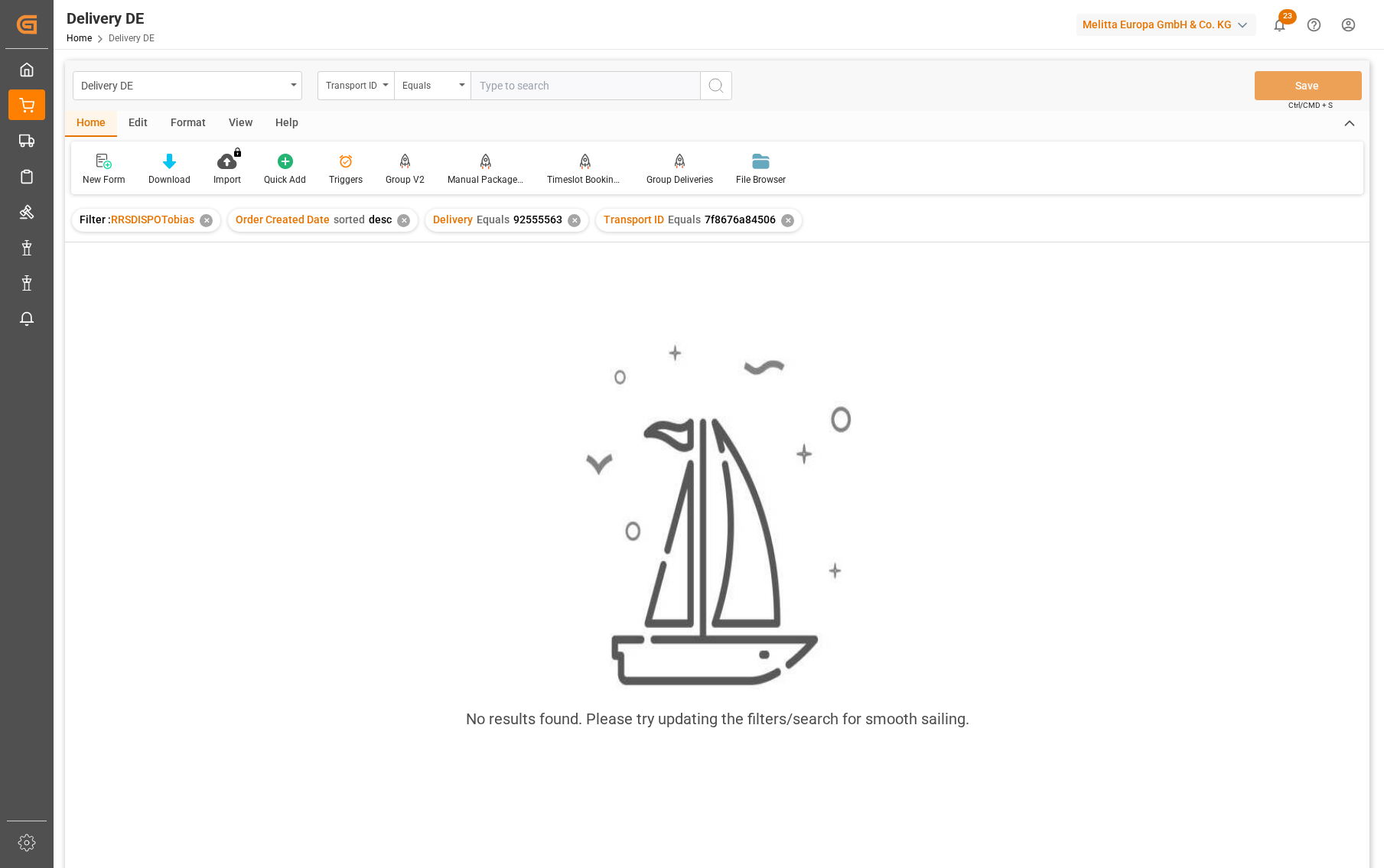
click at [568, 218] on div "✕" at bounding box center [574, 220] width 13 height 13
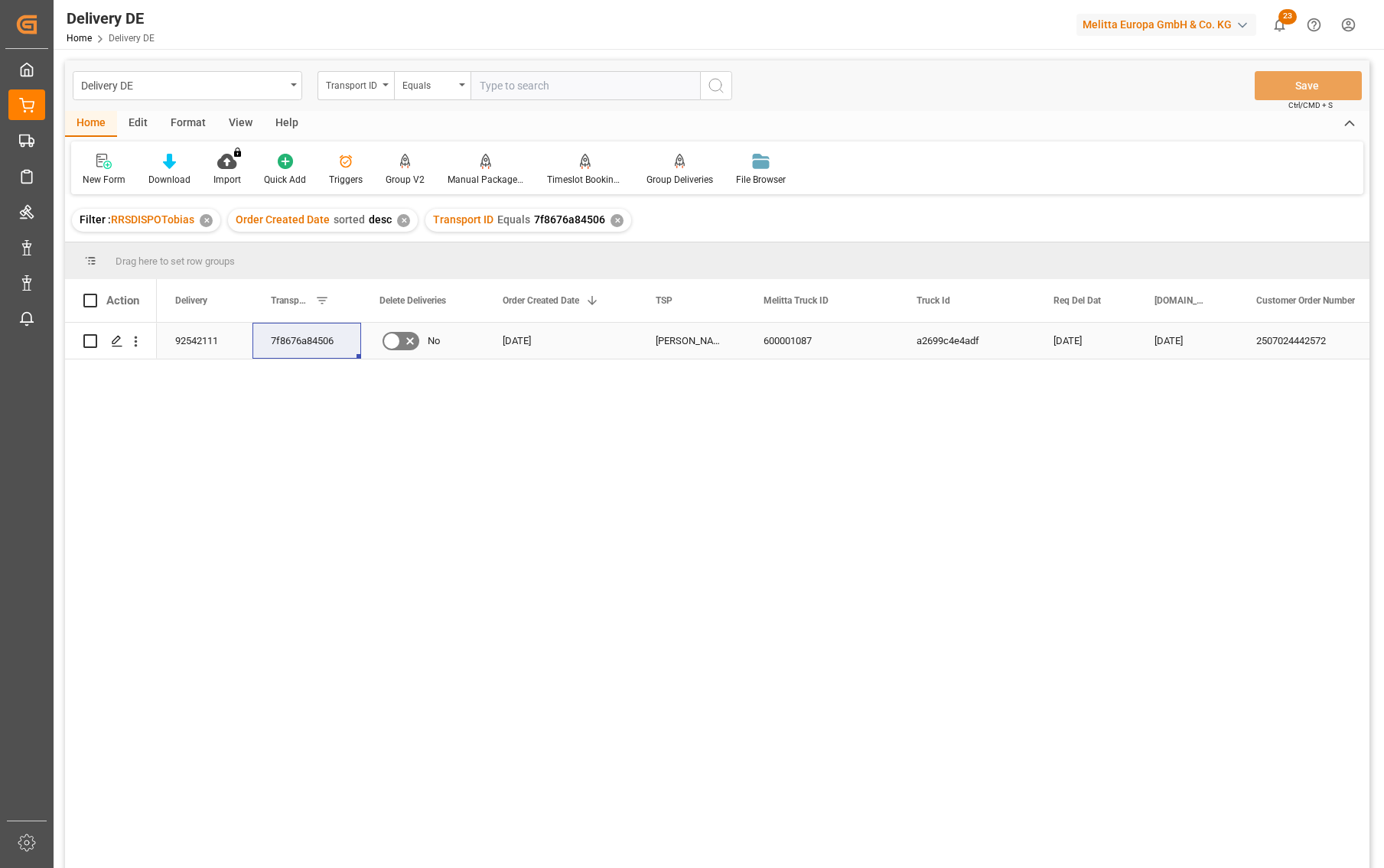
click at [209, 339] on div "92542111" at bounding box center [204, 340] width 96 height 36
